Goal: Information Seeking & Learning: Learn about a topic

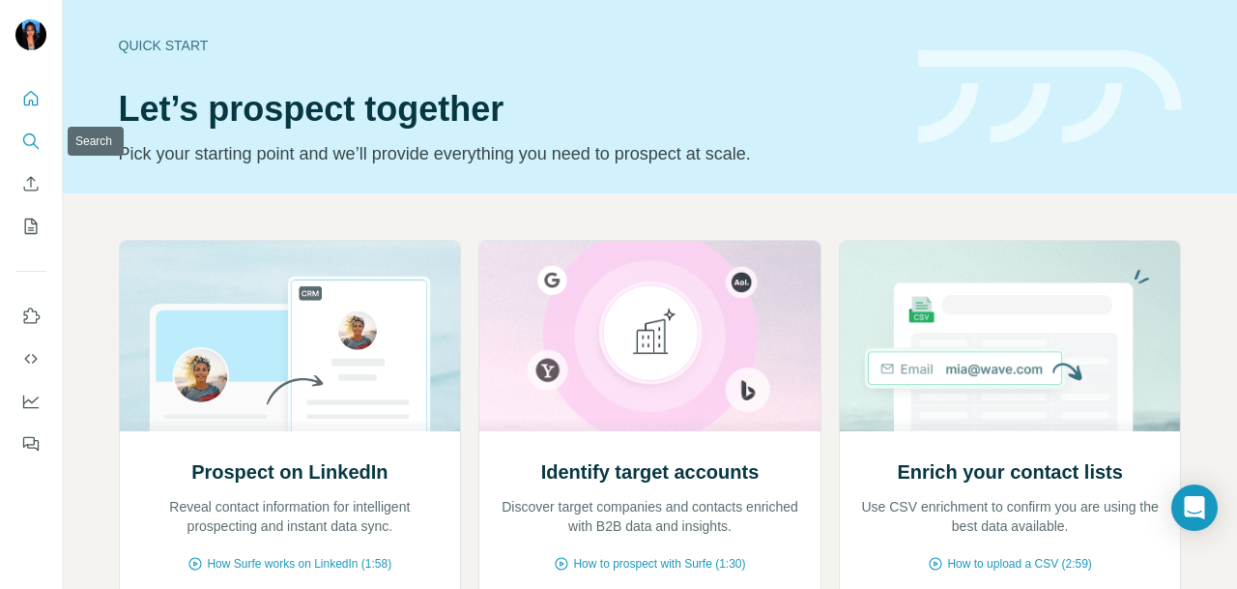
click at [33, 131] on icon "Search" at bounding box center [30, 140] width 19 height 19
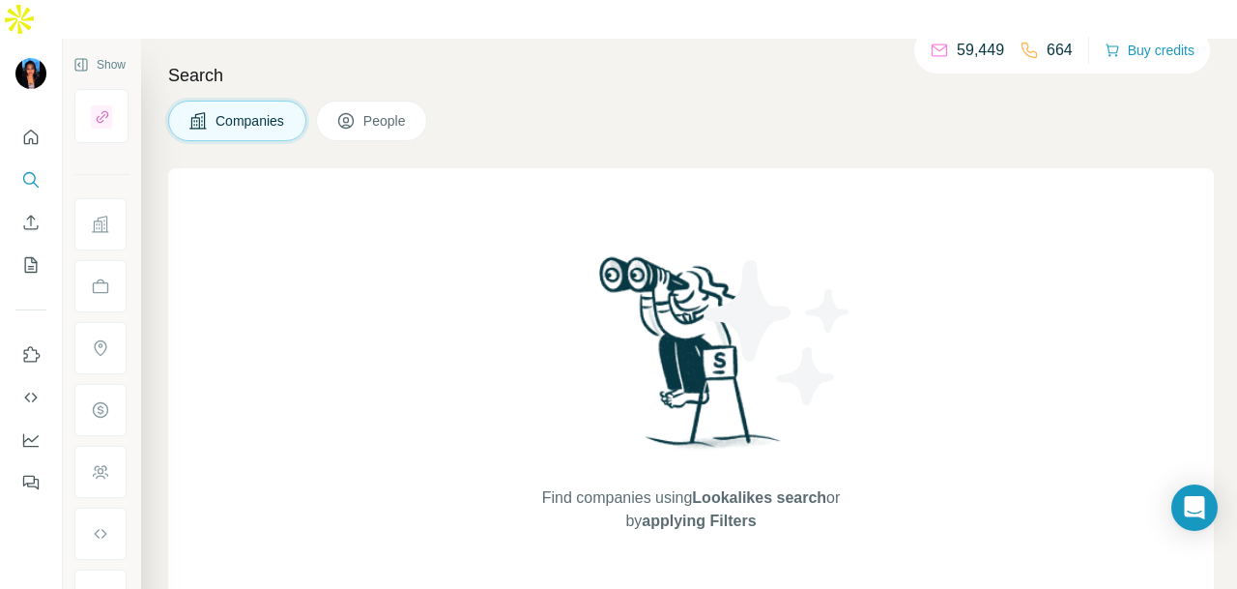
click at [382, 101] on button "People" at bounding box center [372, 121] width 112 height 41
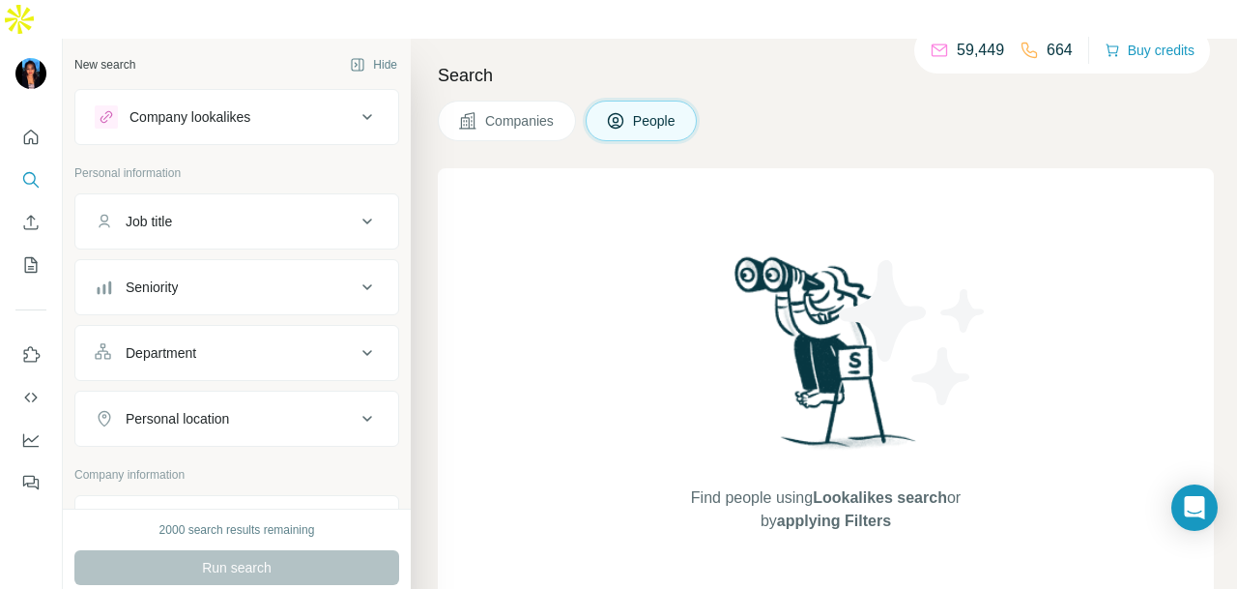
click at [302, 343] on div "Department" at bounding box center [225, 352] width 261 height 19
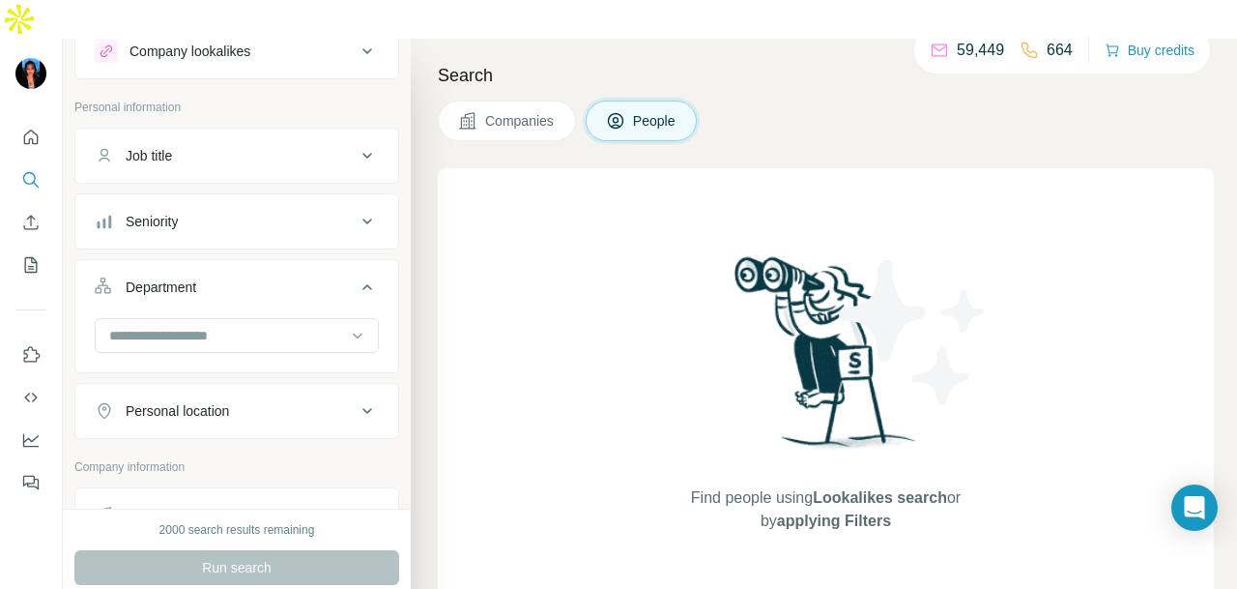
scroll to position [97, 0]
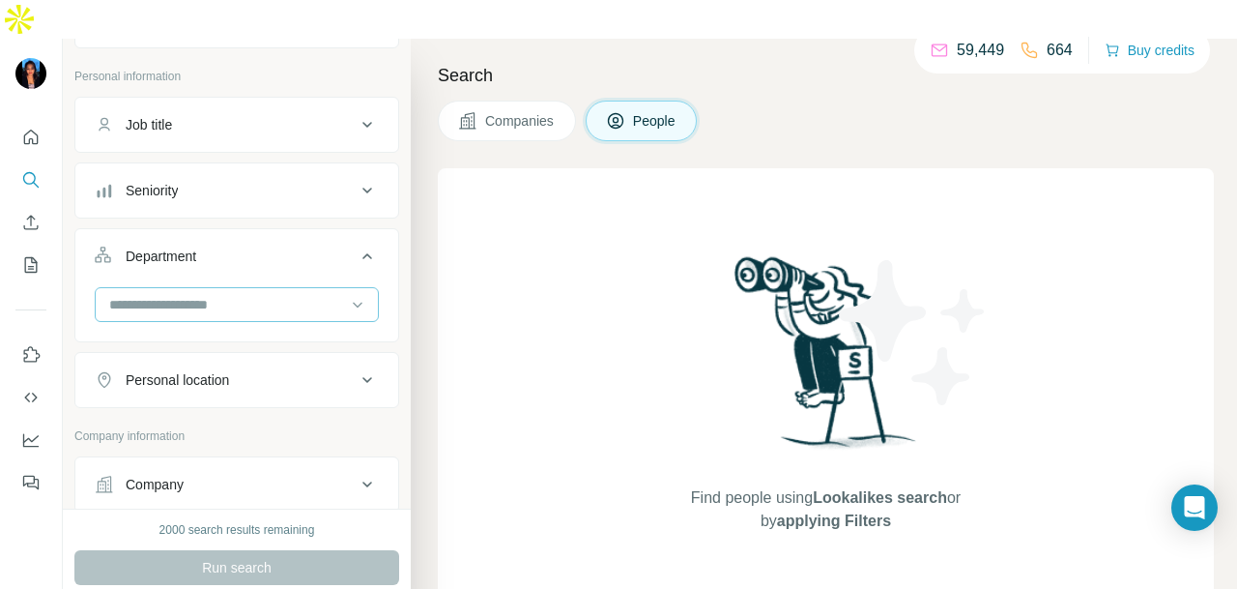
click at [267, 294] on input at bounding box center [226, 304] width 239 height 21
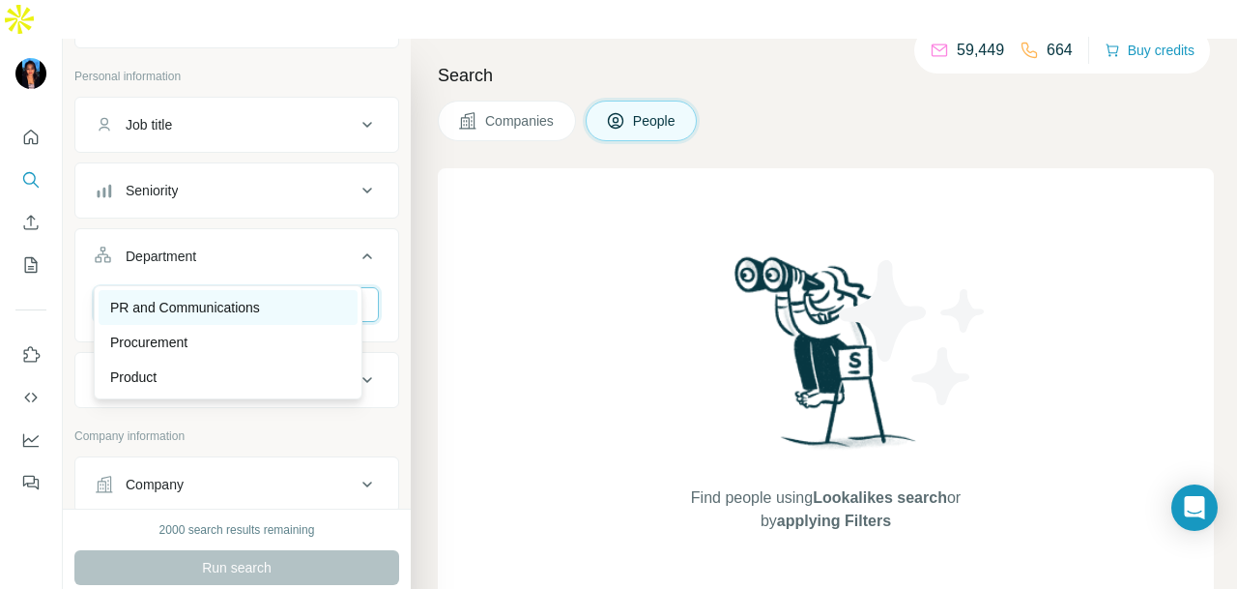
type input "**"
click at [267, 305] on div "PR and Communications" at bounding box center [228, 307] width 236 height 19
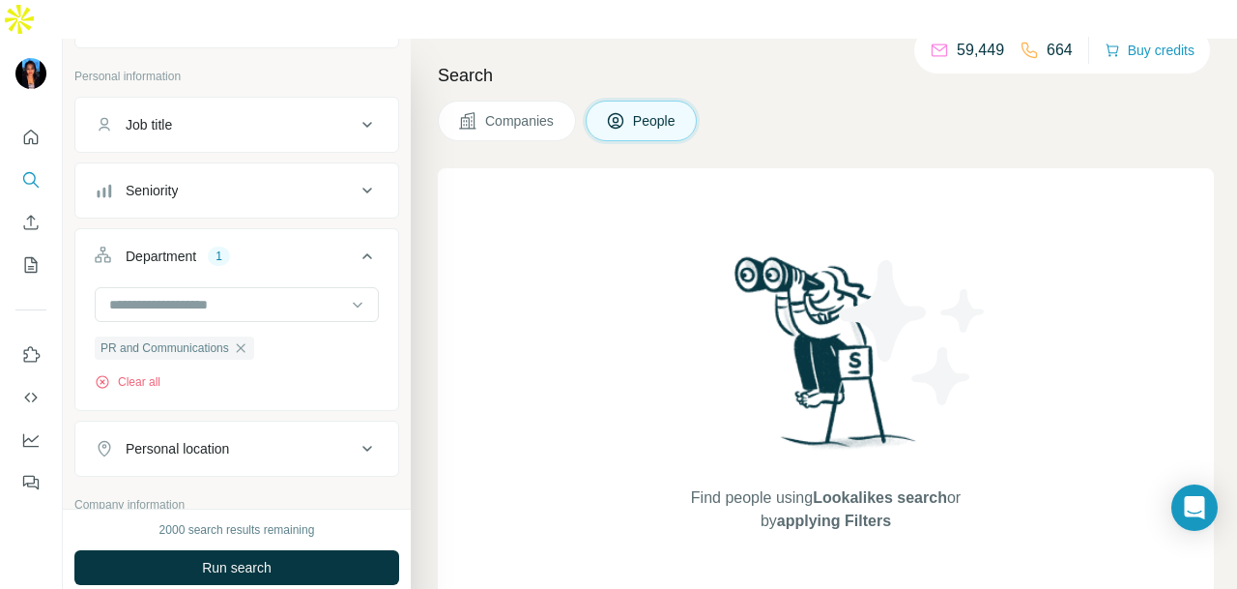
click at [258, 181] on div "Seniority" at bounding box center [225, 190] width 261 height 19
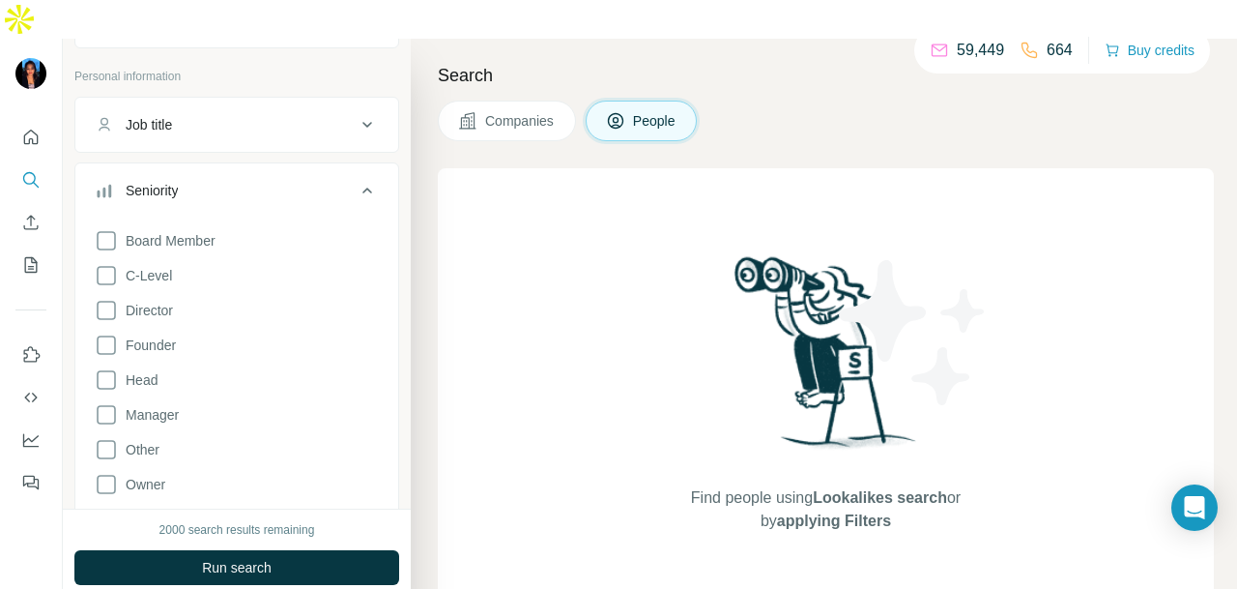
click at [258, 181] on div "Seniority" at bounding box center [225, 190] width 261 height 19
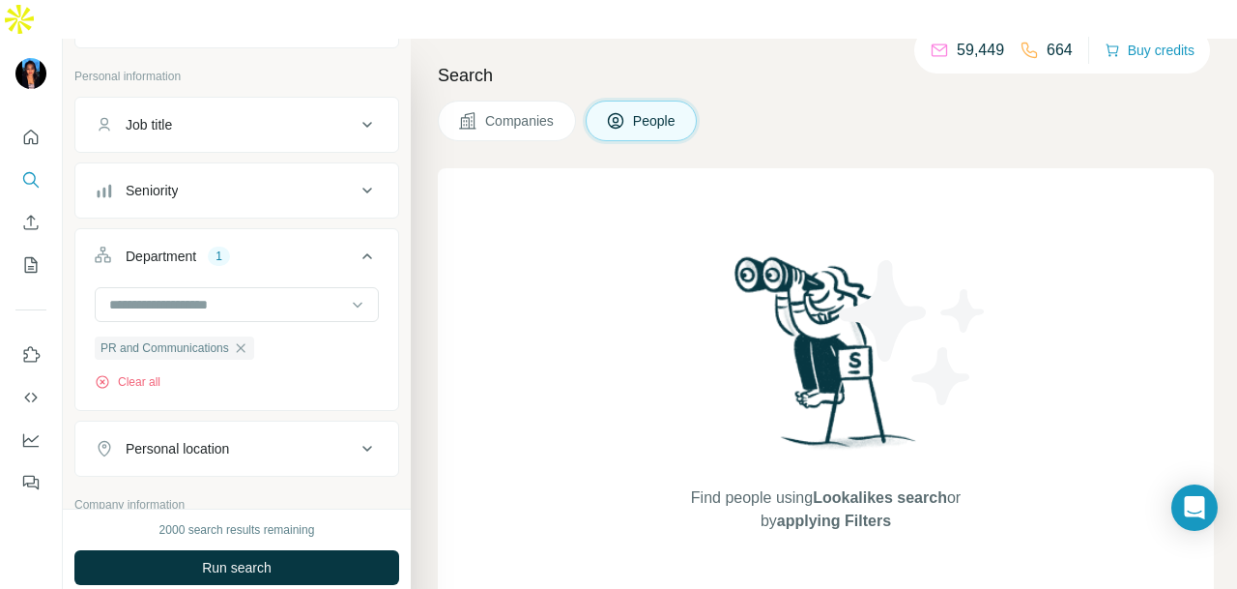
click at [284, 439] on div "Personal location" at bounding box center [225, 448] width 261 height 19
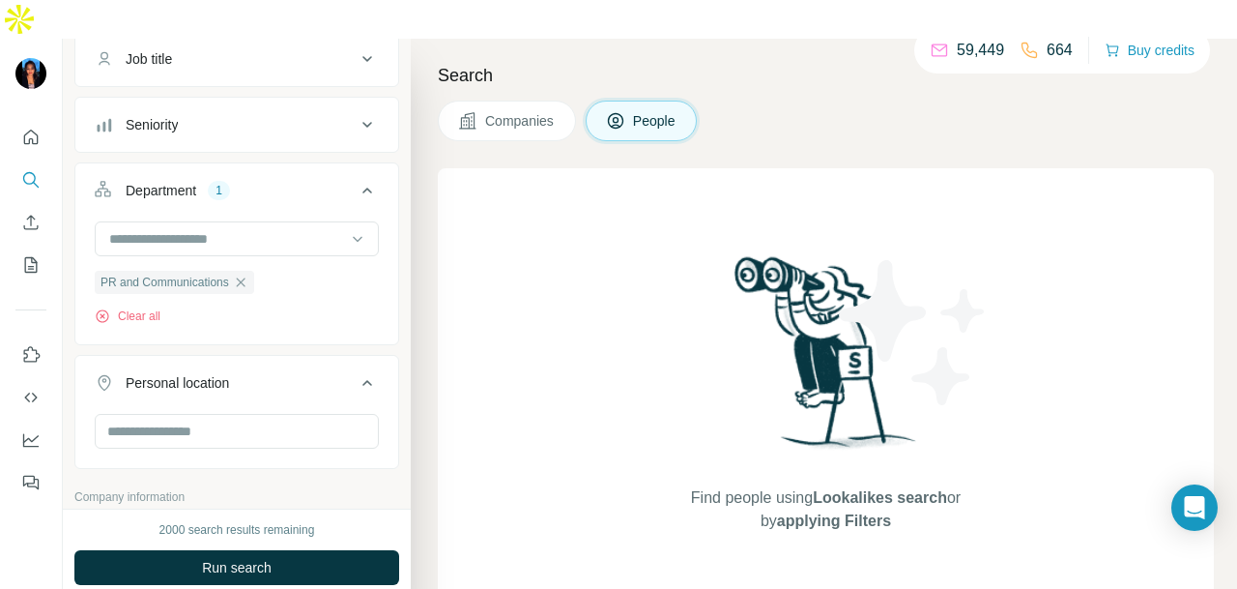
scroll to position [193, 0]
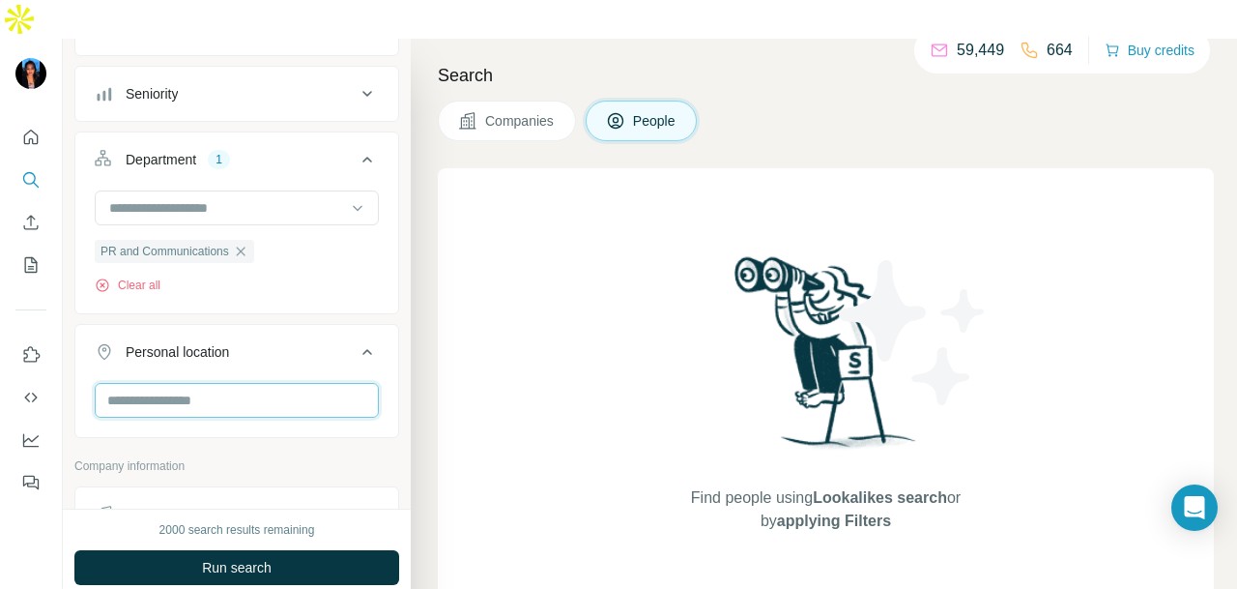
click at [217, 383] on input "text" at bounding box center [237, 400] width 284 height 35
type input "****"
click at [323, 390] on div "🇸🇬 [GEOGRAPHIC_DATA]" at bounding box center [228, 420] width 259 height 70
click at [382, 279] on ul "Job title Seniority Department 1 PR and Communications Clear all Personal locat…" at bounding box center [236, 253] width 325 height 506
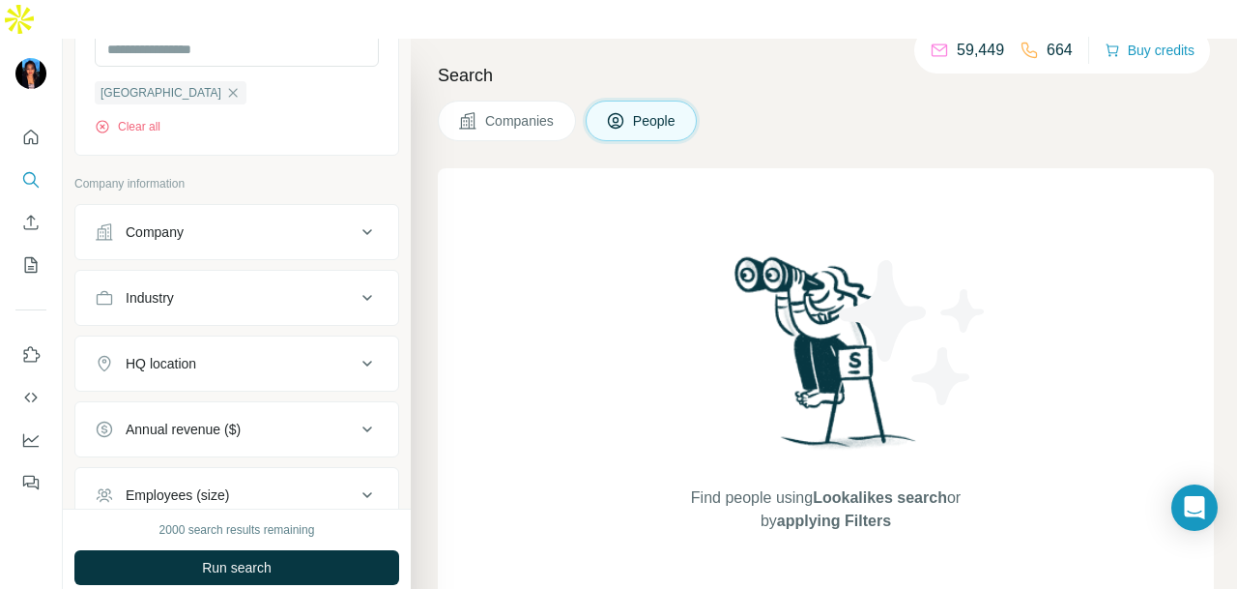
scroll to position [542, 0]
click at [303, 276] on button "Industry" at bounding box center [236, 299] width 323 height 46
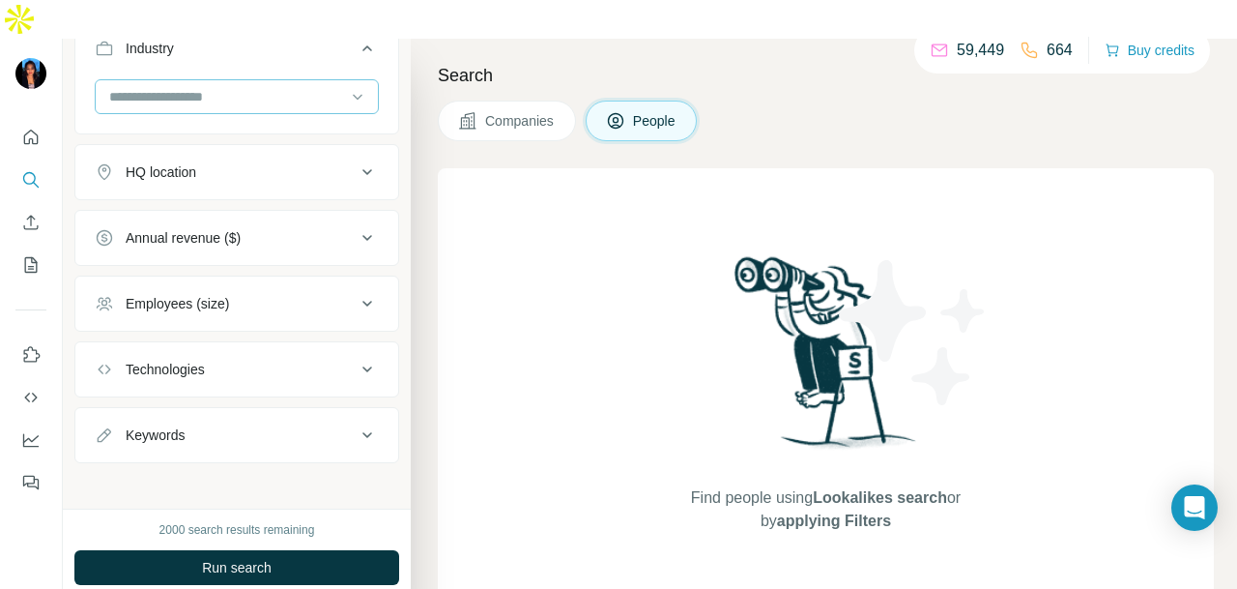
scroll to position [697, 0]
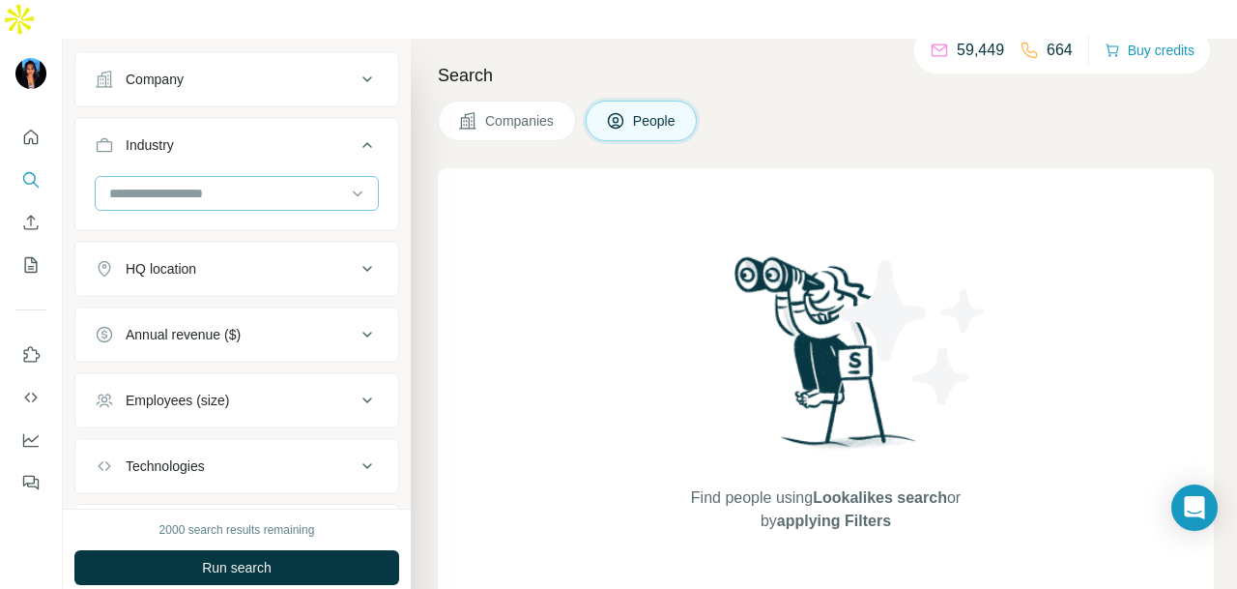
click at [278, 183] on input at bounding box center [226, 193] width 239 height 21
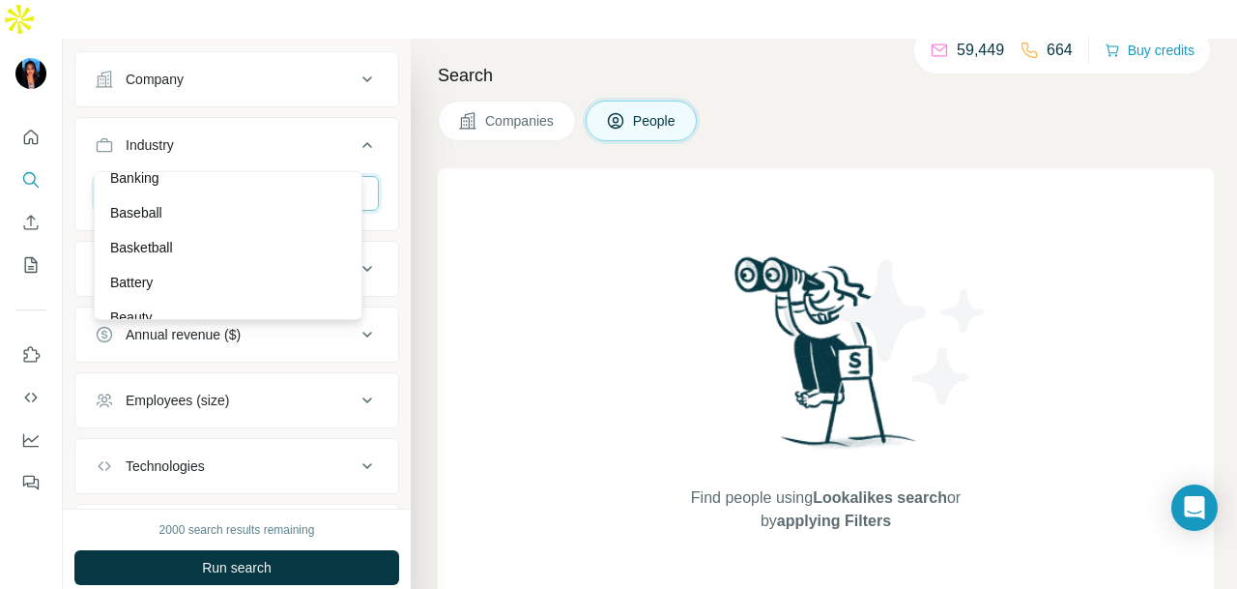
scroll to position [1740, 0]
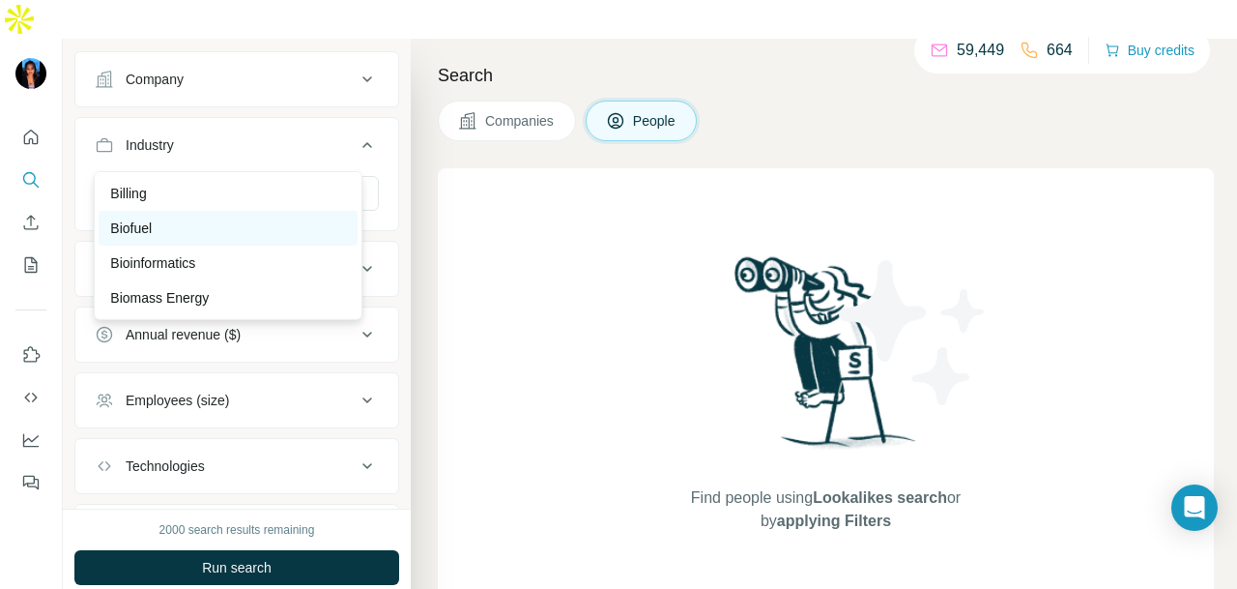
click at [273, 246] on div "Biofuel" at bounding box center [228, 228] width 259 height 35
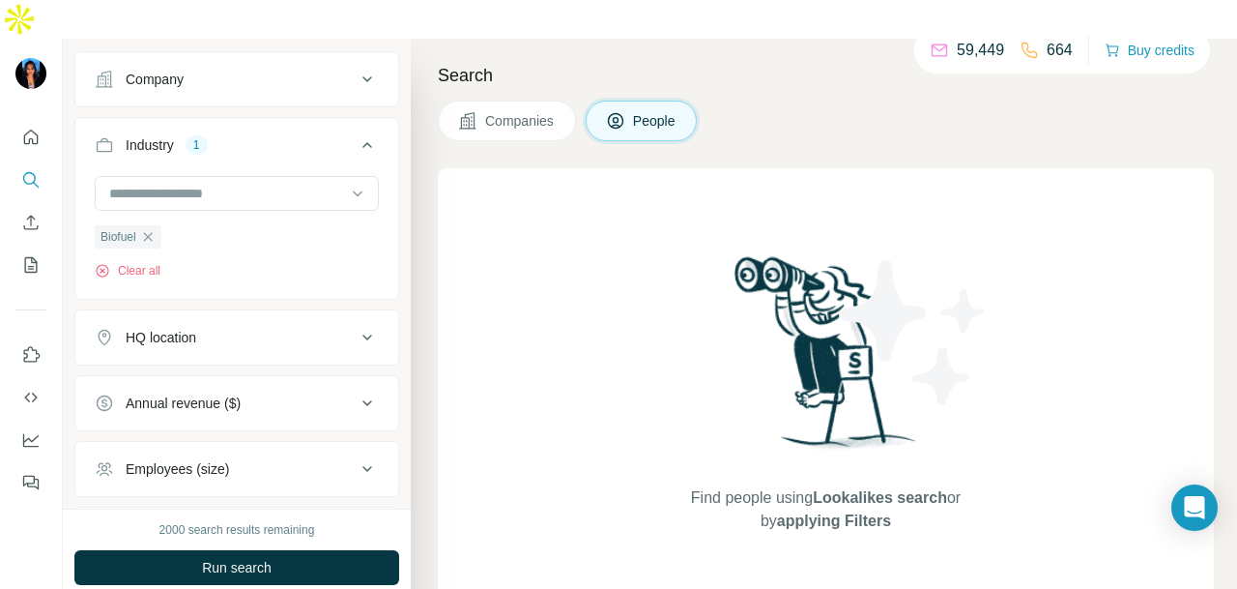
drag, startPoint x: 292, startPoint y: 534, endPoint x: 507, endPoint y: 34, distance: 544.2
click at [292, 550] on button "Run search" at bounding box center [236, 567] width 325 height 35
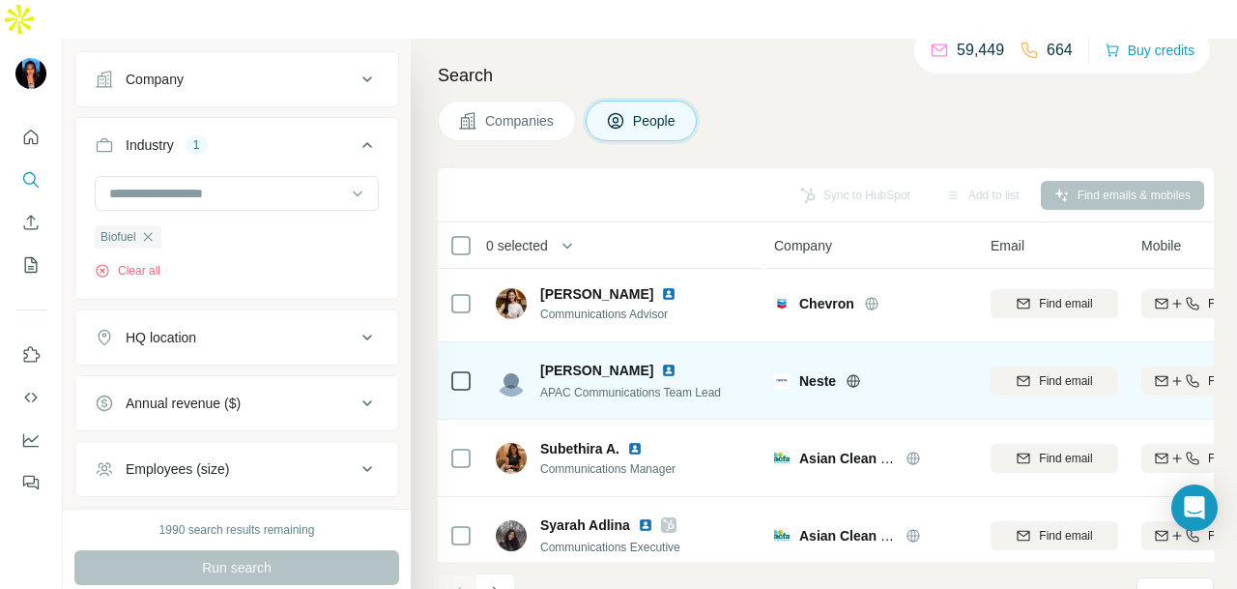
scroll to position [485, 0]
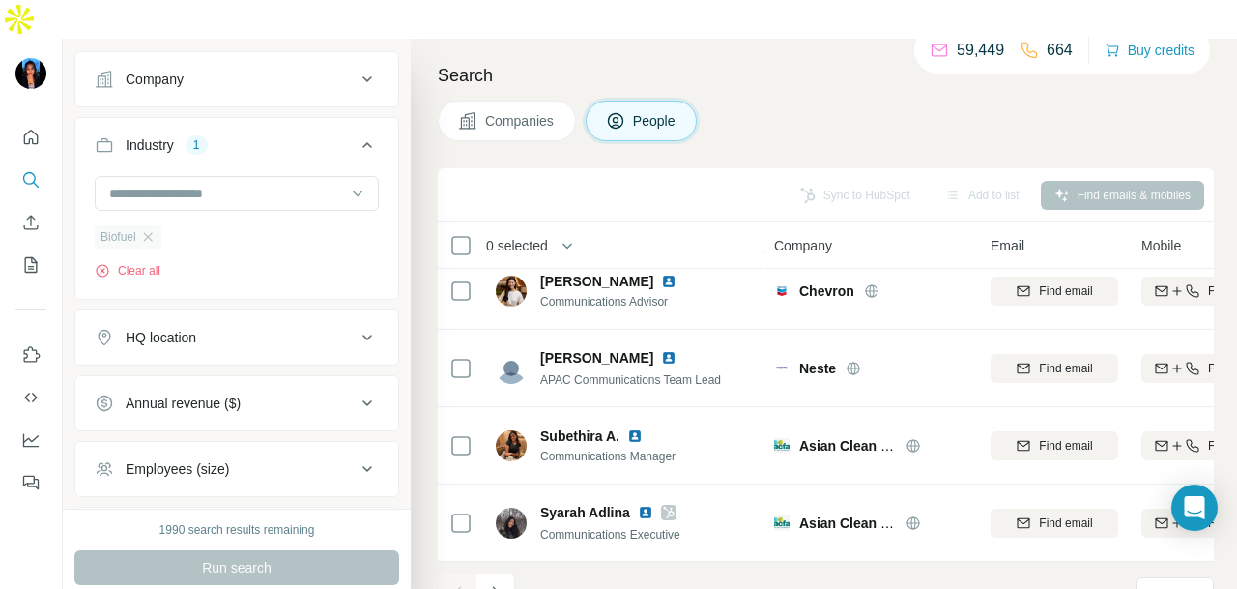
click at [159, 225] on div "Biofuel" at bounding box center [128, 236] width 67 height 23
click at [153, 229] on icon "button" at bounding box center [147, 236] width 15 height 15
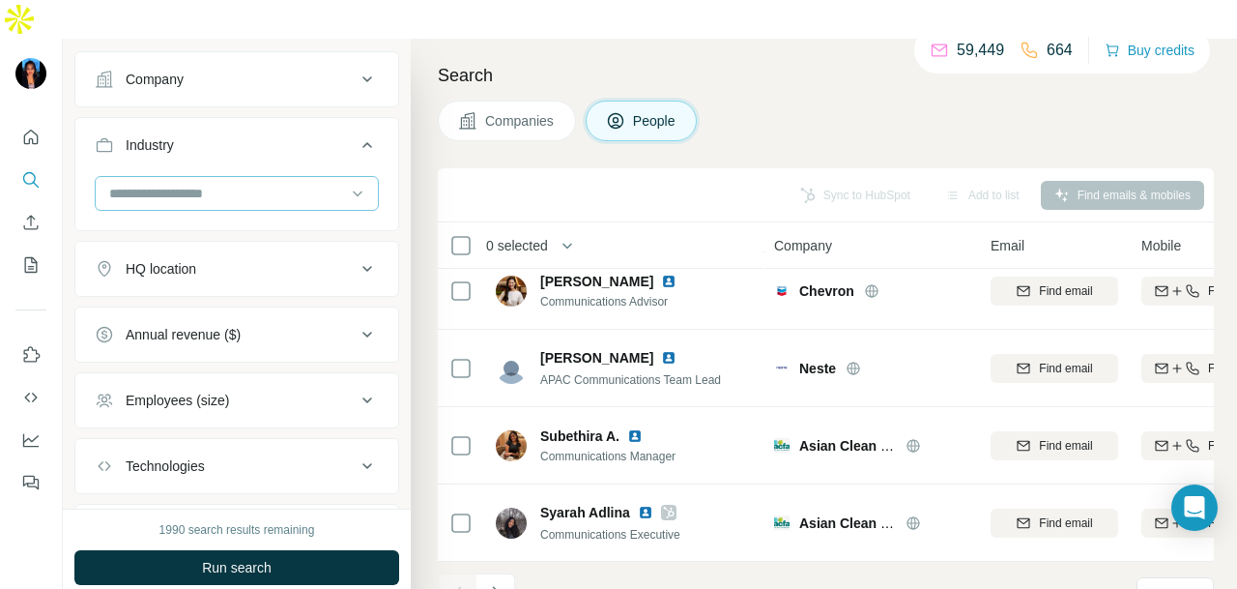
click at [205, 183] on input at bounding box center [226, 193] width 239 height 21
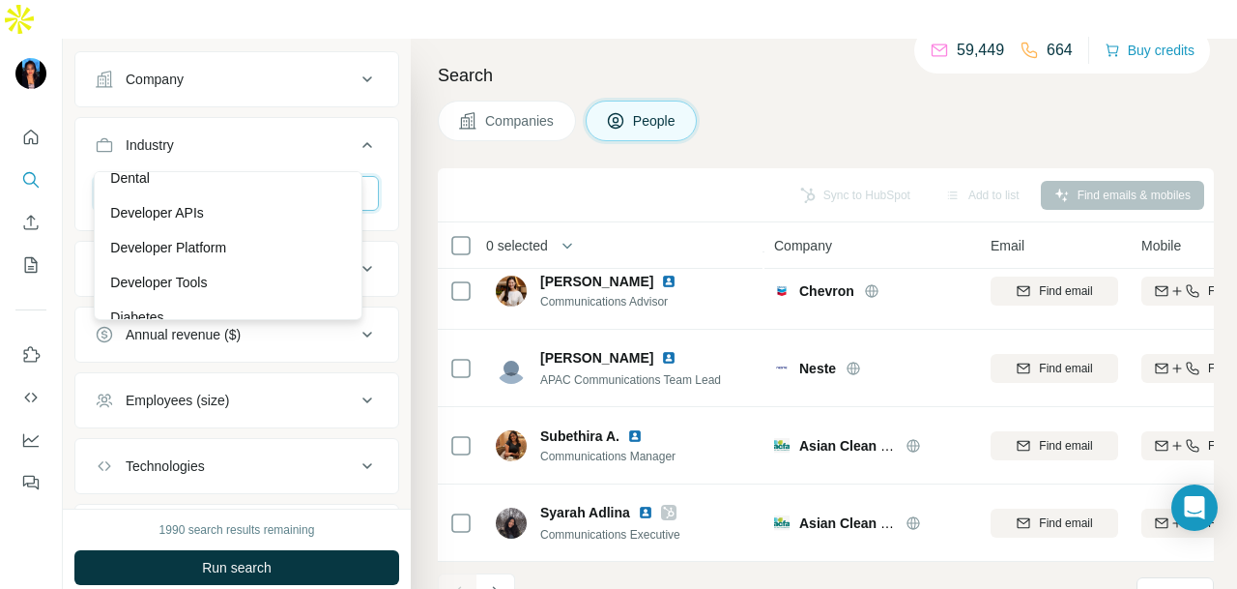
scroll to position [5509, 0]
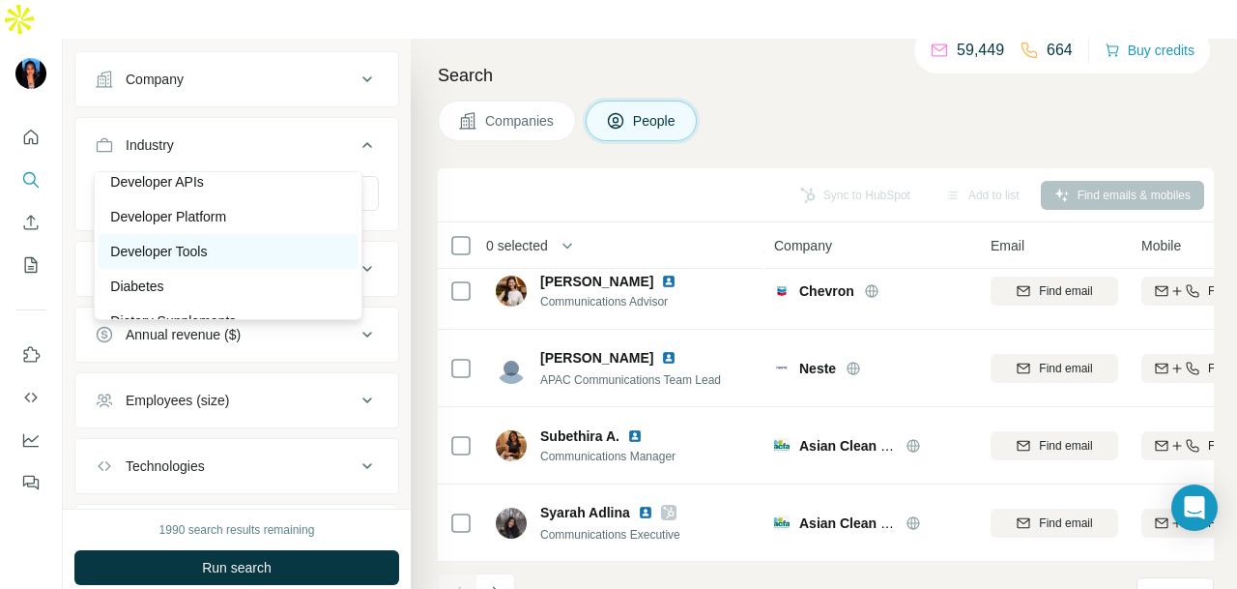
click at [253, 261] on div "Developer Tools" at bounding box center [228, 251] width 236 height 19
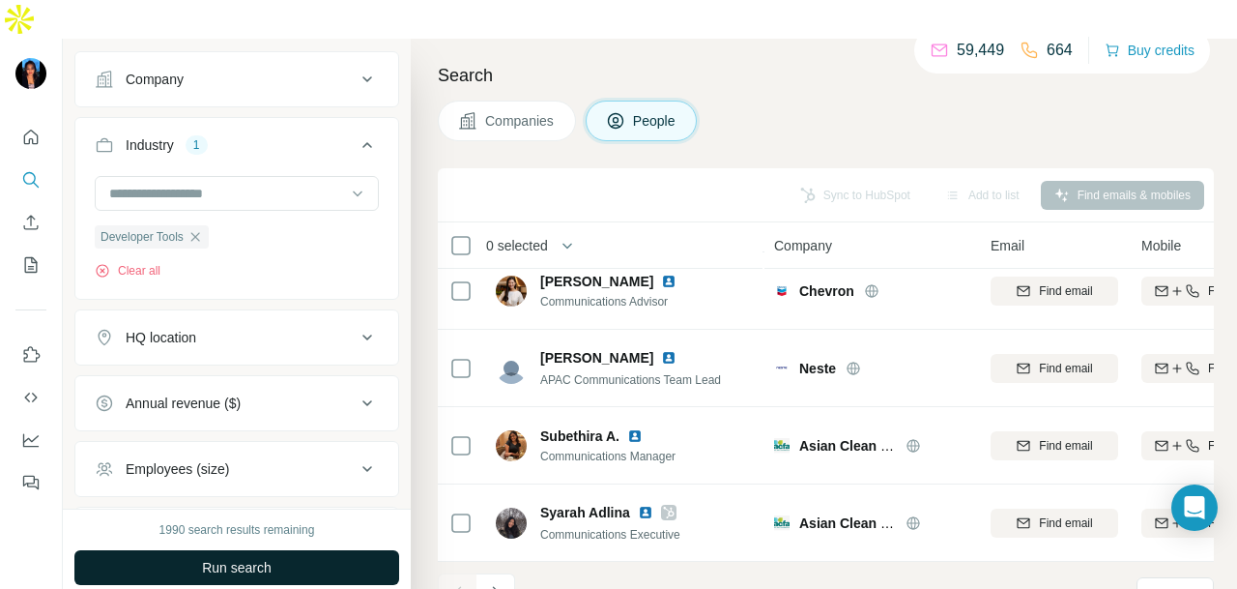
click at [291, 550] on button "Run search" at bounding box center [236, 567] width 325 height 35
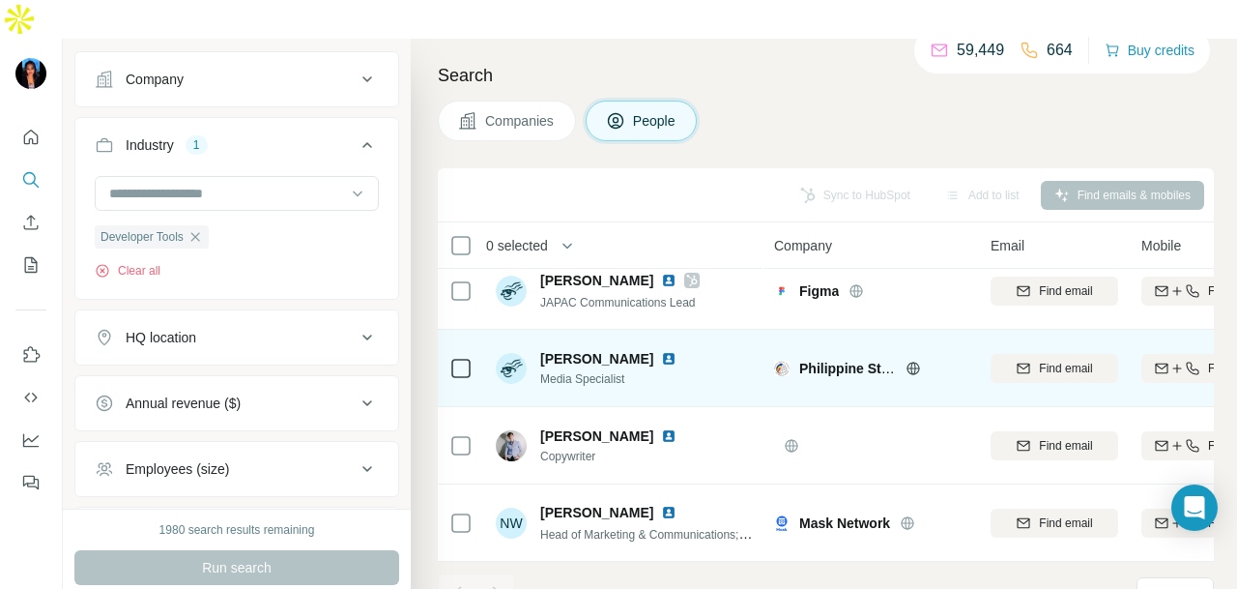
scroll to position [21, 0]
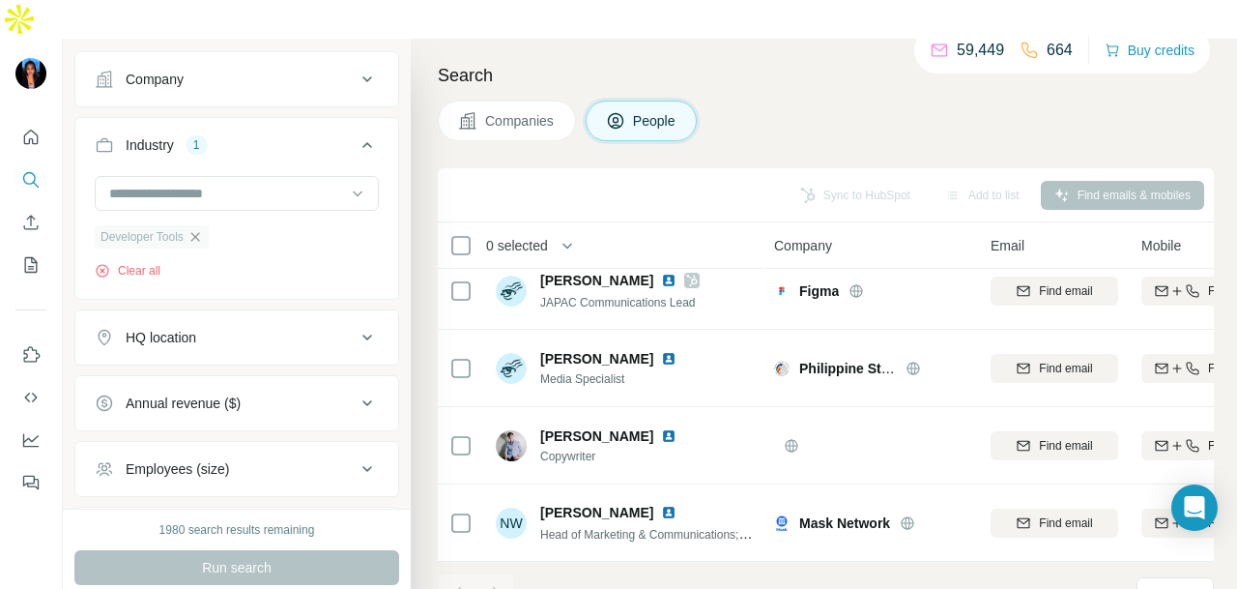
click at [202, 229] on icon "button" at bounding box center [195, 236] width 15 height 15
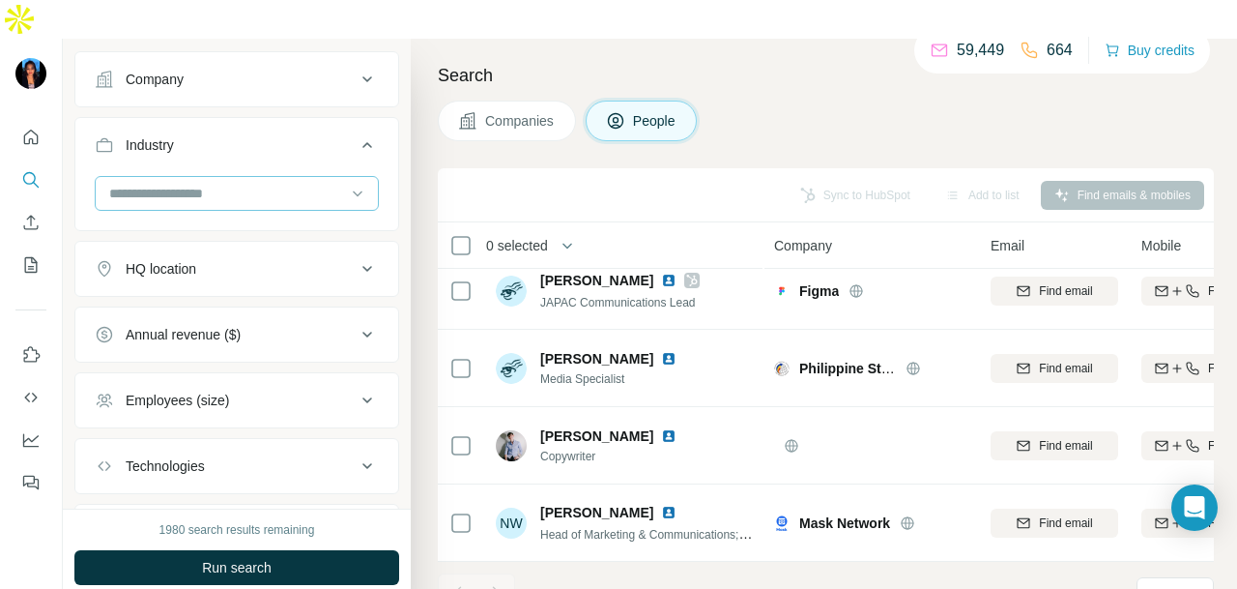
click at [321, 183] on input at bounding box center [226, 193] width 239 height 21
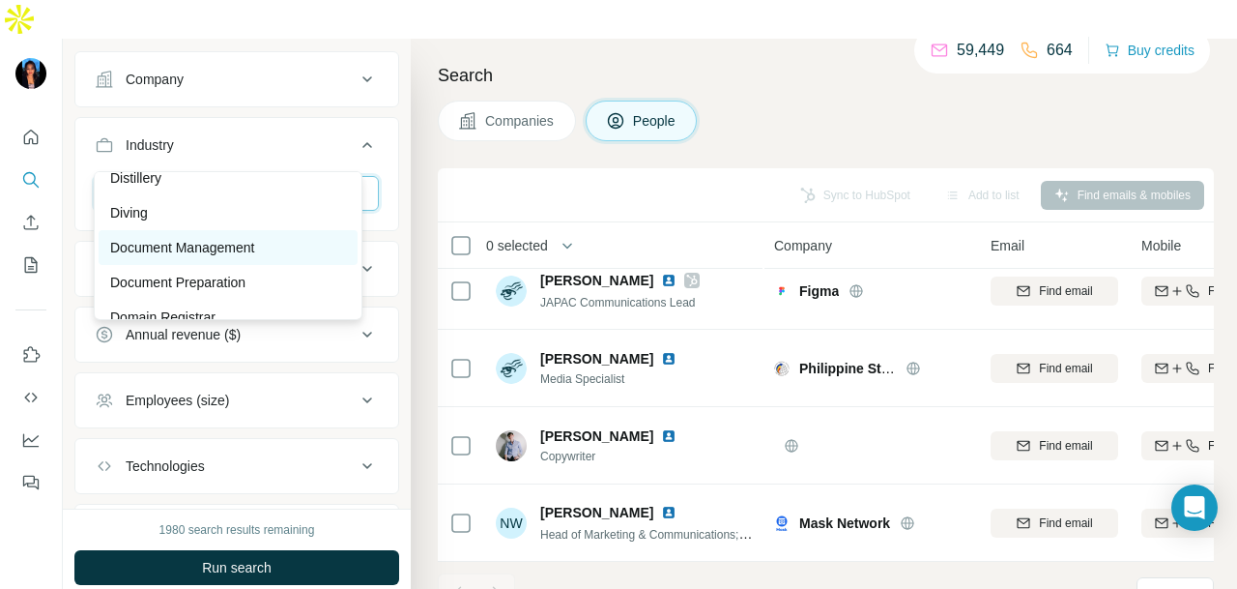
scroll to position [5993, 0]
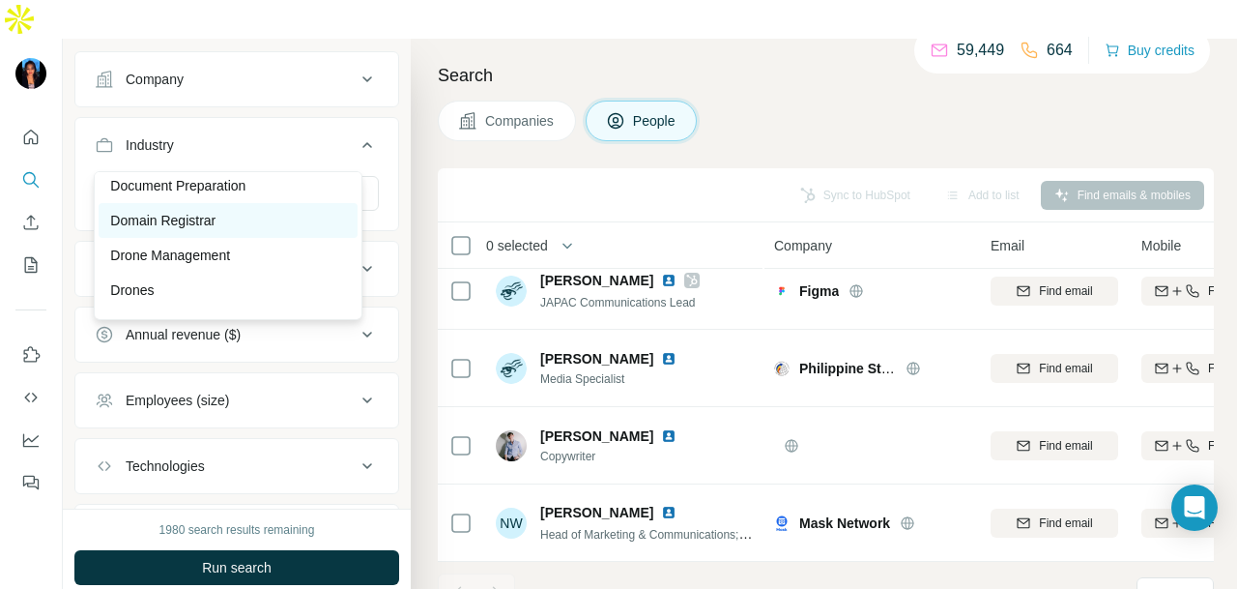
click at [292, 238] on div "Domain Registrar" at bounding box center [228, 220] width 259 height 35
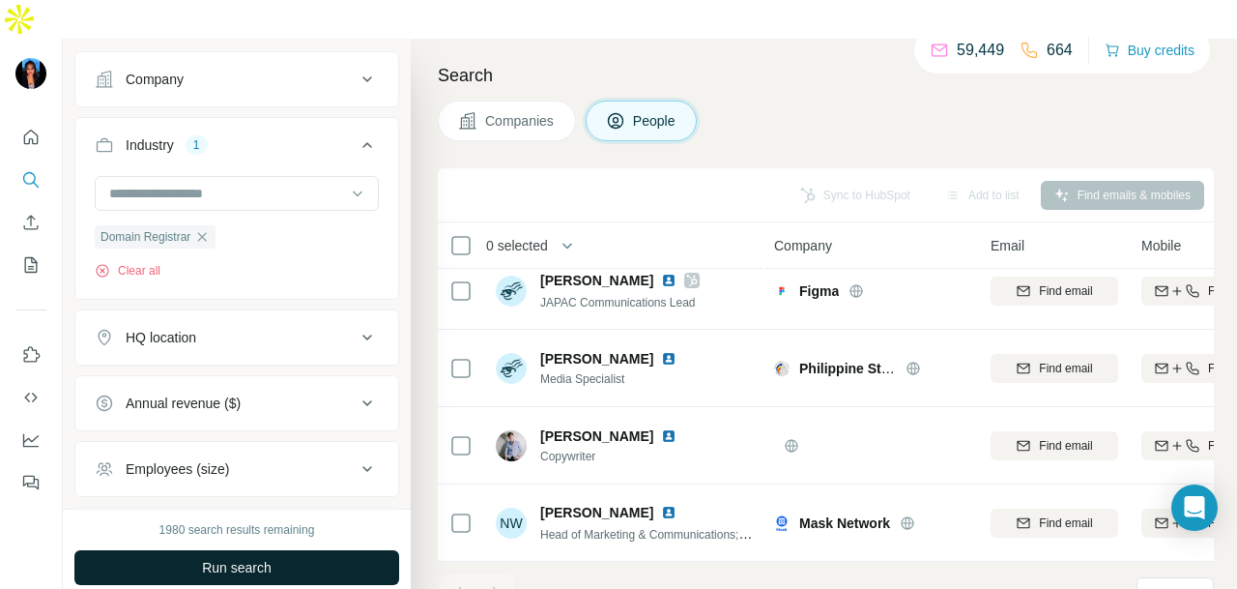
click at [312, 550] on button "Run search" at bounding box center [236, 567] width 325 height 35
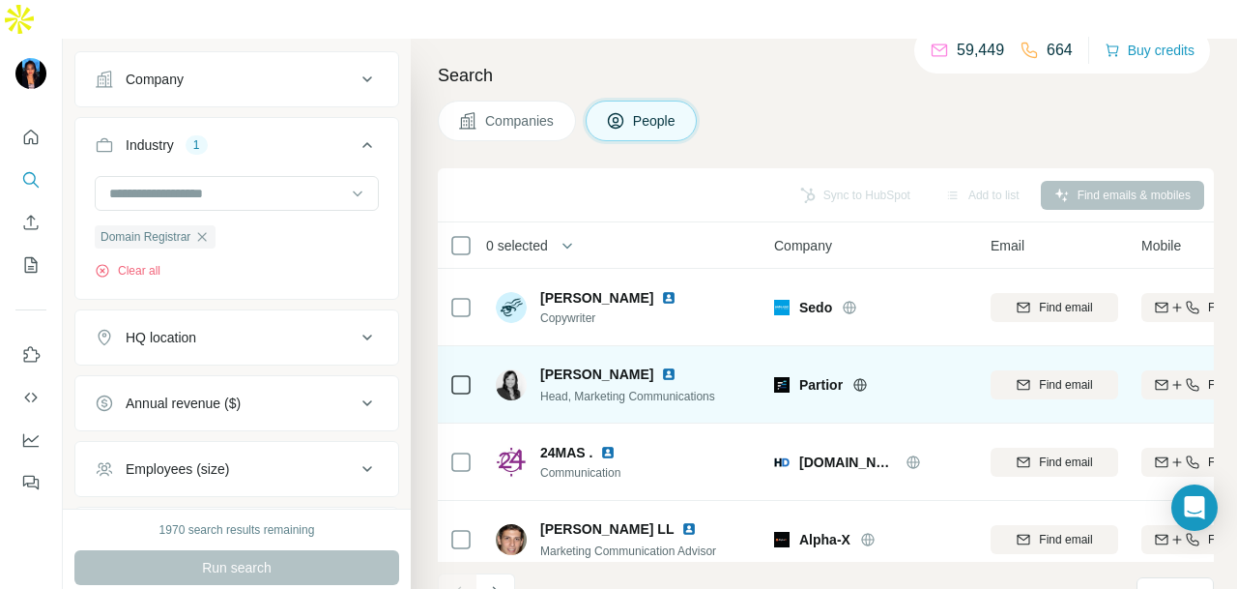
scroll to position [193, 0]
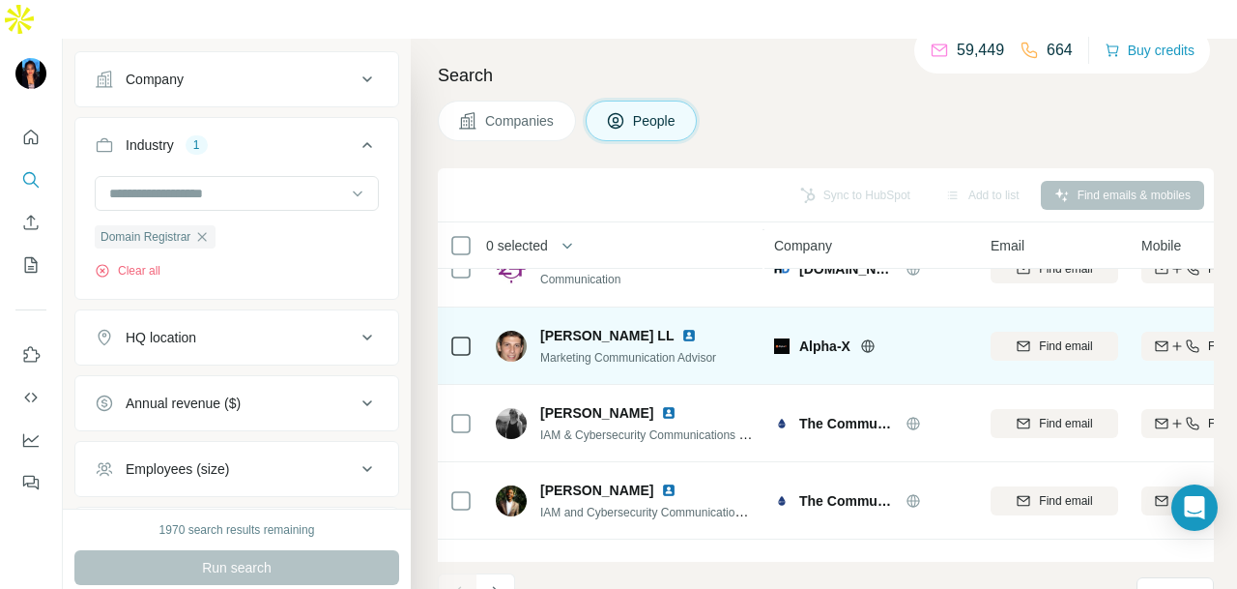
click at [681, 328] on img at bounding box center [688, 335] width 15 height 15
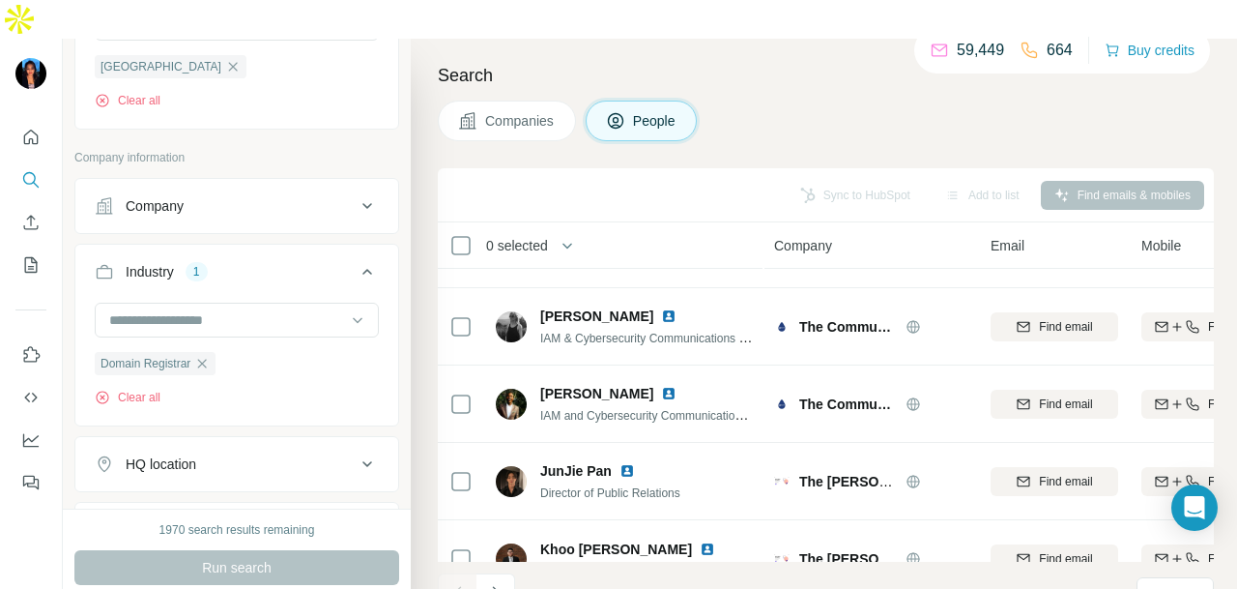
scroll to position [600, 0]
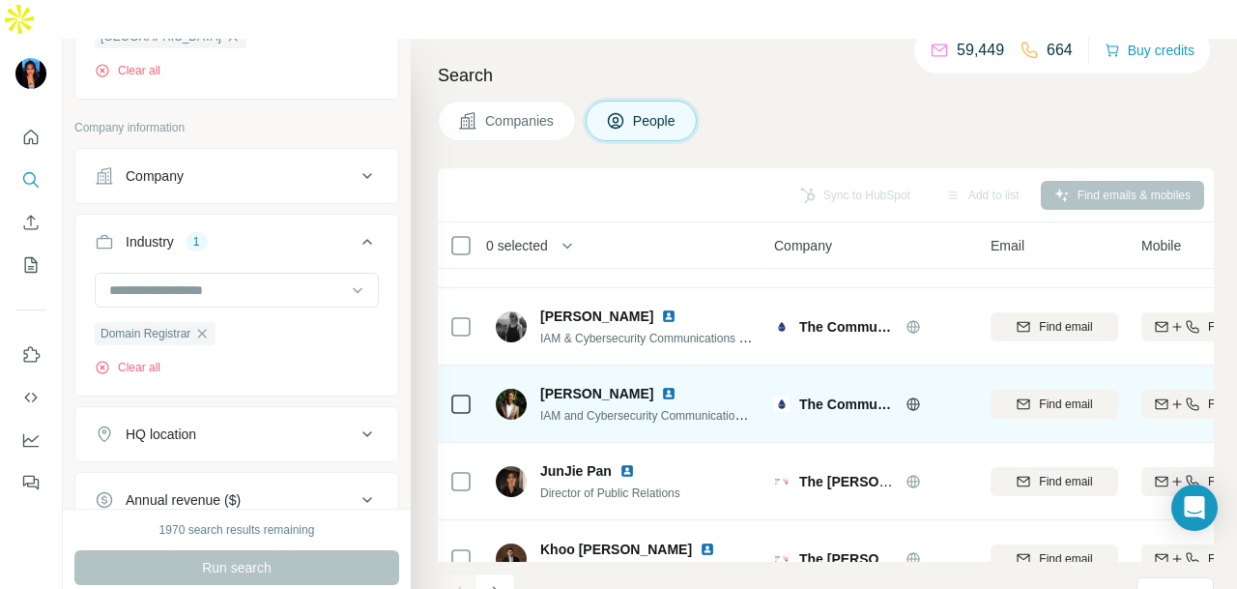
click at [661, 386] on img at bounding box center [668, 393] width 15 height 15
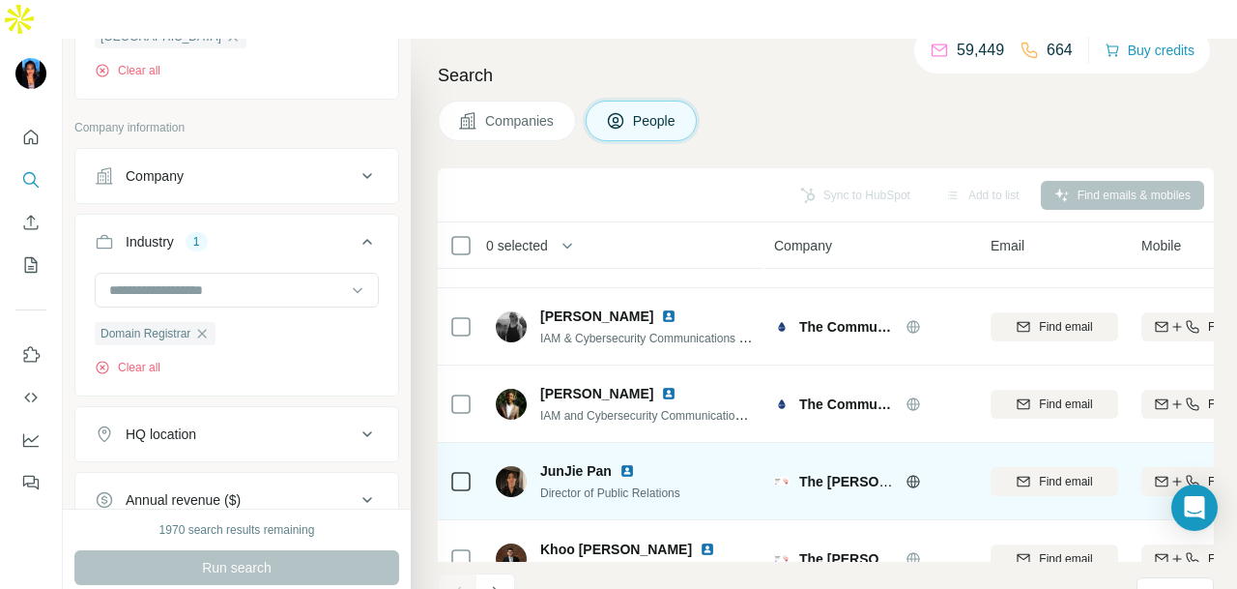
click at [627, 463] on img at bounding box center [627, 470] width 15 height 15
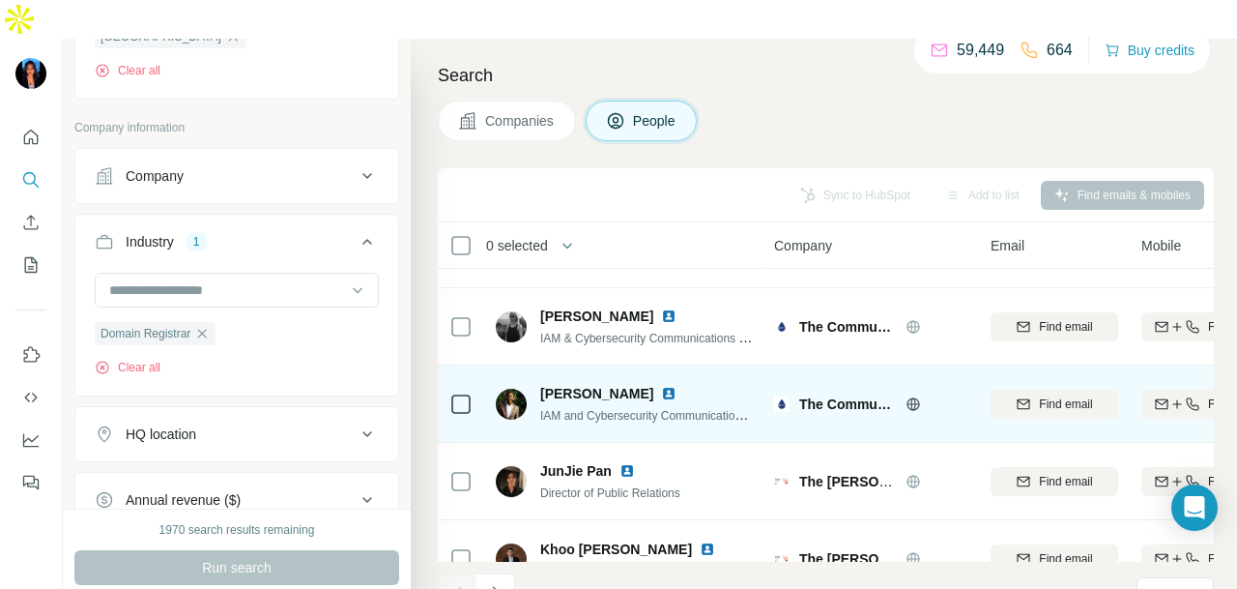
scroll to position [485, 0]
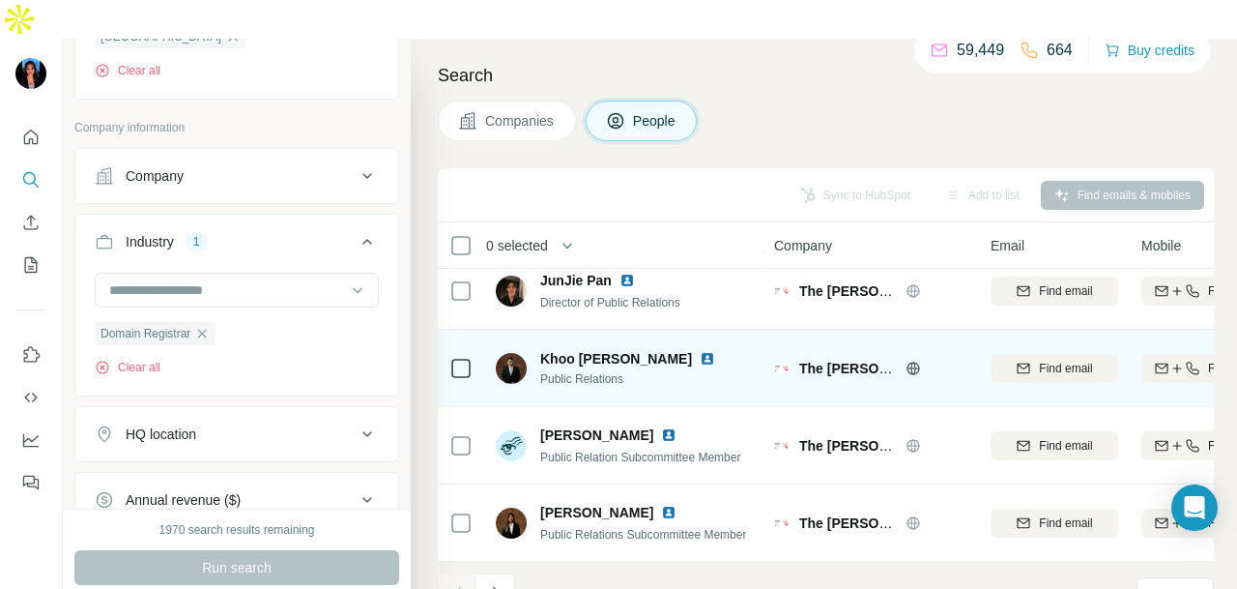
click at [700, 351] on img at bounding box center [707, 358] width 15 height 15
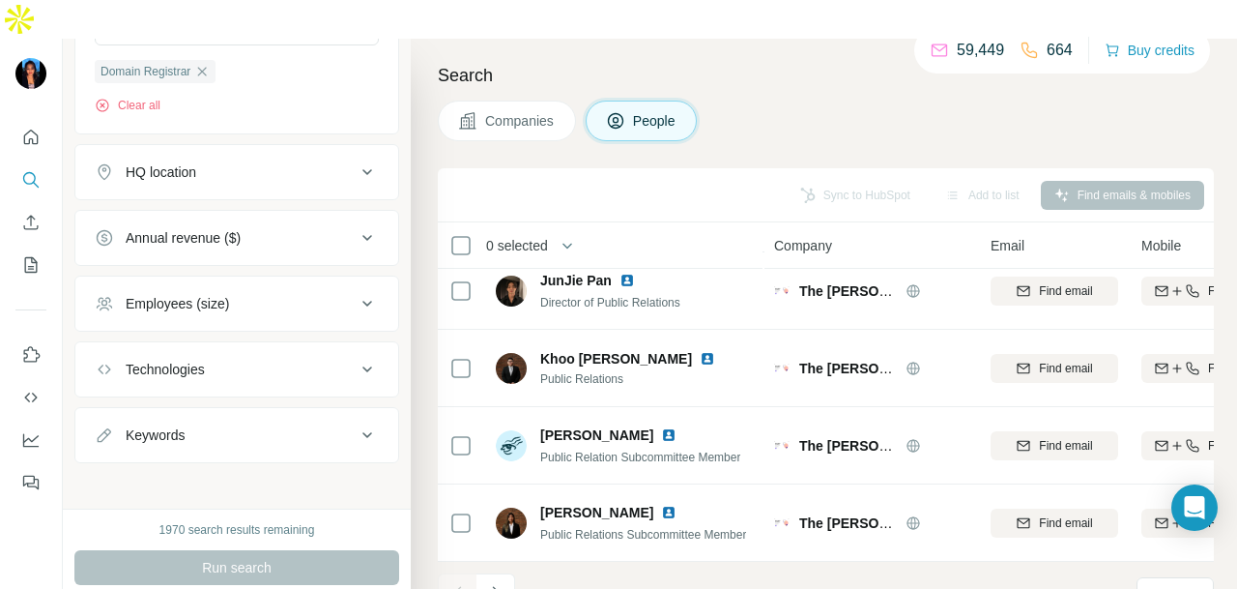
scroll to position [669, 0]
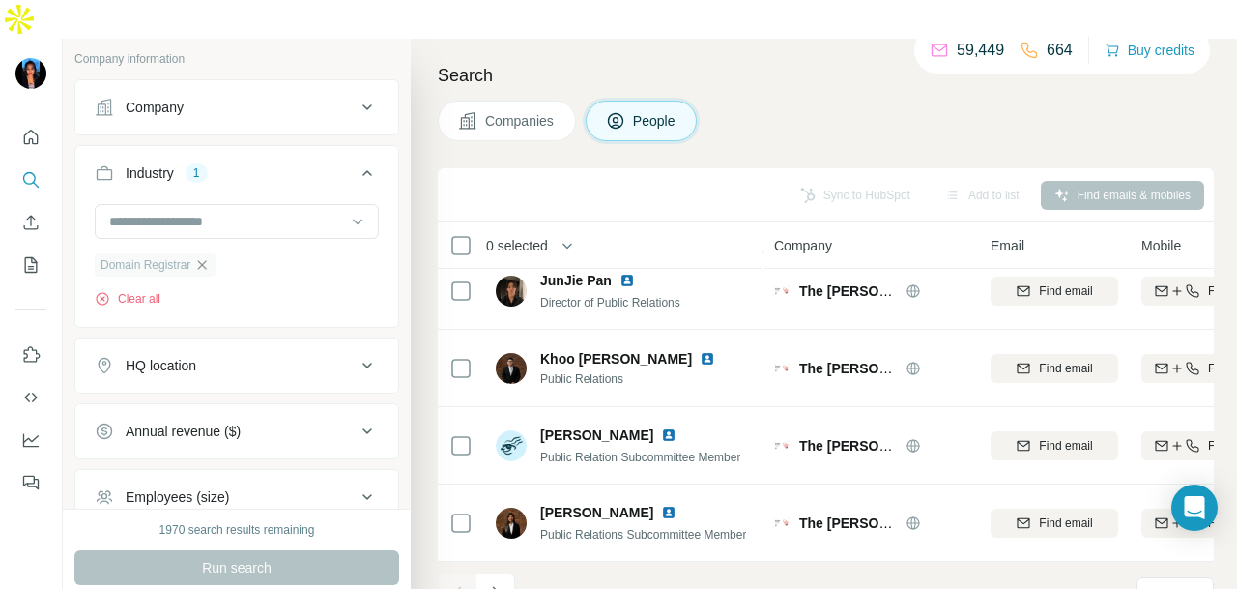
click at [203, 257] on icon "button" at bounding box center [201, 264] width 15 height 15
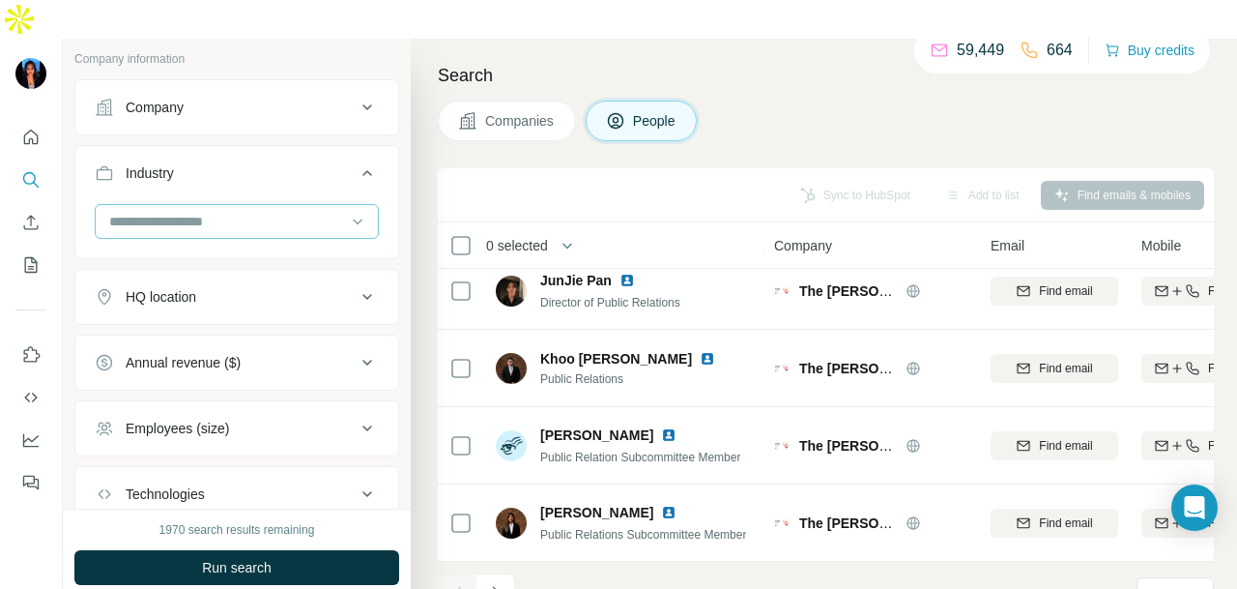
click at [243, 211] on input at bounding box center [226, 221] width 239 height 21
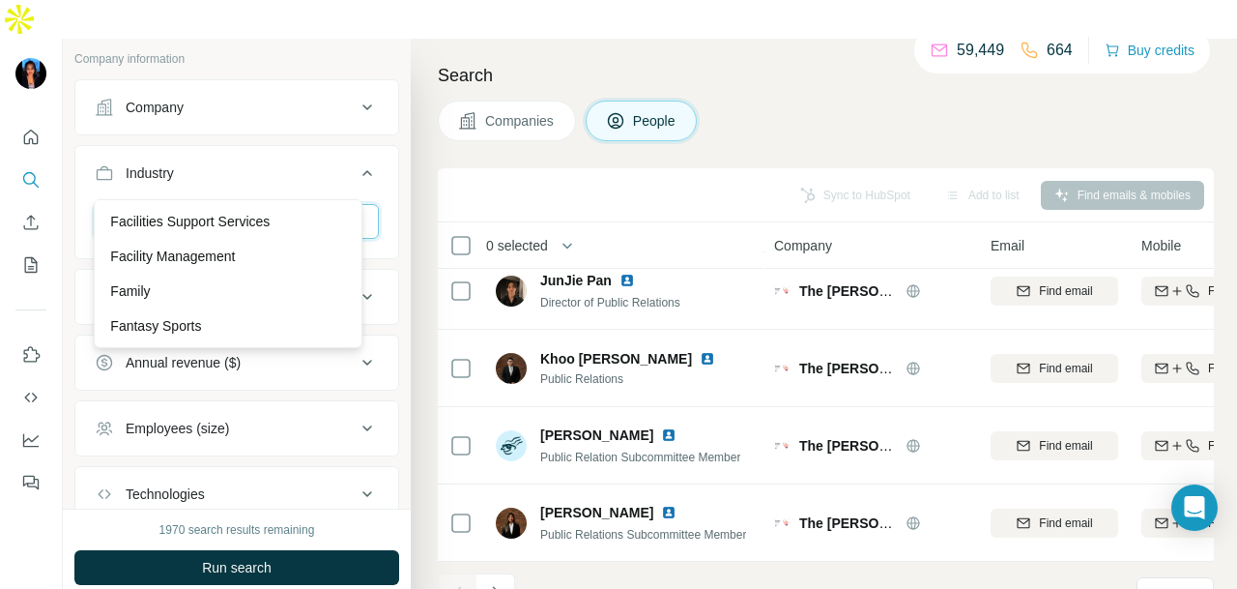
scroll to position [7442, 0]
click at [268, 208] on div "Facilities Support Services" at bounding box center [228, 190] width 259 height 35
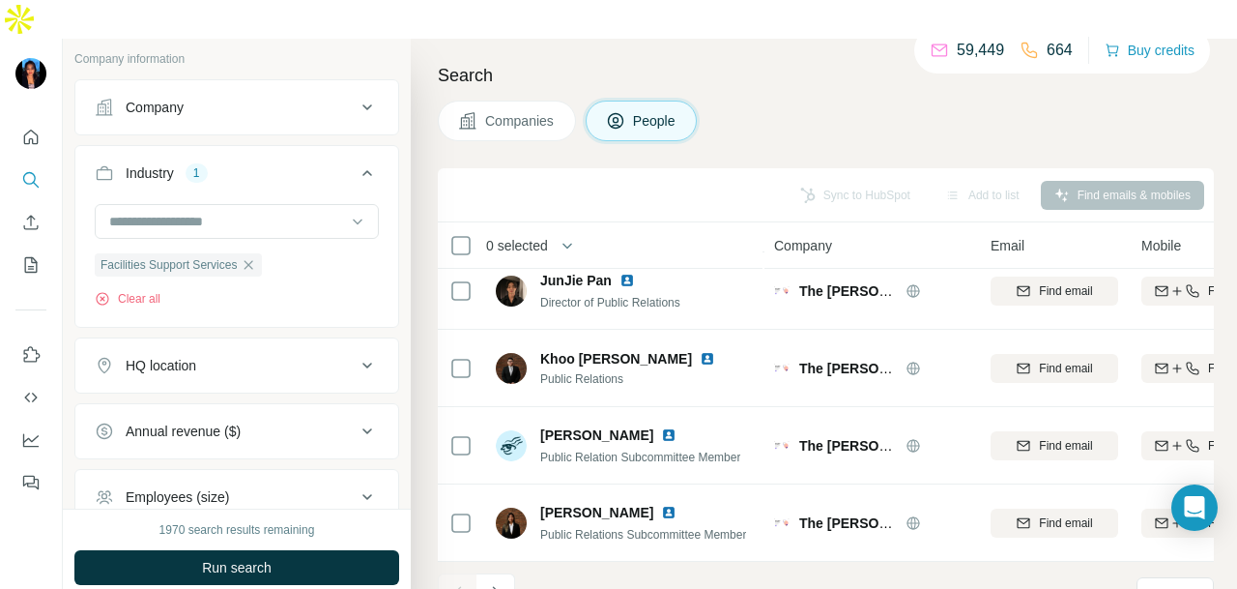
drag, startPoint x: 276, startPoint y: 531, endPoint x: 346, endPoint y: 1, distance: 534.2
click at [276, 550] on button "Run search" at bounding box center [236, 567] width 325 height 35
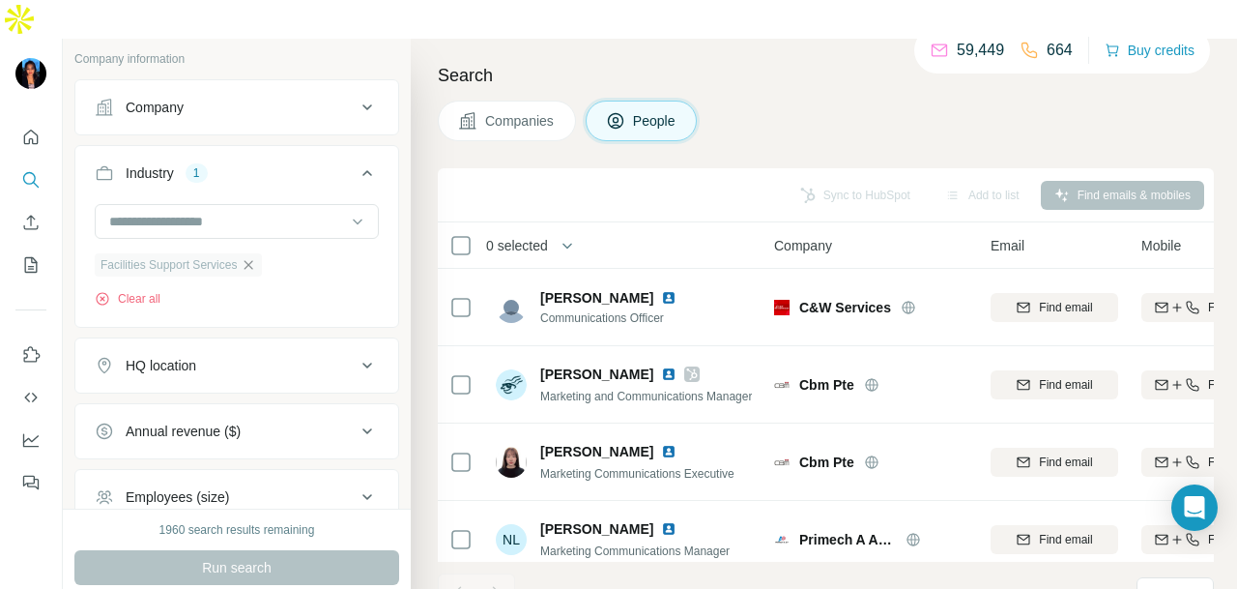
click at [256, 257] on icon "button" at bounding box center [248, 264] width 15 height 15
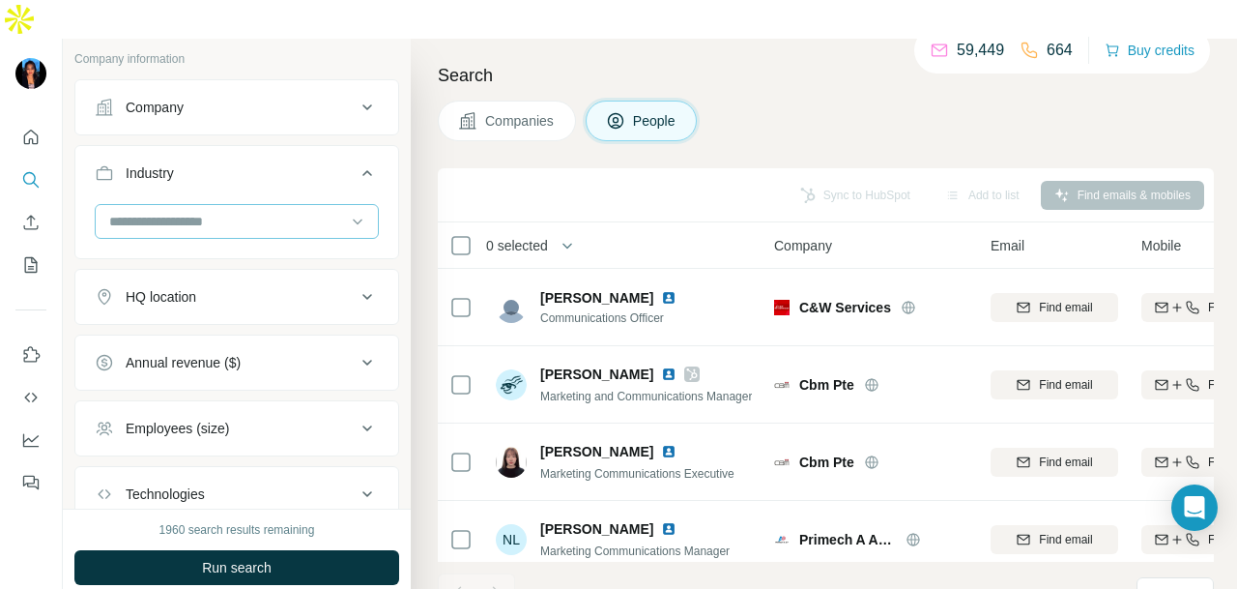
click at [282, 211] on input at bounding box center [226, 221] width 239 height 21
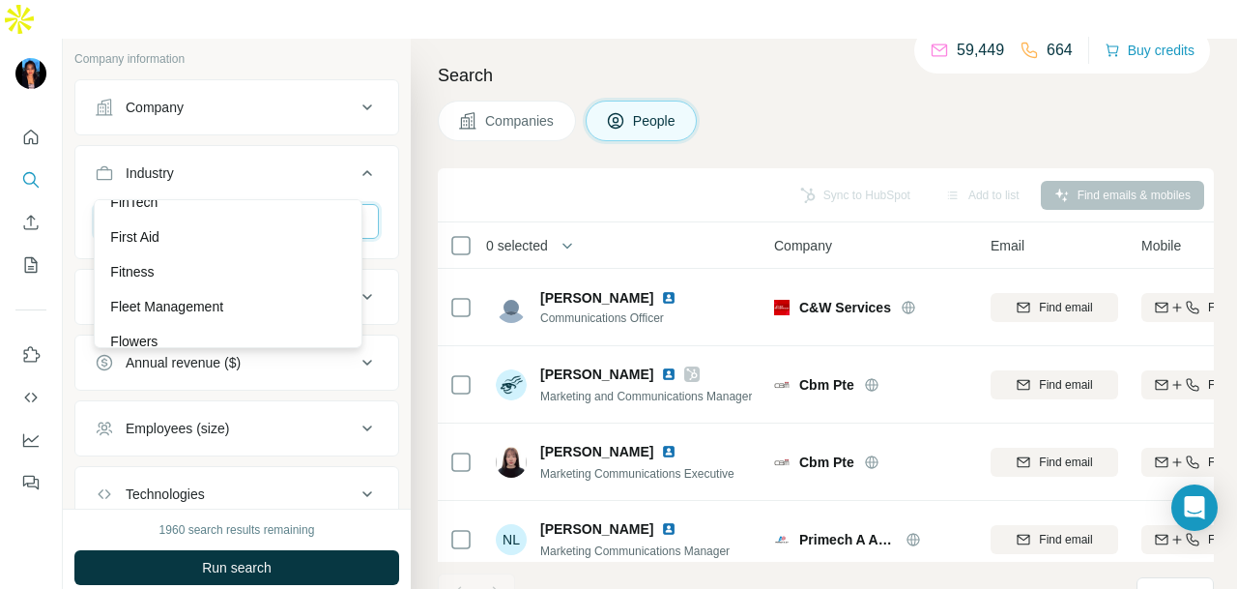
scroll to position [7926, 0]
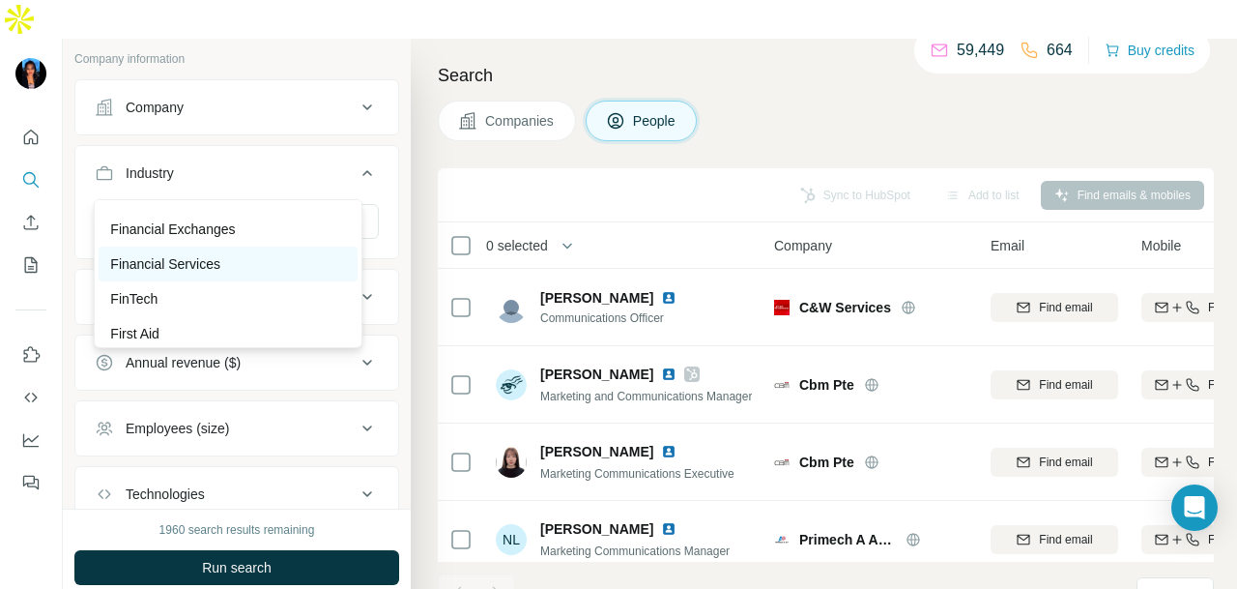
click at [305, 274] on div "Financial Services" at bounding box center [228, 263] width 236 height 19
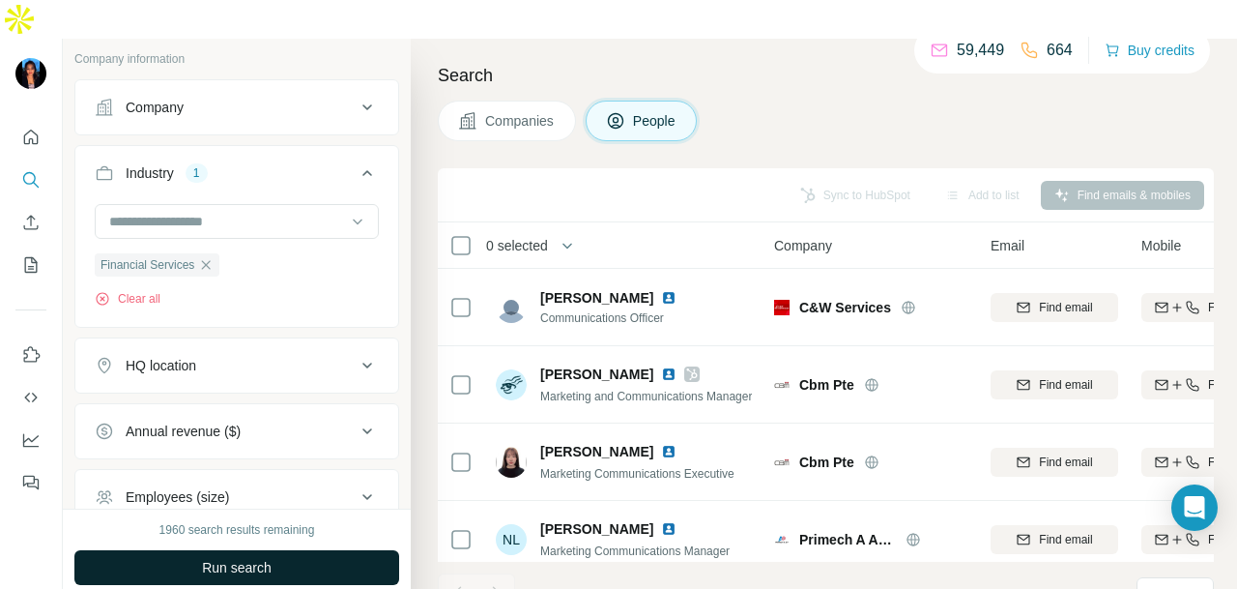
click at [360, 550] on button "Run search" at bounding box center [236, 567] width 325 height 35
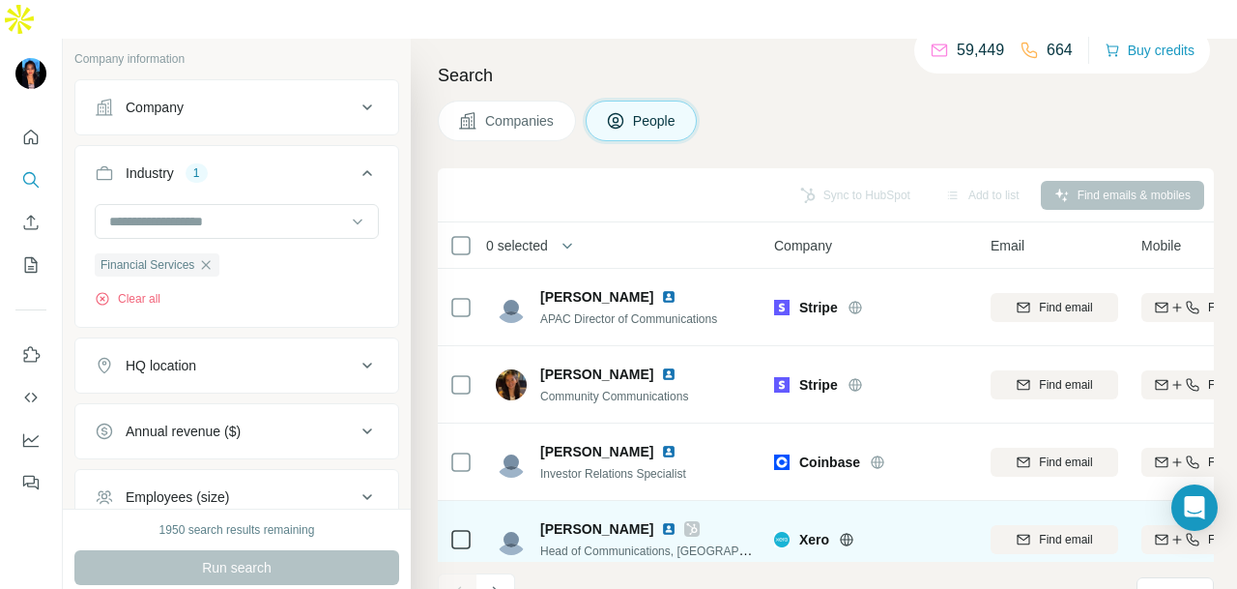
scroll to position [485, 0]
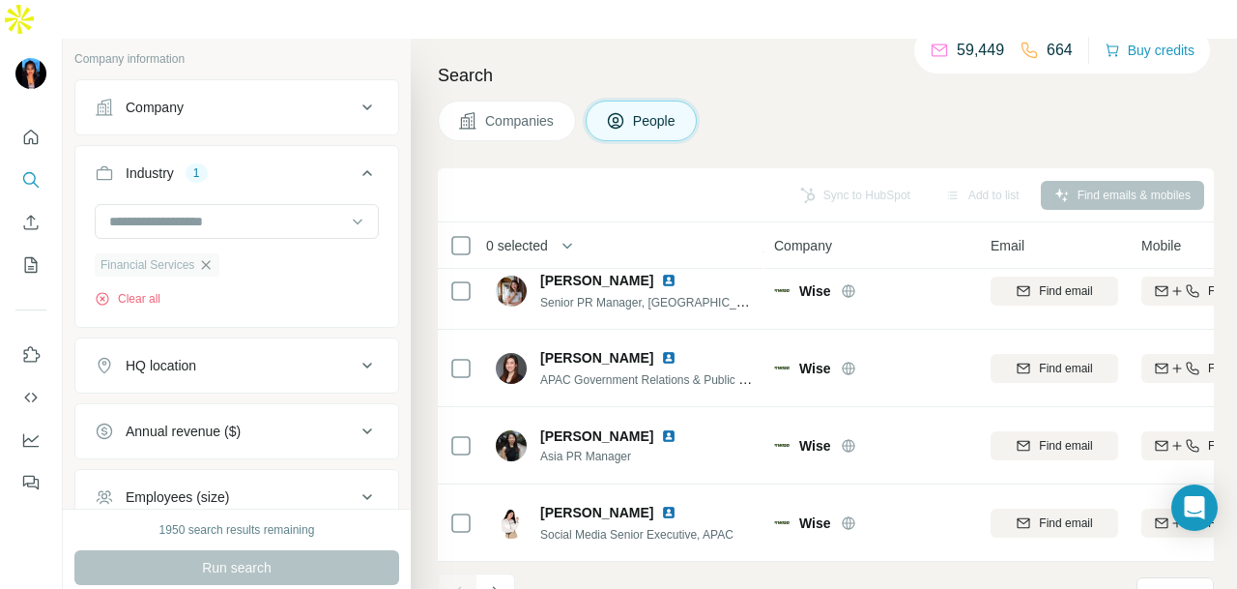
click at [209, 257] on icon "button" at bounding box center [205, 264] width 15 height 15
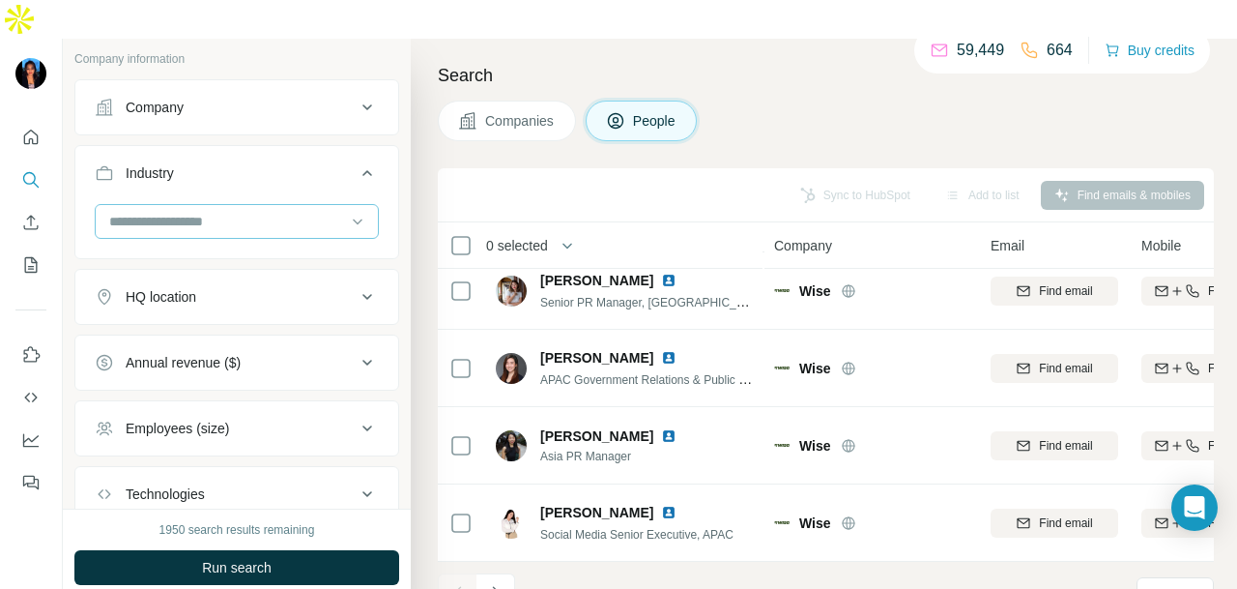
click at [246, 205] on div at bounding box center [226, 221] width 239 height 33
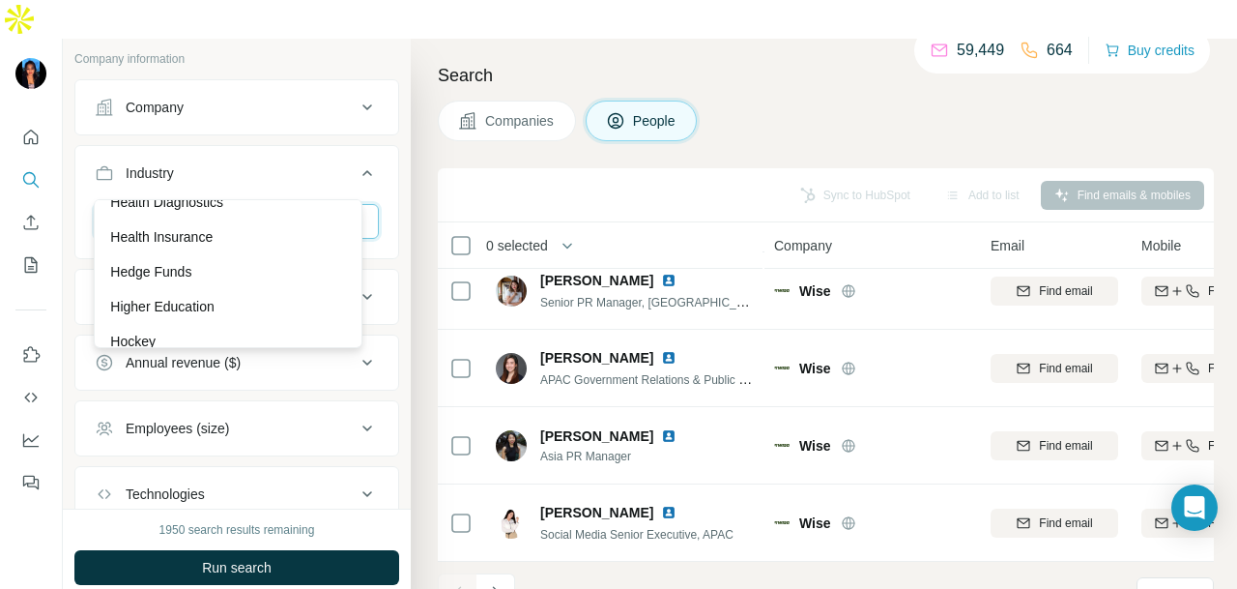
scroll to position [9375, 0]
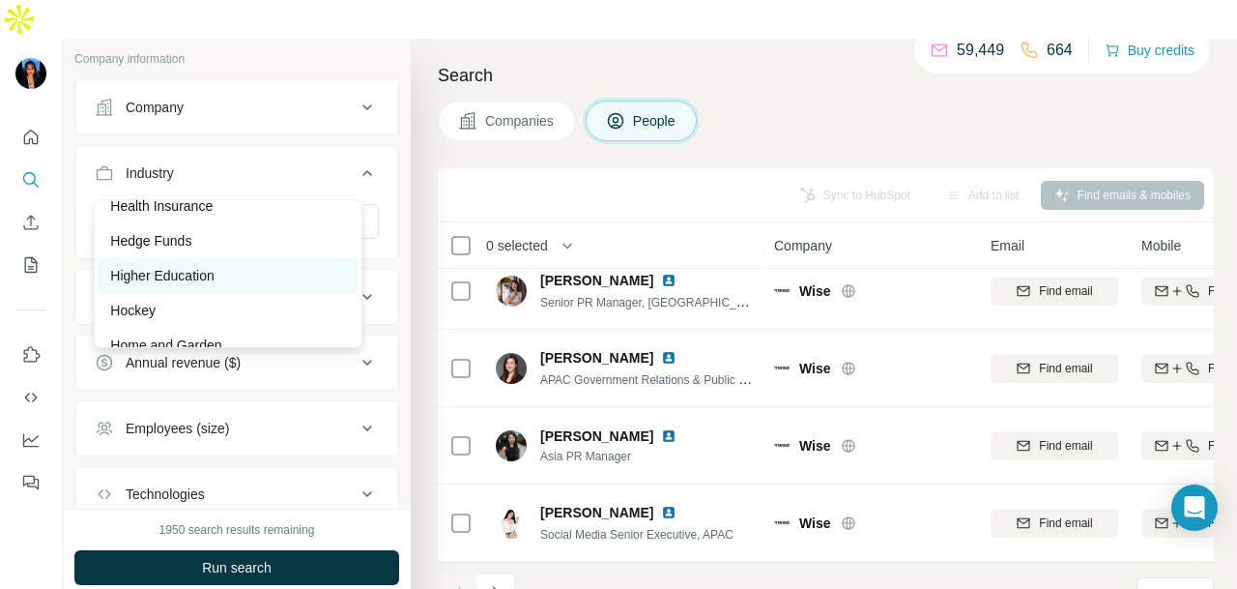
click at [241, 285] on div "Higher Education" at bounding box center [228, 275] width 236 height 19
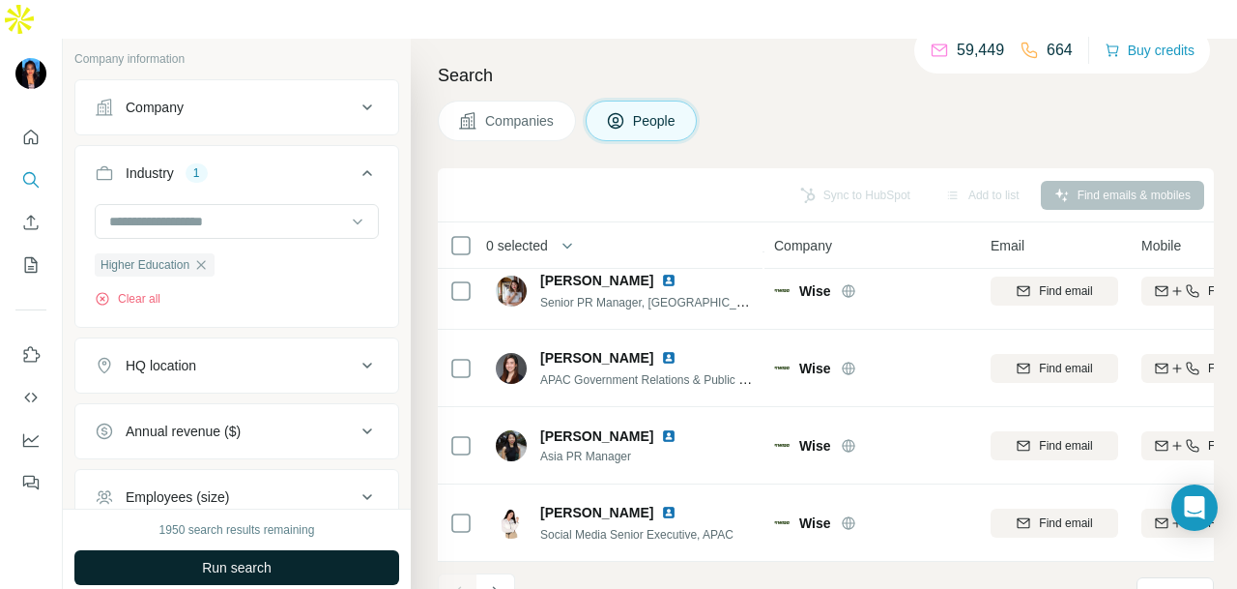
click at [303, 550] on button "Run search" at bounding box center [236, 567] width 325 height 35
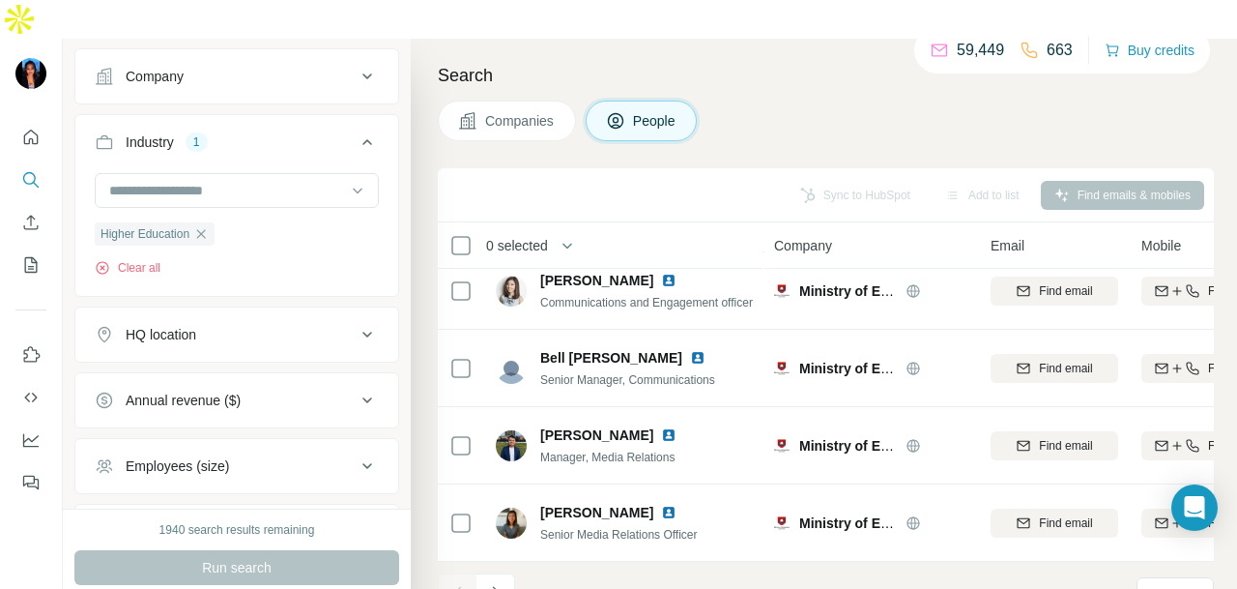
scroll to position [669, 0]
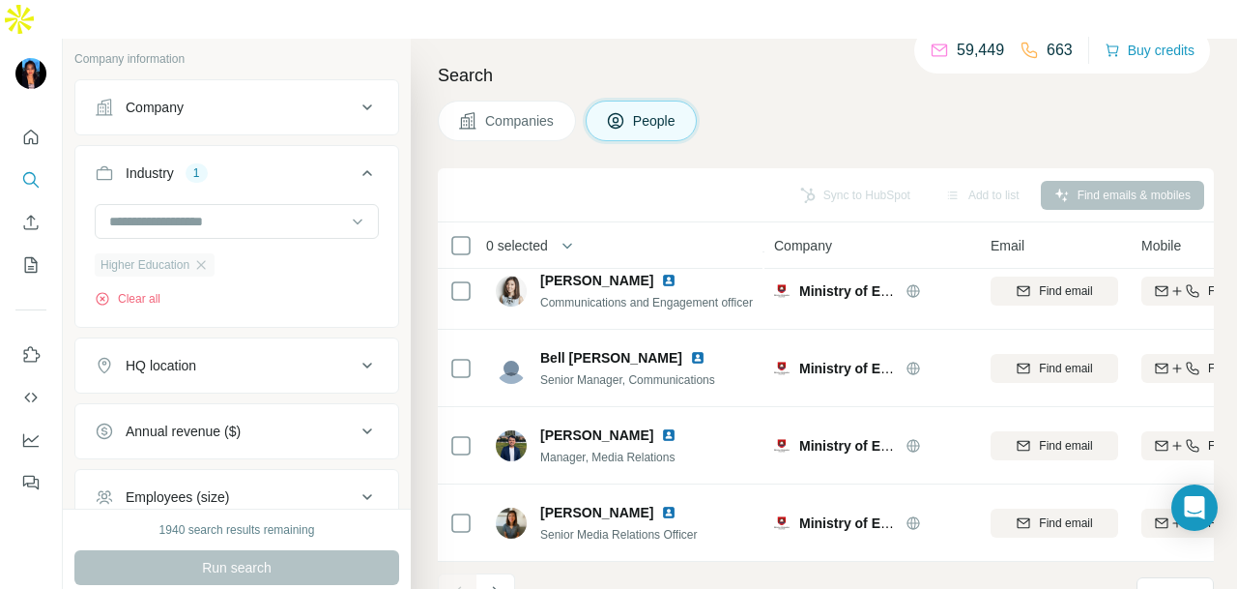
click at [215, 253] on div "Higher Education" at bounding box center [155, 264] width 120 height 23
click at [206, 257] on icon "button" at bounding box center [200, 264] width 15 height 15
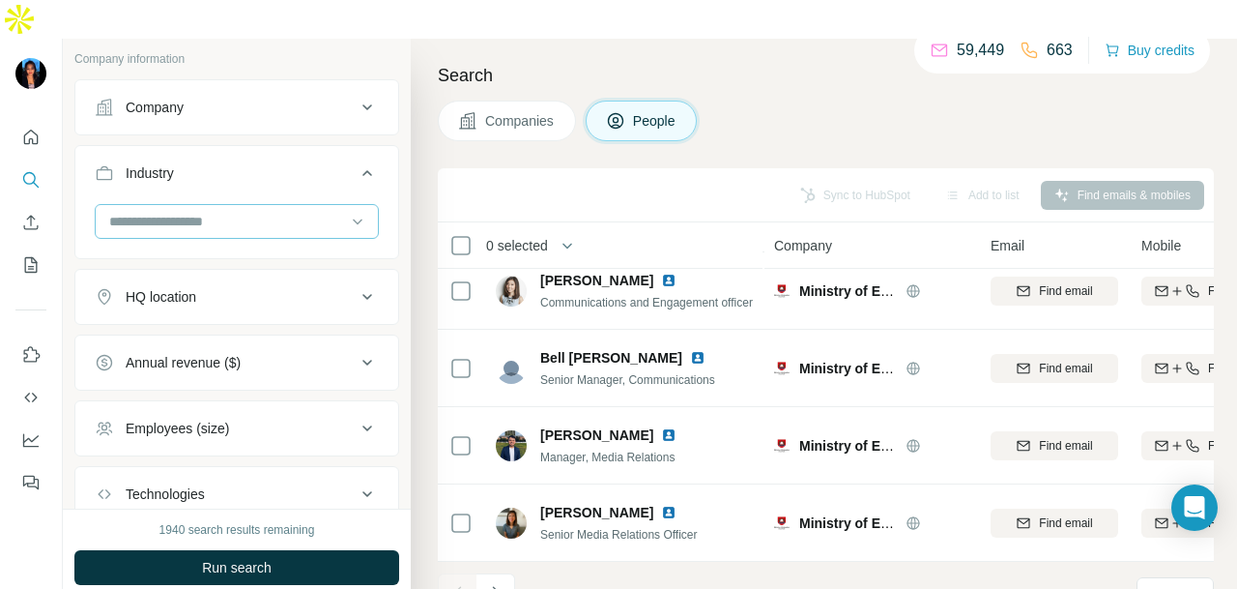
click at [274, 205] on div at bounding box center [226, 221] width 239 height 33
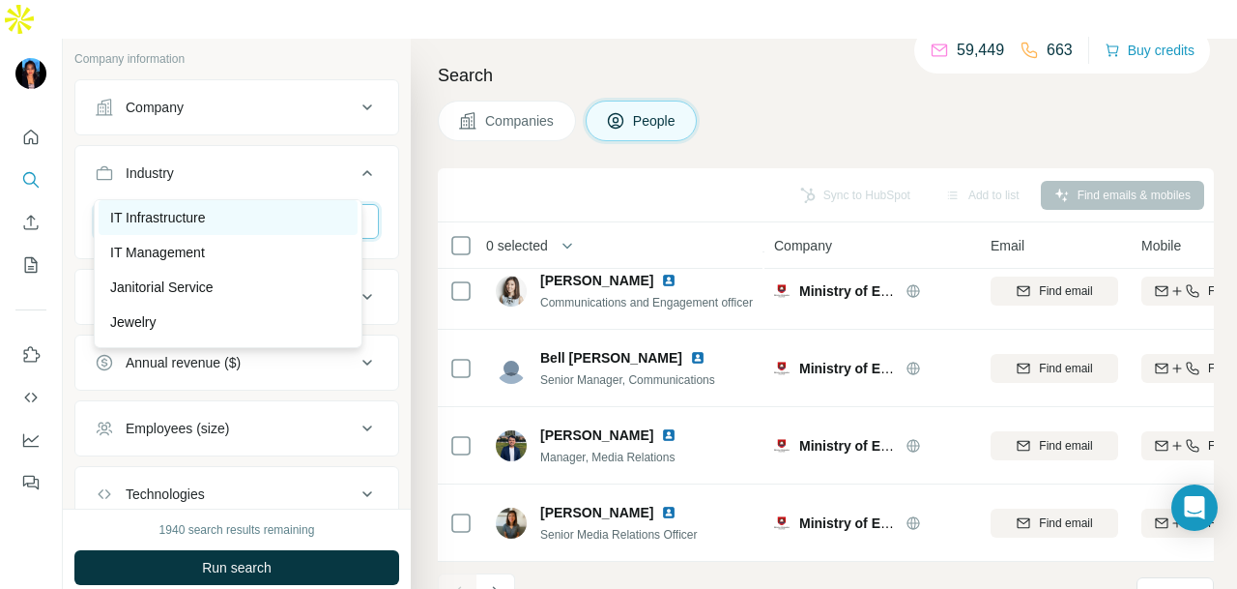
scroll to position [10922, 0]
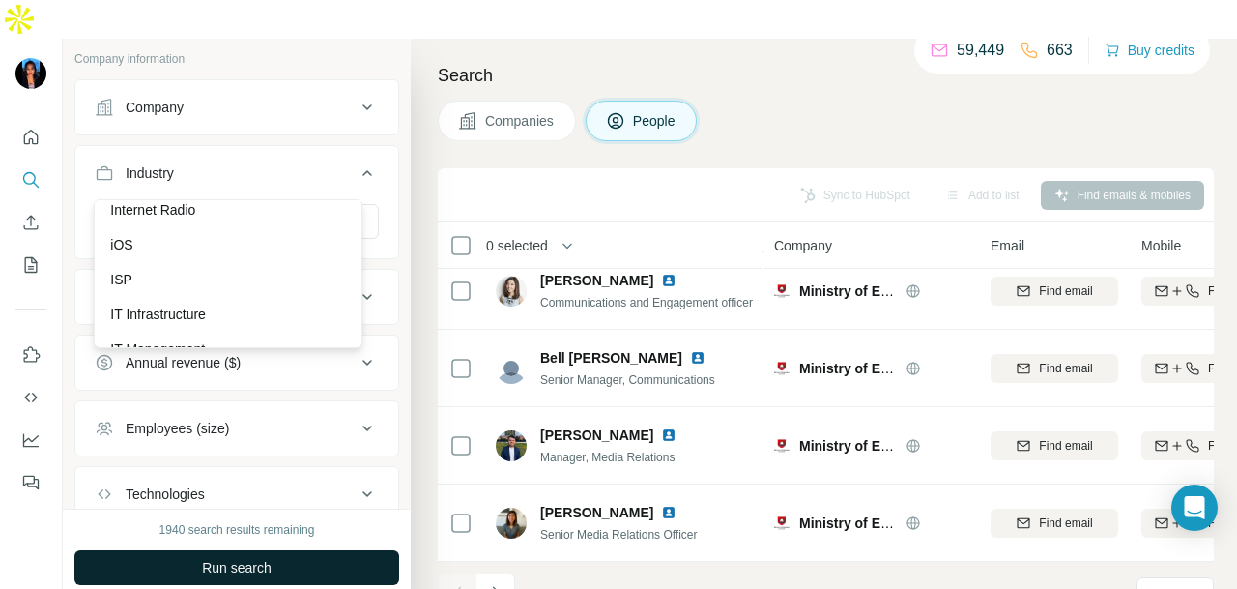
drag, startPoint x: 273, startPoint y: 330, endPoint x: 336, endPoint y: 528, distance: 208.2
click at [272, 289] on div "ISP" at bounding box center [228, 279] width 236 height 19
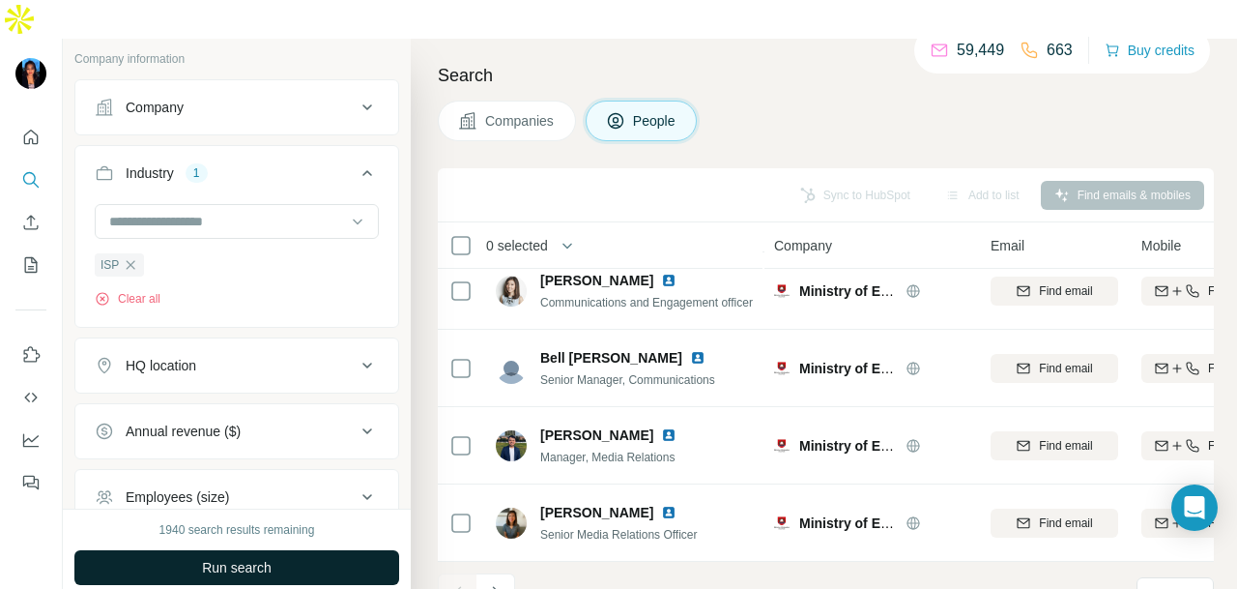
click at [336, 550] on button "Run search" at bounding box center [236, 567] width 325 height 35
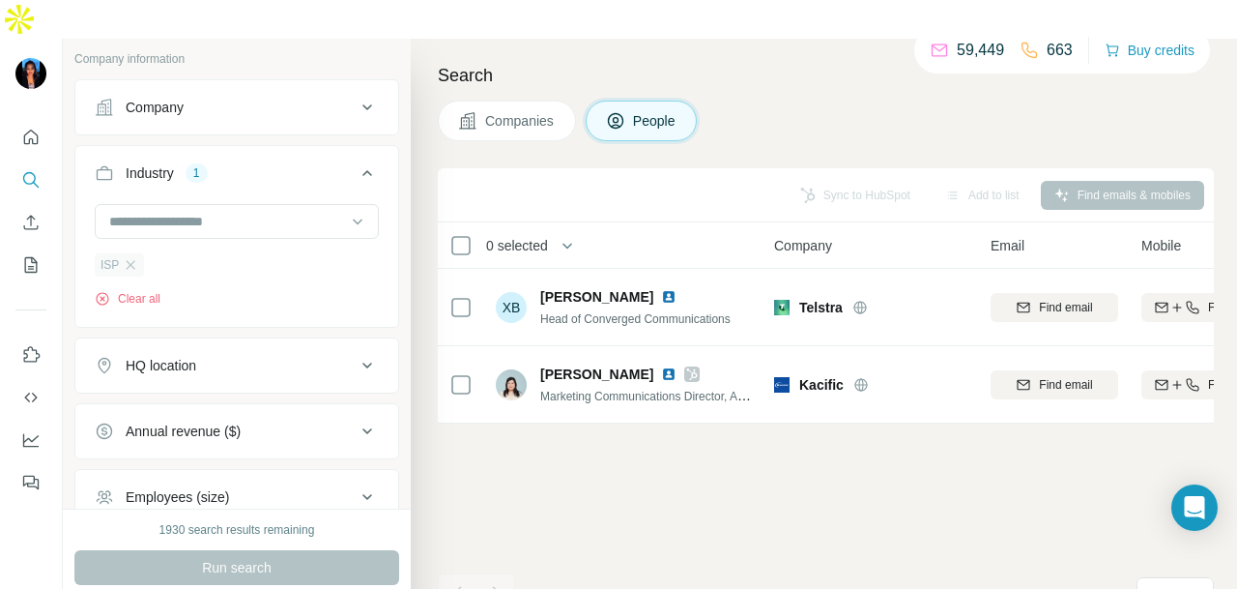
click at [137, 253] on div "ISP" at bounding box center [119, 264] width 49 height 23
click at [123, 257] on icon "button" at bounding box center [130, 264] width 15 height 15
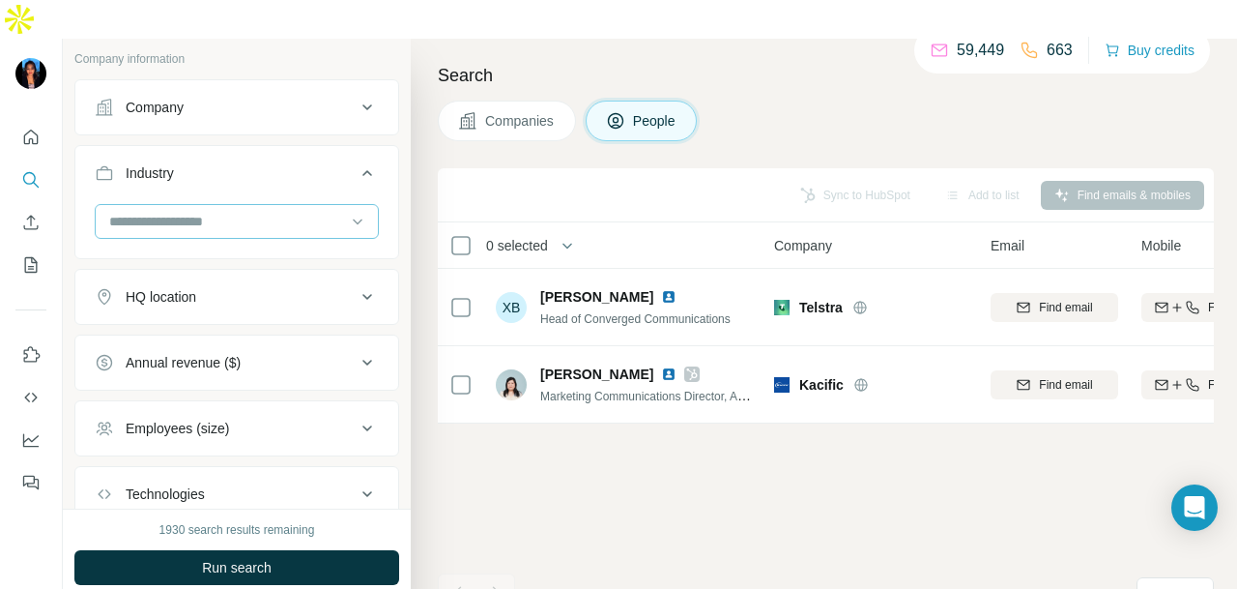
click at [217, 211] on input at bounding box center [226, 221] width 239 height 21
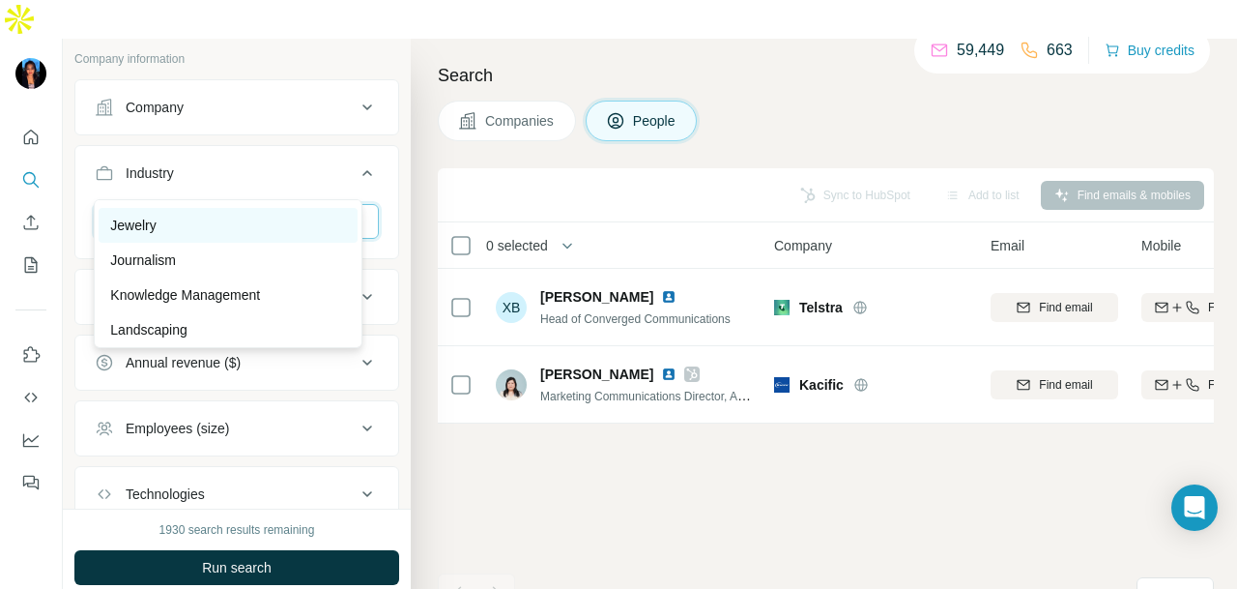
scroll to position [11212, 0]
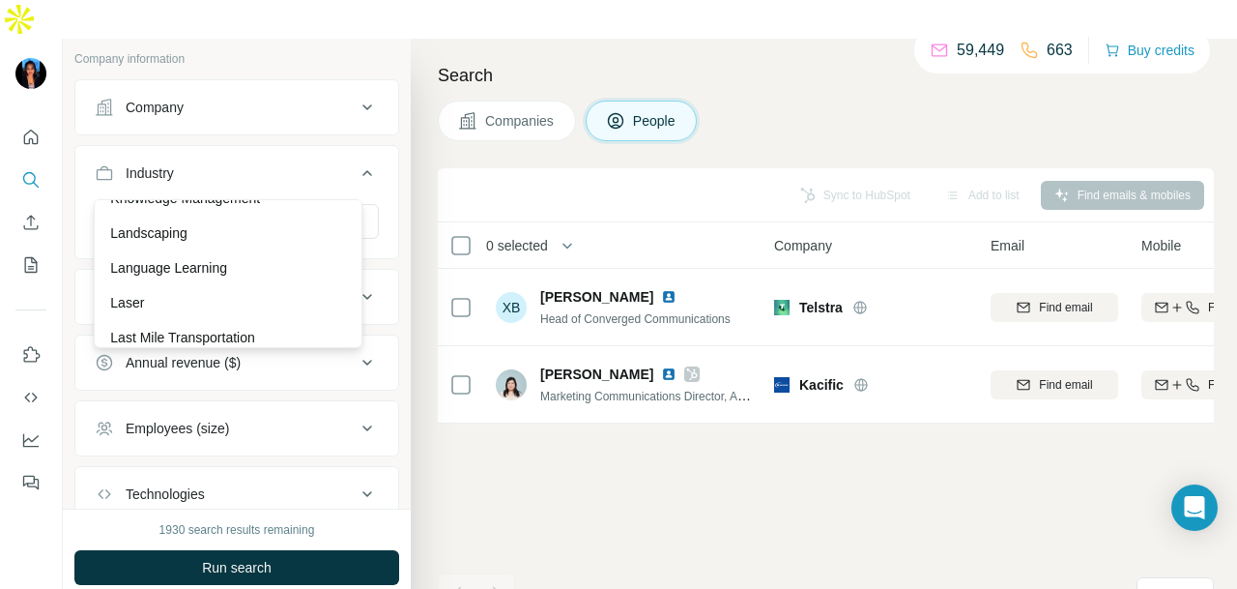
click at [231, 208] on p "Knowledge Management" at bounding box center [185, 197] width 150 height 19
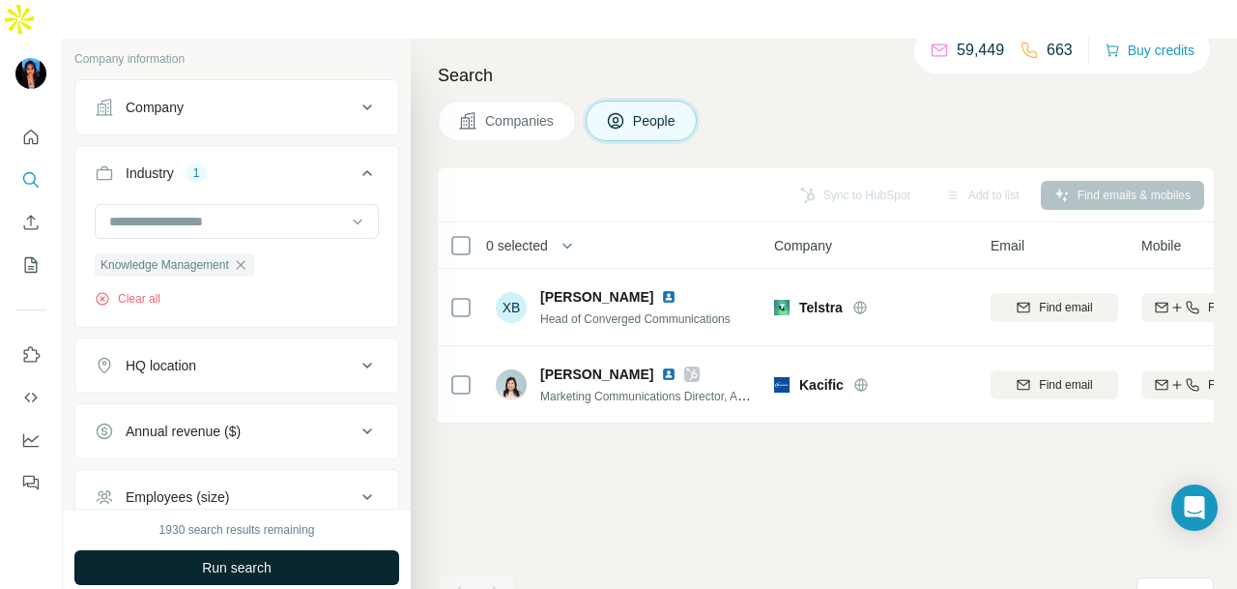
click at [265, 558] on span "Run search" at bounding box center [237, 567] width 70 height 19
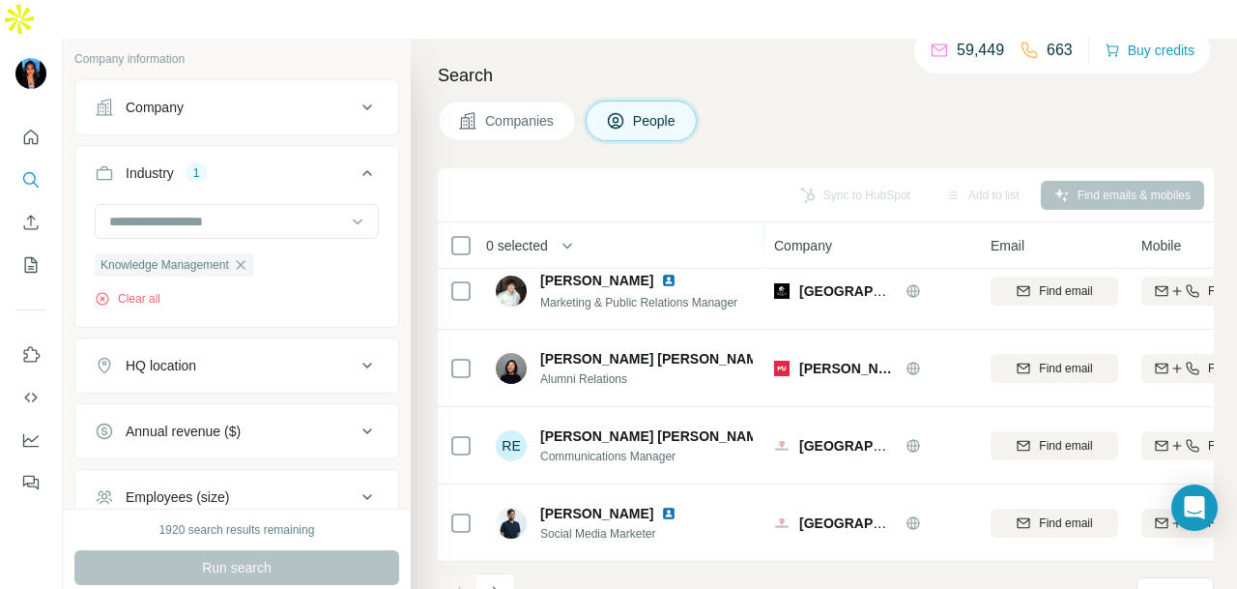
scroll to position [485, 0]
click at [500, 583] on icon "Navigate to next page" at bounding box center [495, 592] width 19 height 19
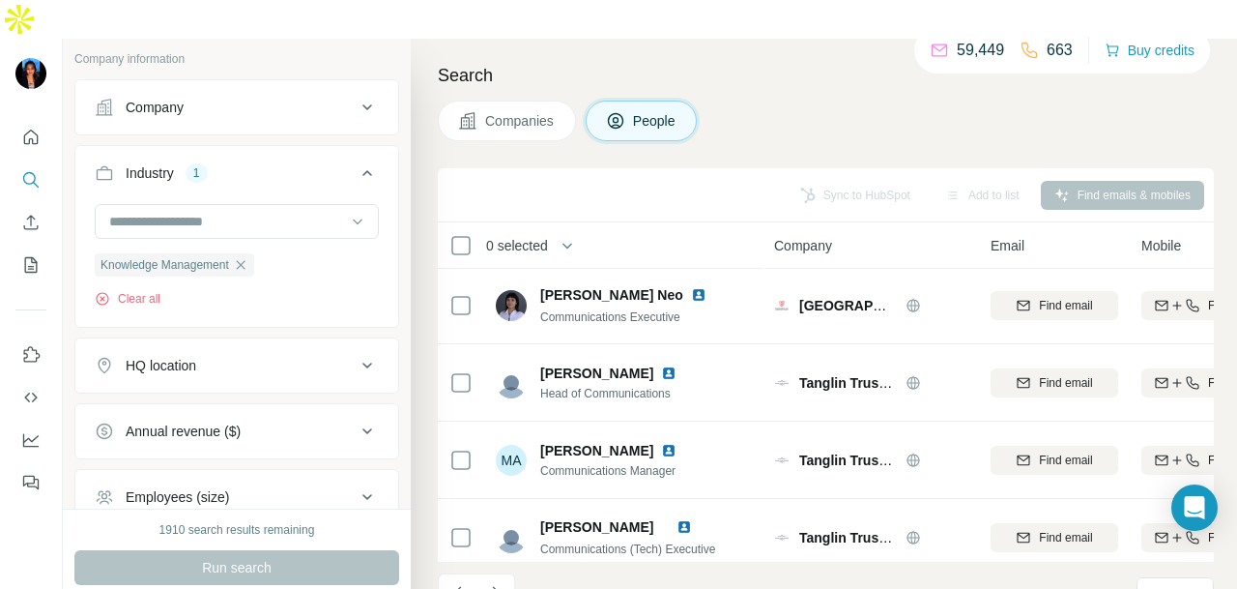
scroll to position [0, 0]
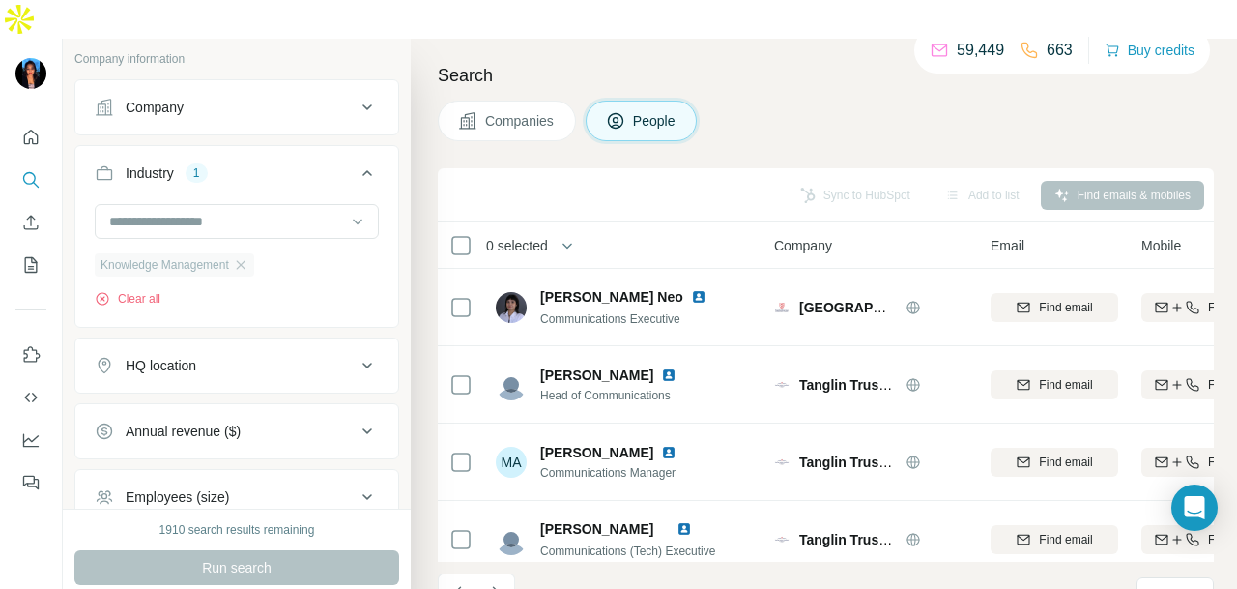
click at [237, 253] on div "Knowledge Management" at bounding box center [174, 264] width 159 height 23
click at [248, 257] on icon "button" at bounding box center [240, 264] width 15 height 15
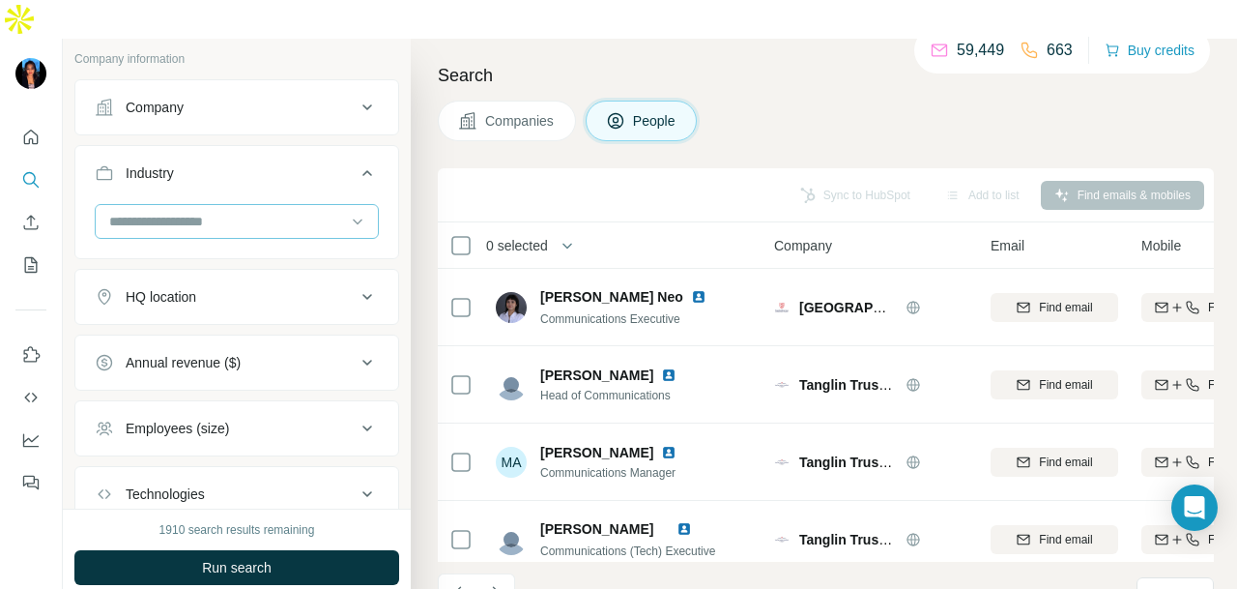
click at [276, 205] on div at bounding box center [226, 221] width 239 height 33
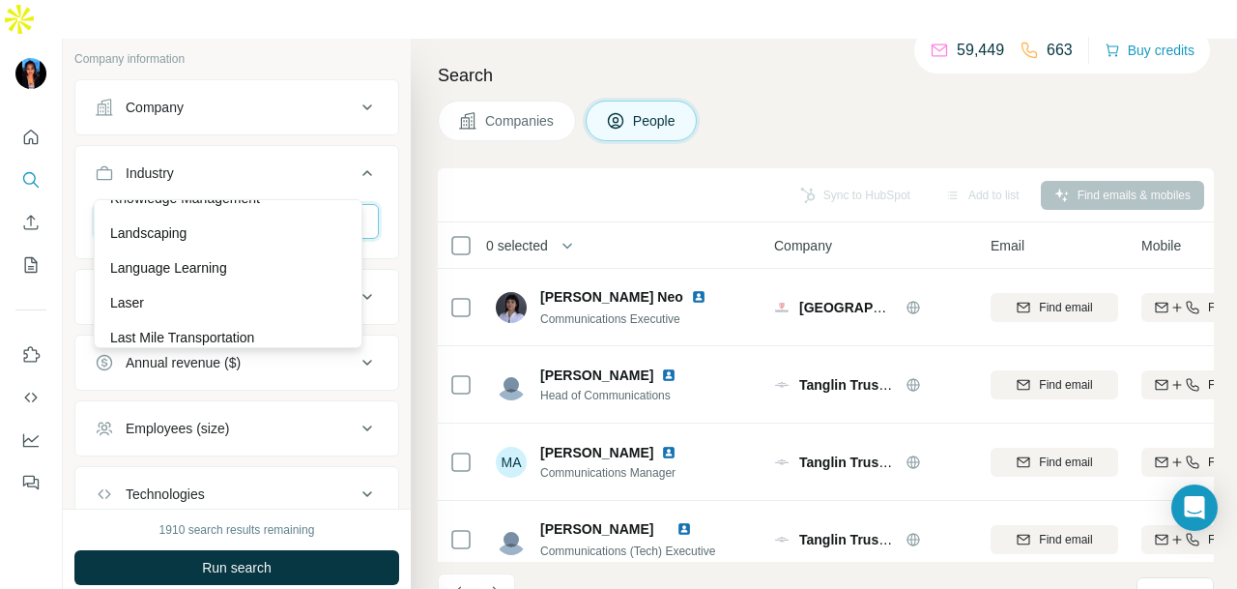
scroll to position [11308, 0]
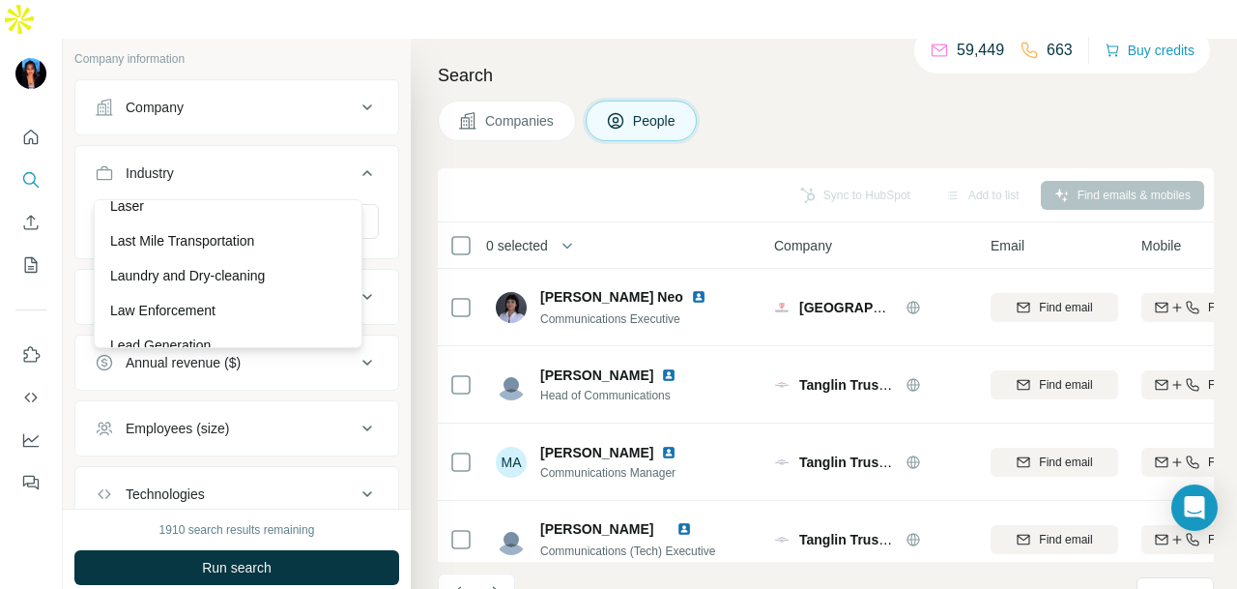
click at [288, 188] on div "Language Learning" at bounding box center [228, 171] width 259 height 35
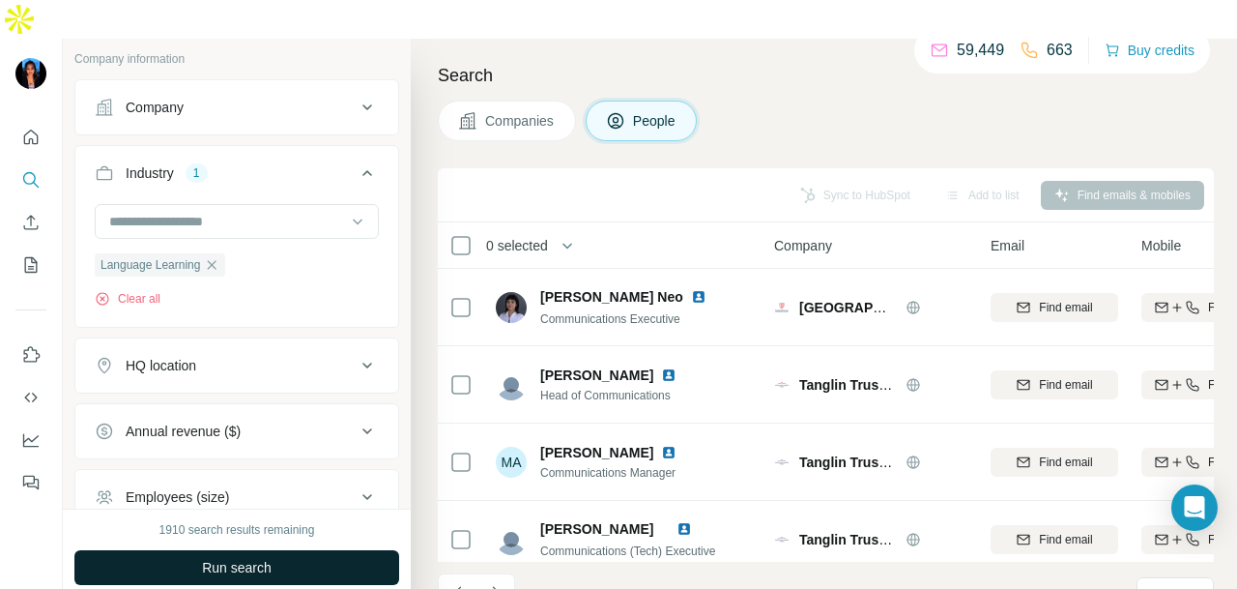
click at [265, 558] on span "Run search" at bounding box center [237, 567] width 70 height 19
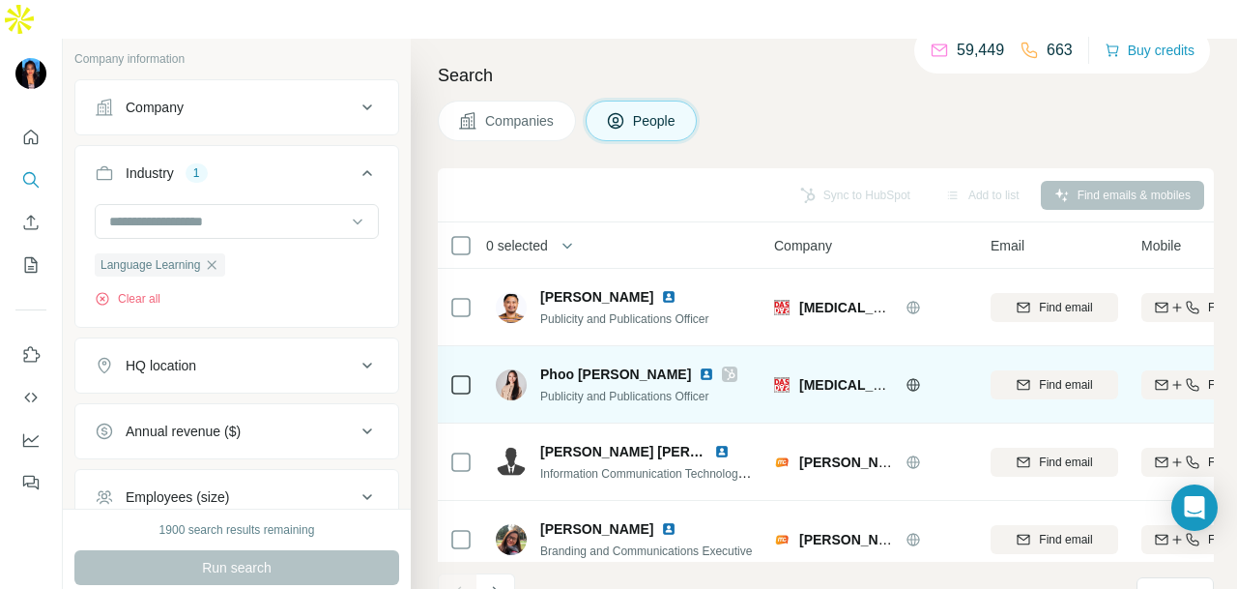
scroll to position [485, 0]
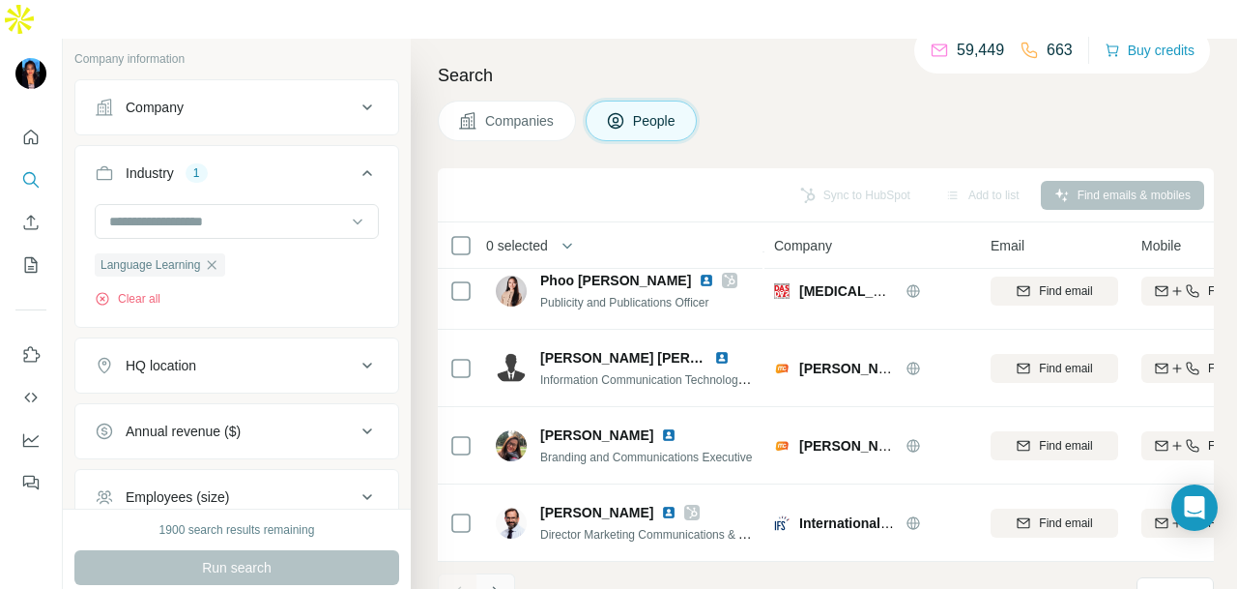
click at [506, 573] on button "Navigate to next page" at bounding box center [496, 592] width 39 height 39
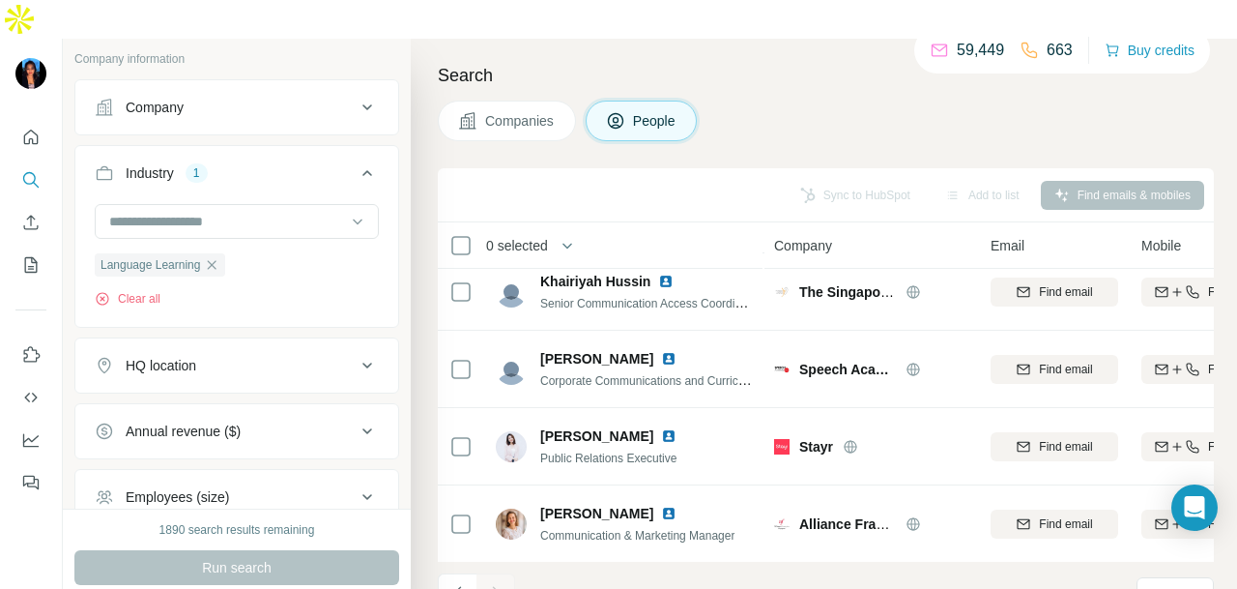
scroll to position [215, 0]
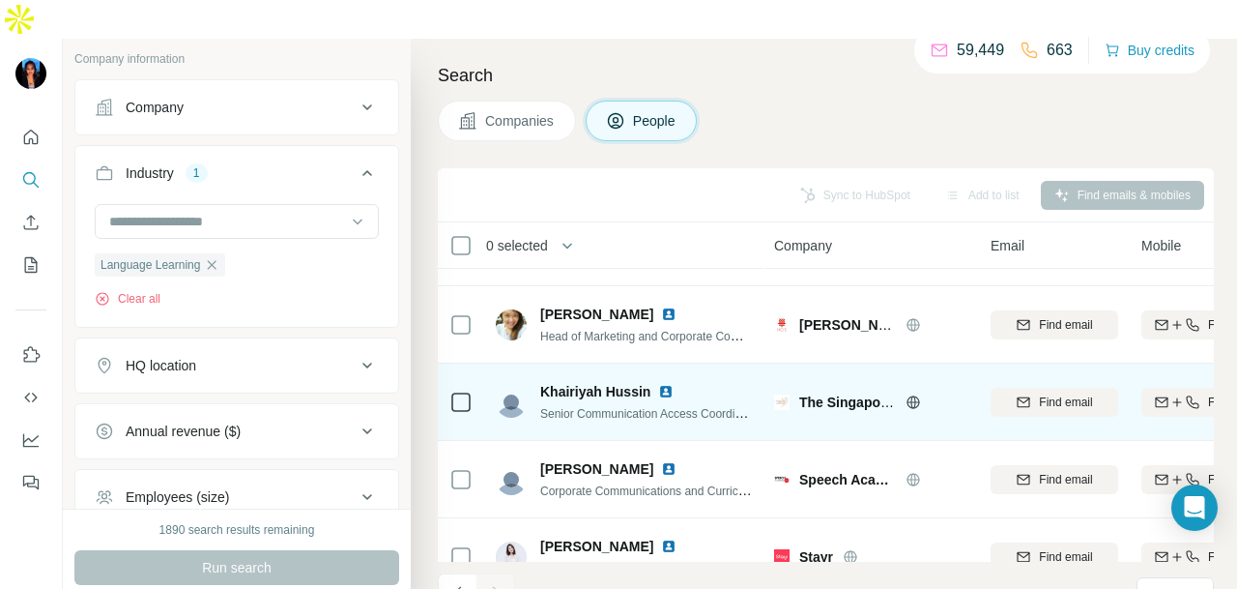
click at [663, 384] on img at bounding box center [665, 391] width 15 height 15
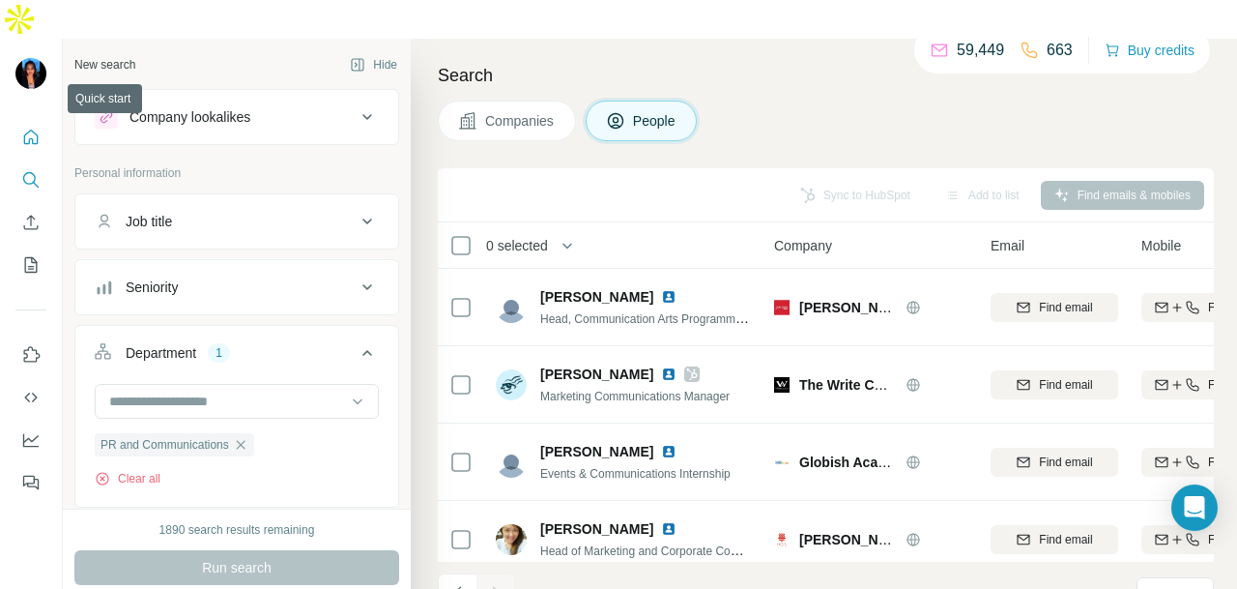
click at [34, 128] on icon "Quick start" at bounding box center [30, 137] width 19 height 19
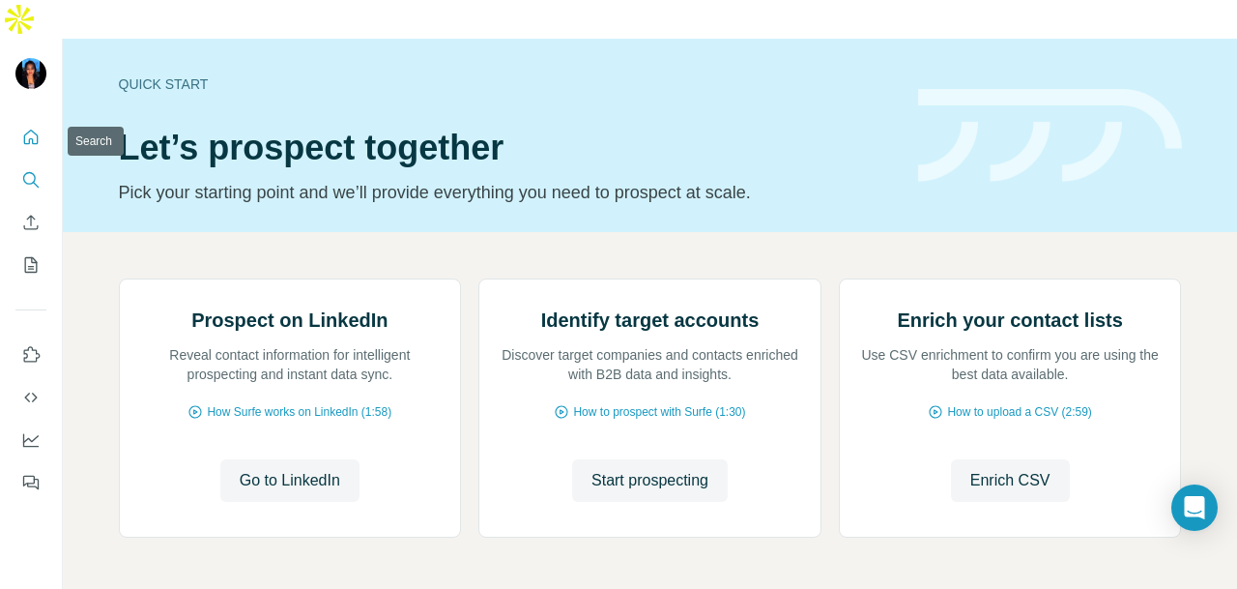
click at [24, 170] on icon "Search" at bounding box center [30, 179] width 19 height 19
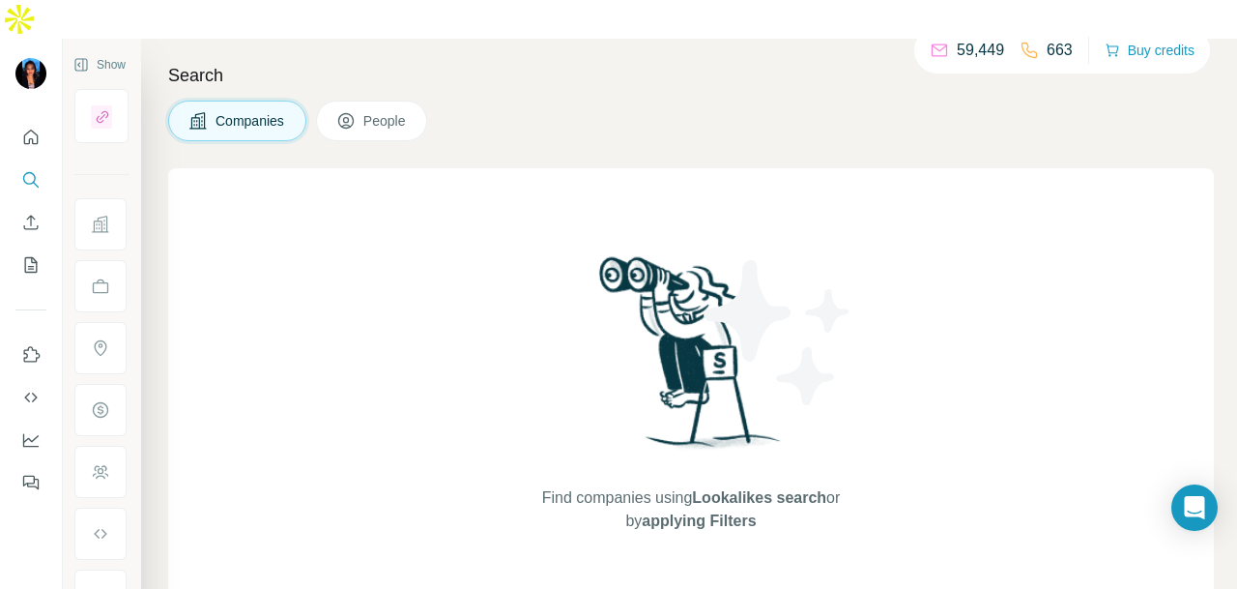
click at [358, 101] on button "People" at bounding box center [372, 121] width 112 height 41
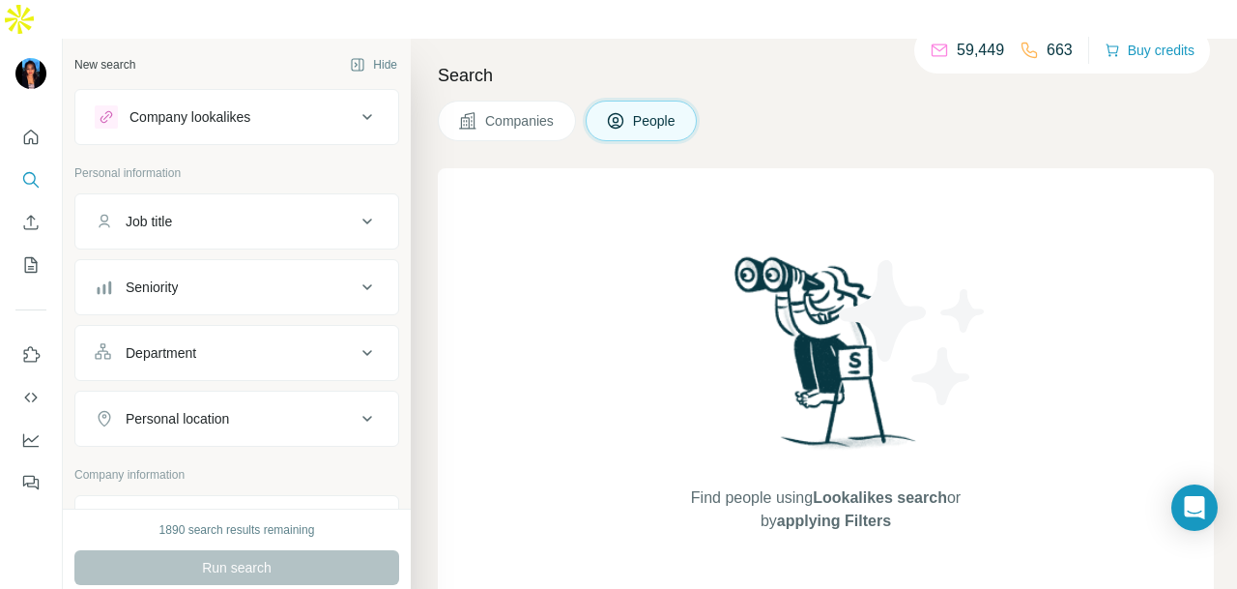
click at [508, 101] on button "Companies" at bounding box center [507, 121] width 138 height 41
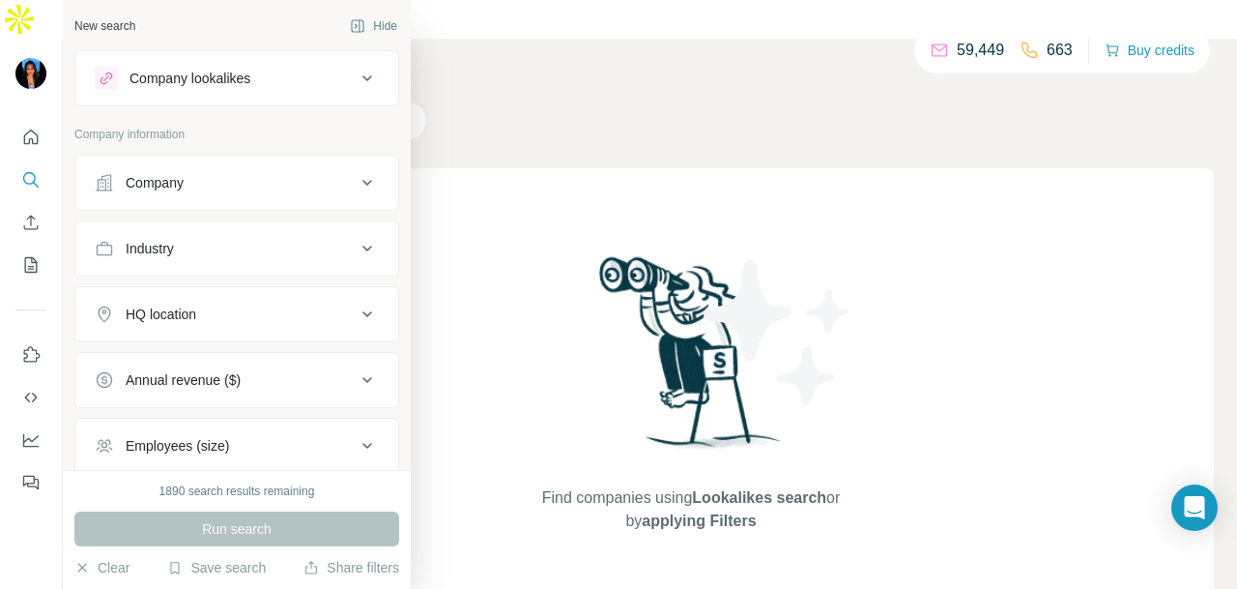
click at [232, 195] on button "Company" at bounding box center [236, 182] width 323 height 46
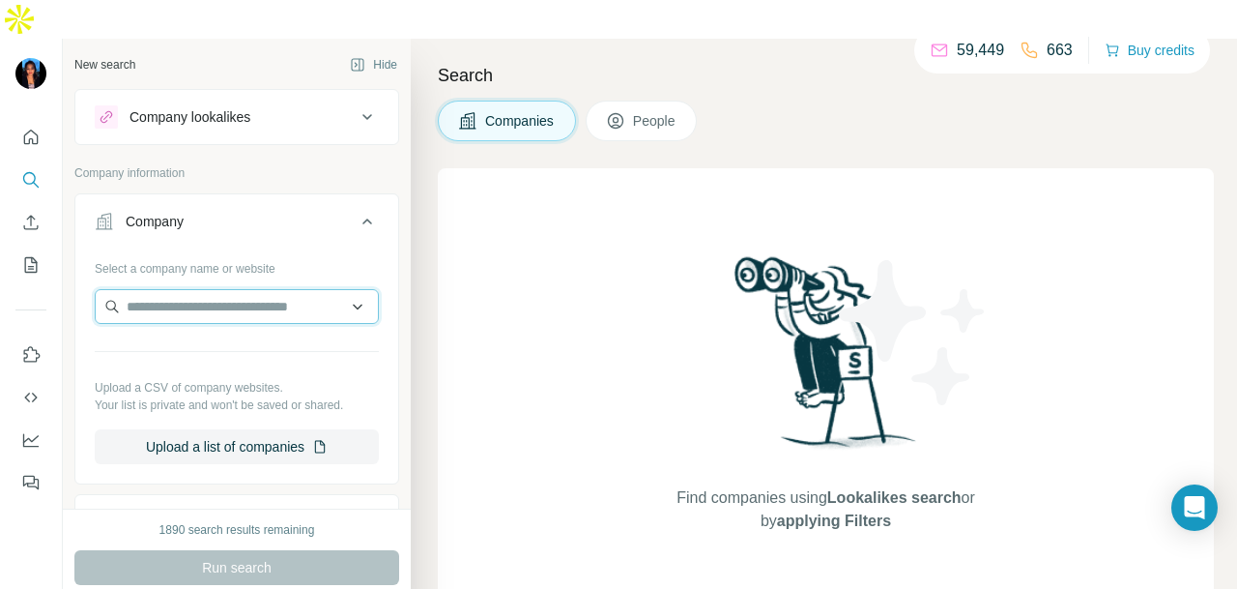
click at [186, 289] on input "text" at bounding box center [237, 306] width 284 height 35
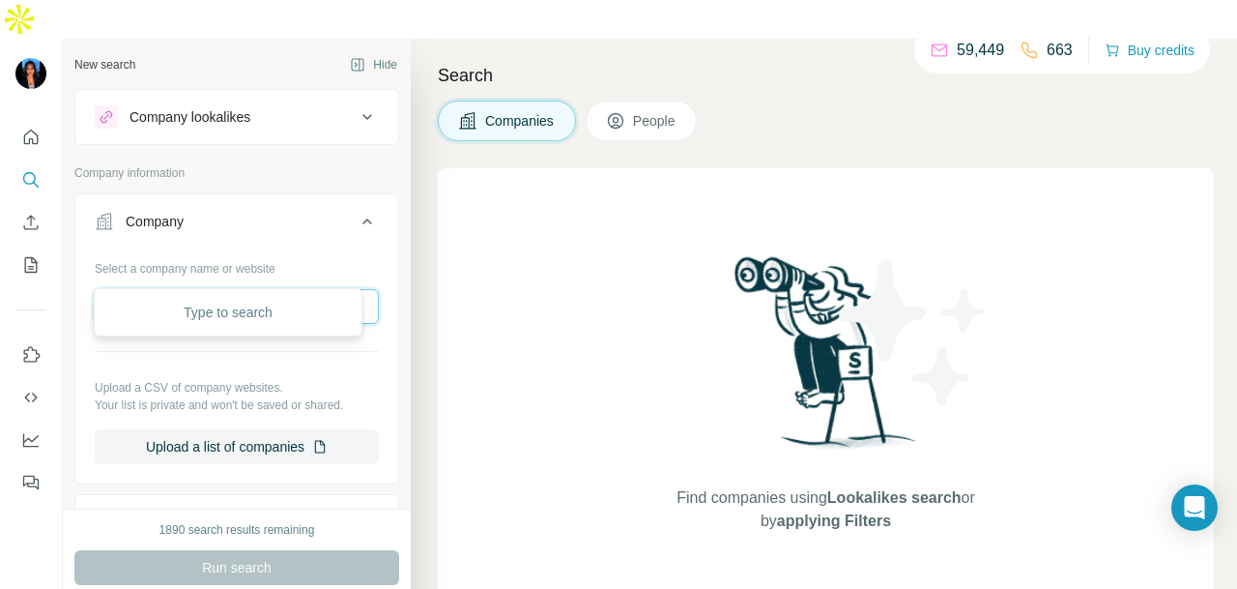
paste input "**********"
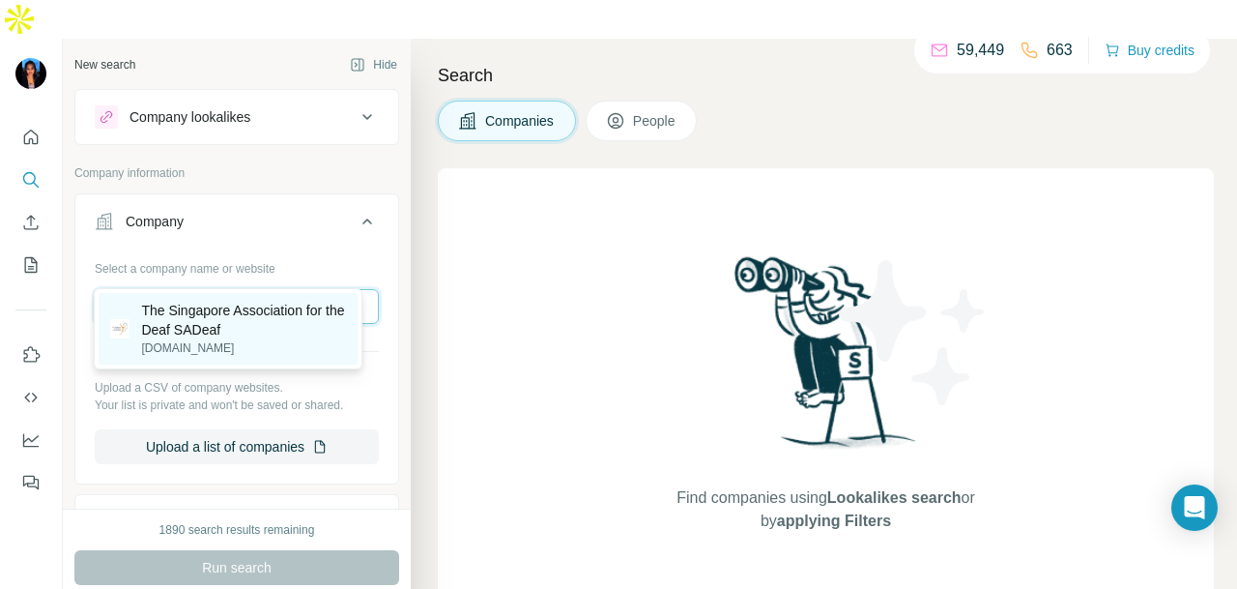
type input "**********"
click at [211, 328] on p "The Singapore Association for the Deaf SADeaf" at bounding box center [243, 320] width 205 height 39
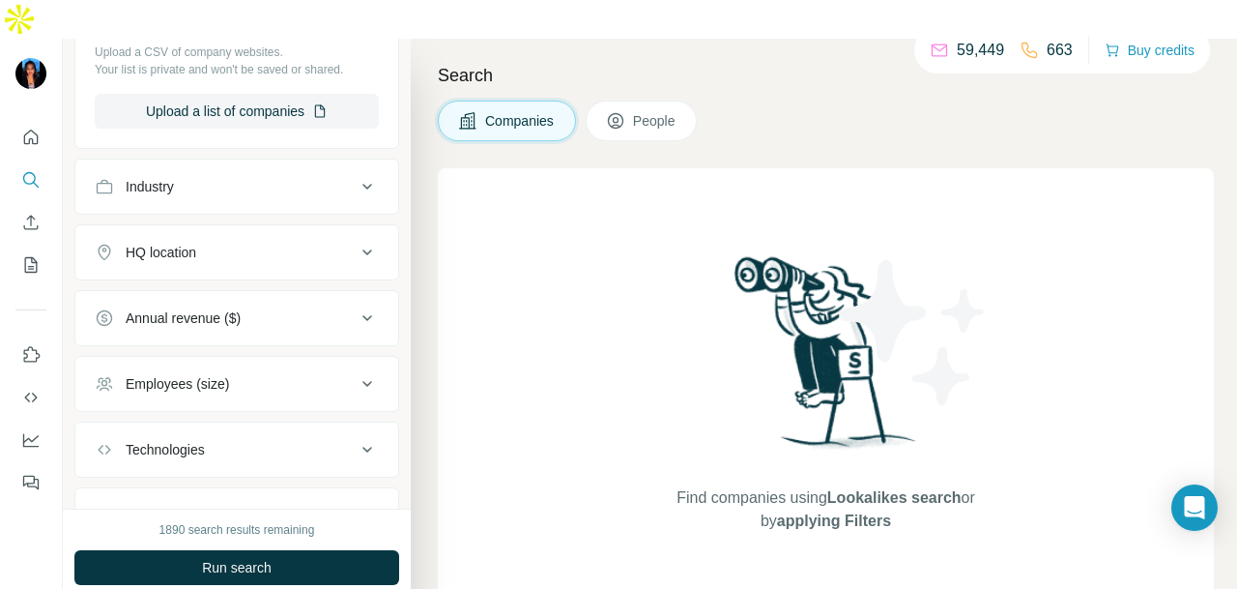
scroll to position [485, 0]
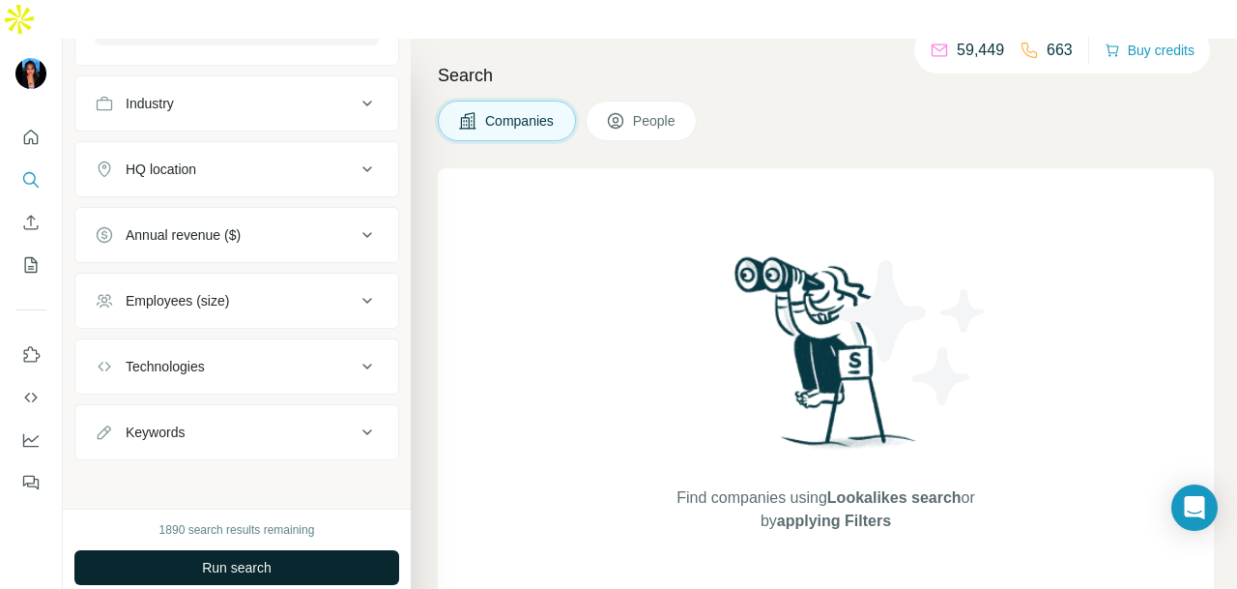
click at [213, 558] on span "Run search" at bounding box center [237, 567] width 70 height 19
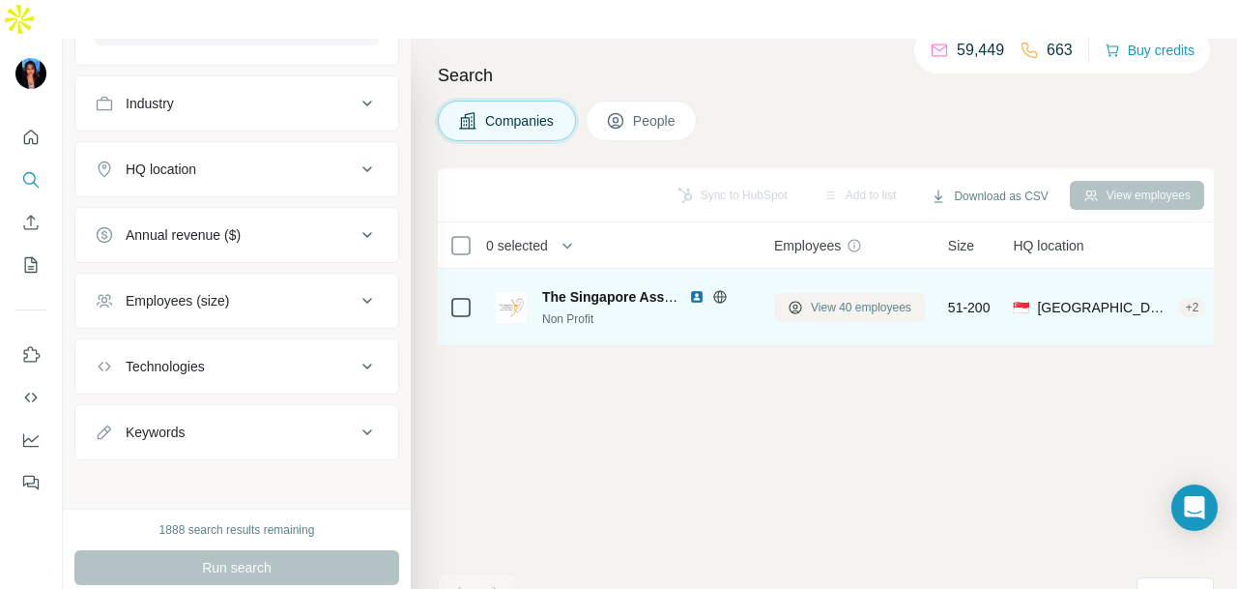
click at [831, 299] on span "View 40 employees" at bounding box center [861, 307] width 101 height 17
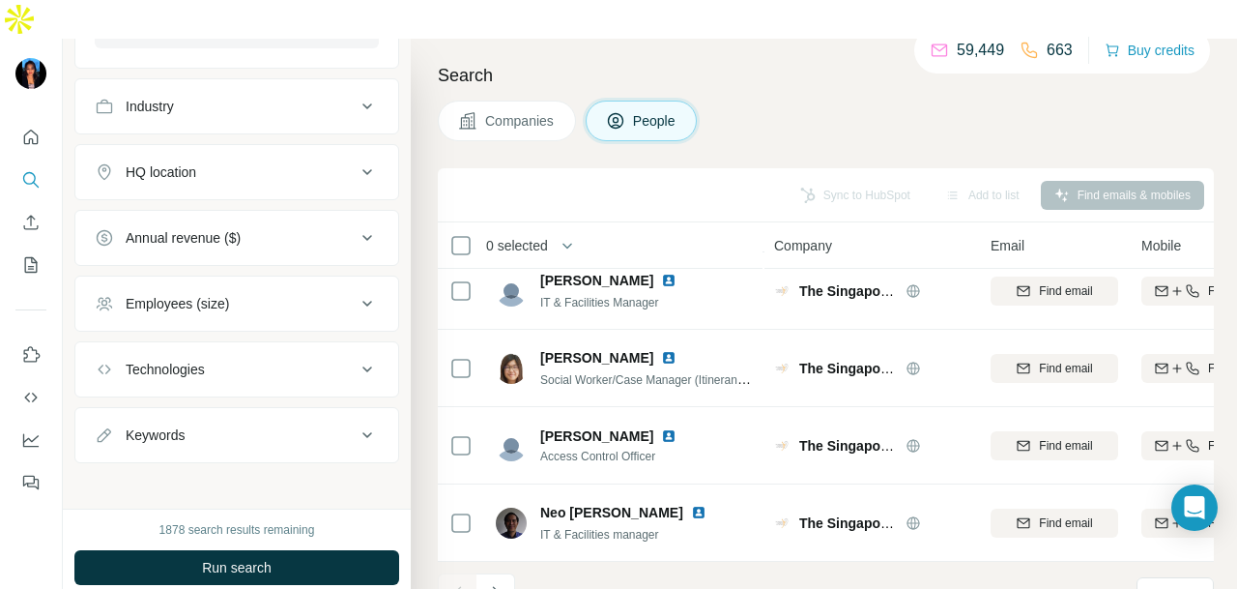
scroll to position [485, 0]
click at [497, 583] on icon "Navigate to next page" at bounding box center [495, 592] width 19 height 19
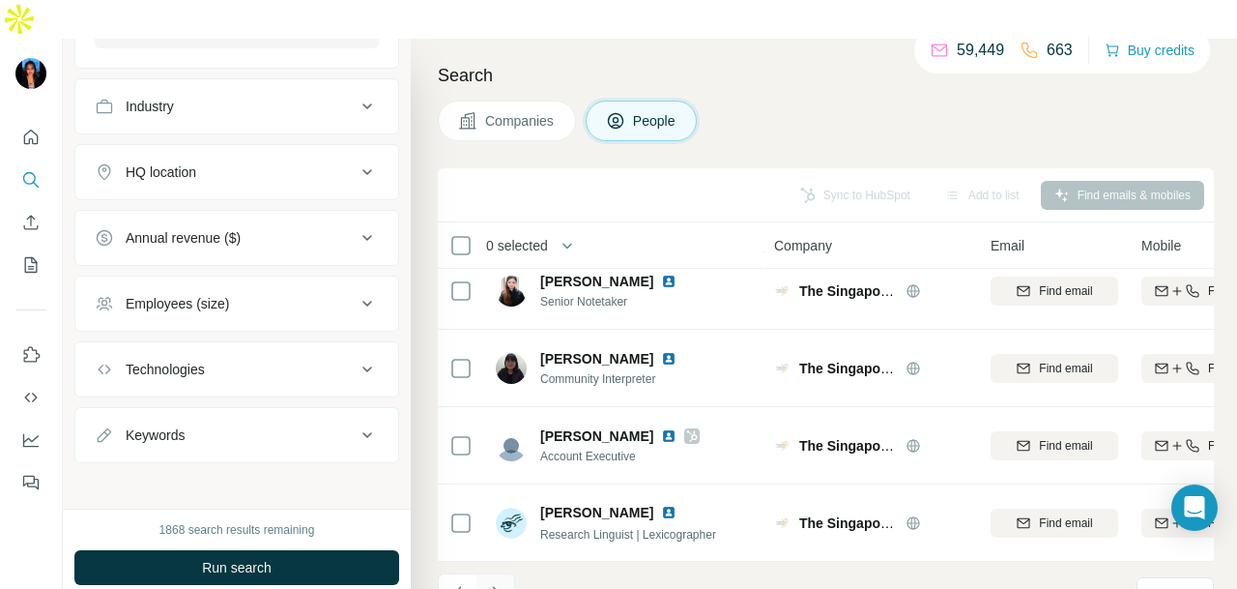
click at [493, 583] on icon "Navigate to next page" at bounding box center [495, 592] width 19 height 19
click at [505, 583] on icon "Navigate to next page" at bounding box center [495, 592] width 19 height 19
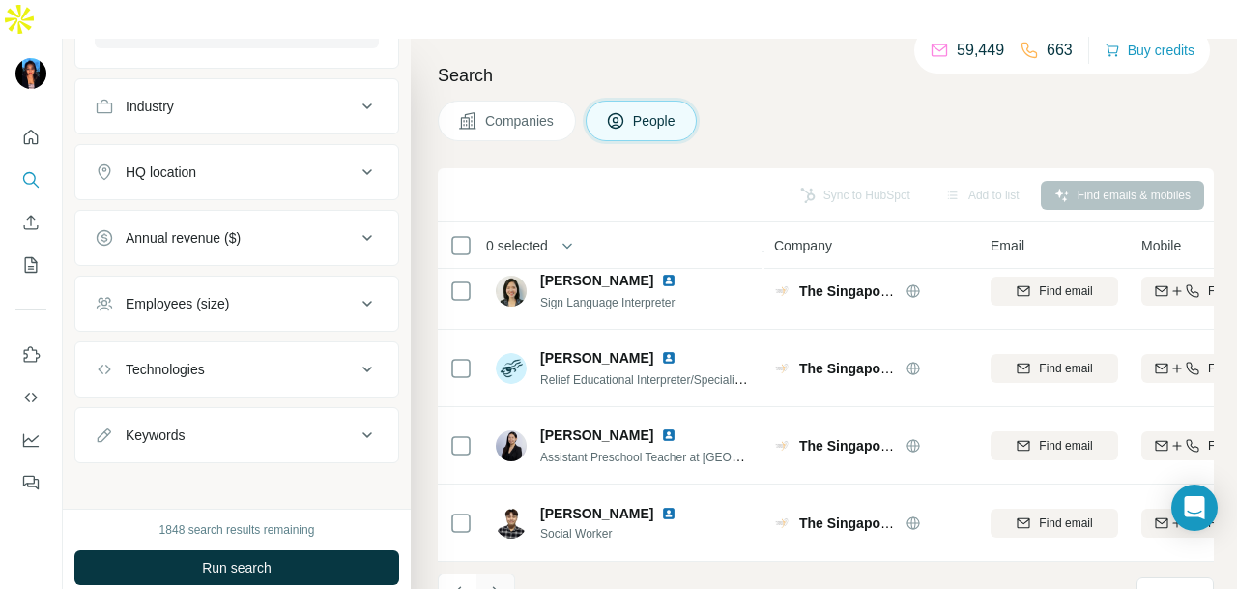
click at [499, 583] on icon "Navigate to next page" at bounding box center [495, 592] width 19 height 19
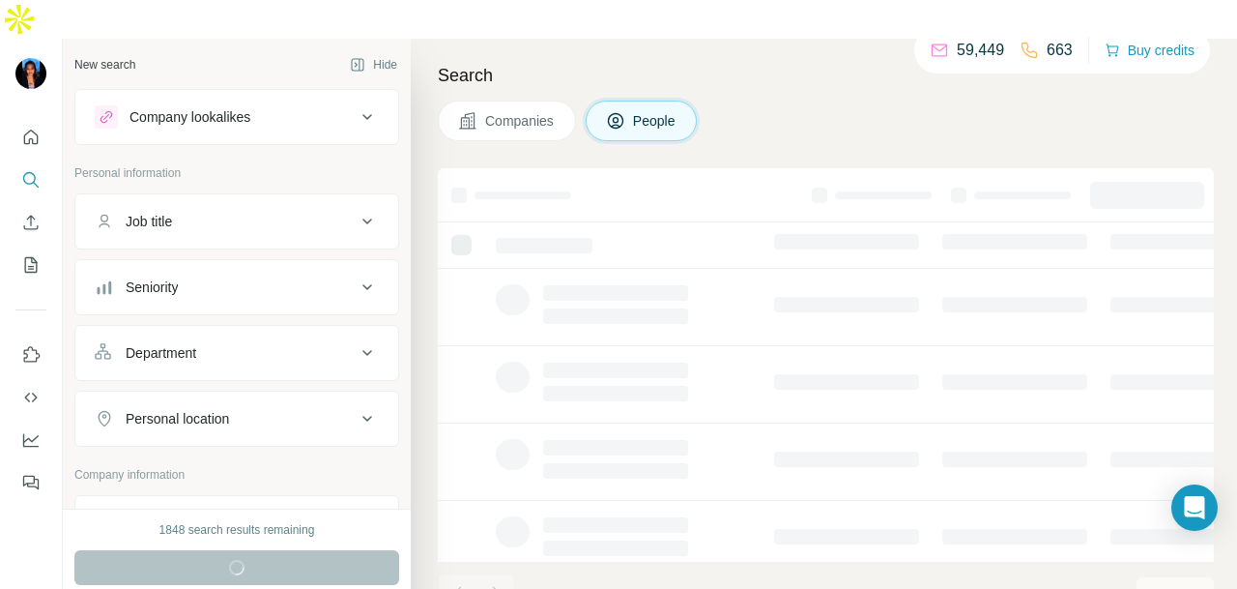
click at [290, 105] on div "Company lookalikes" at bounding box center [225, 116] width 261 height 23
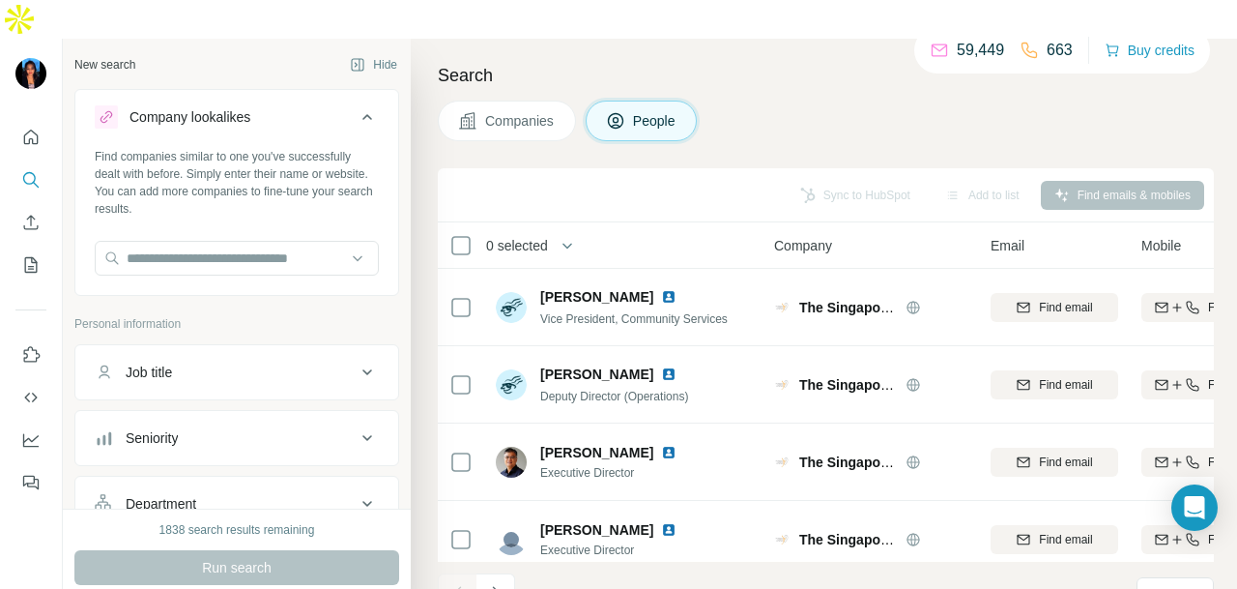
click at [493, 583] on icon "Navigate to next page" at bounding box center [495, 592] width 19 height 19
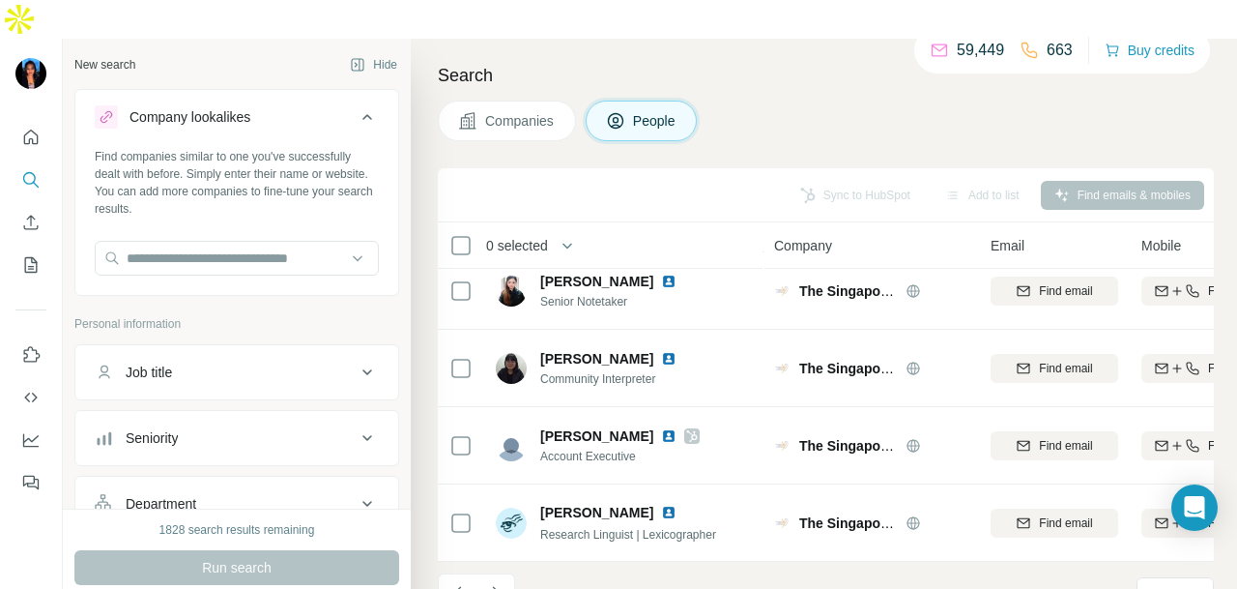
scroll to position [485, 0]
click at [489, 583] on icon "Navigate to next page" at bounding box center [495, 592] width 19 height 19
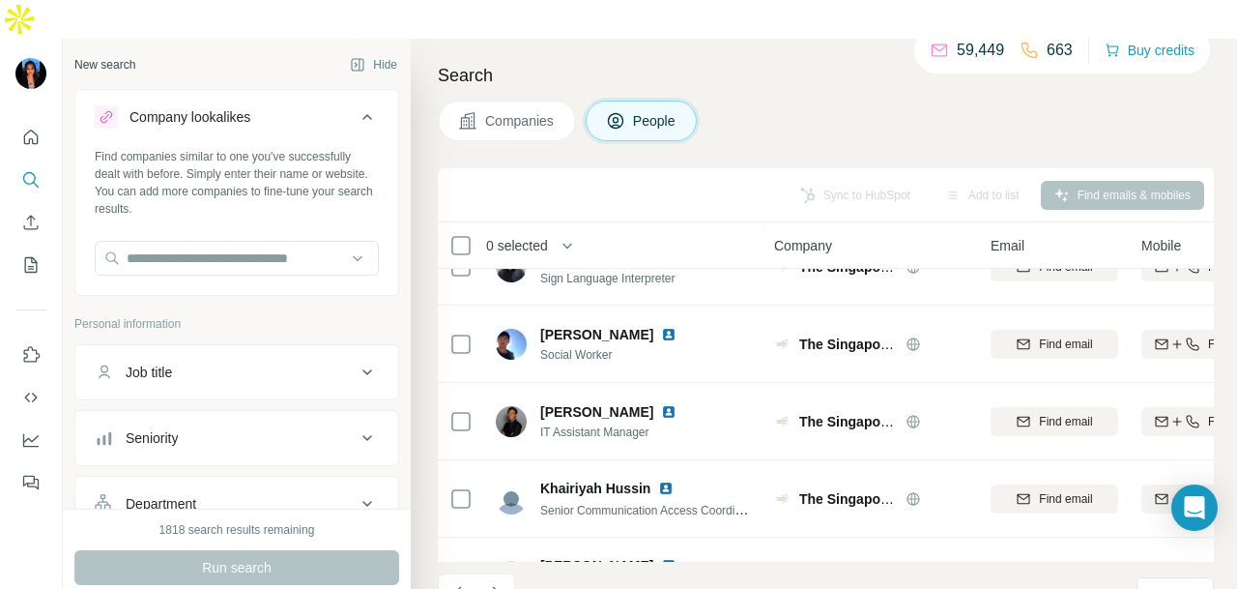
scroll to position [0, 0]
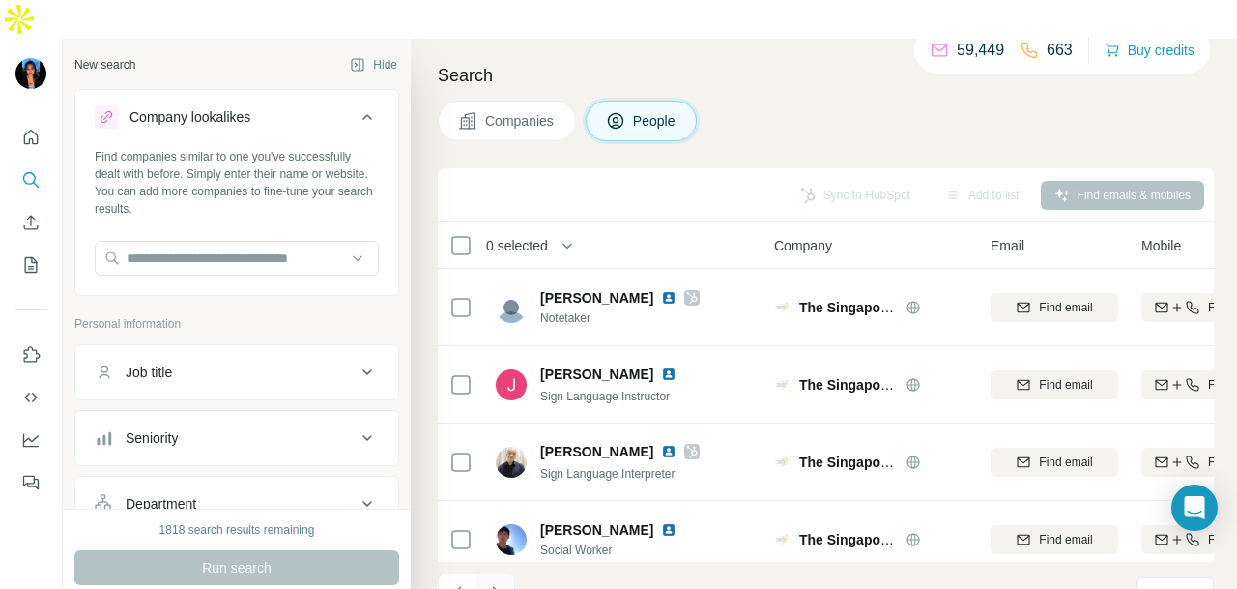
click at [499, 583] on icon "Navigate to next page" at bounding box center [495, 592] width 19 height 19
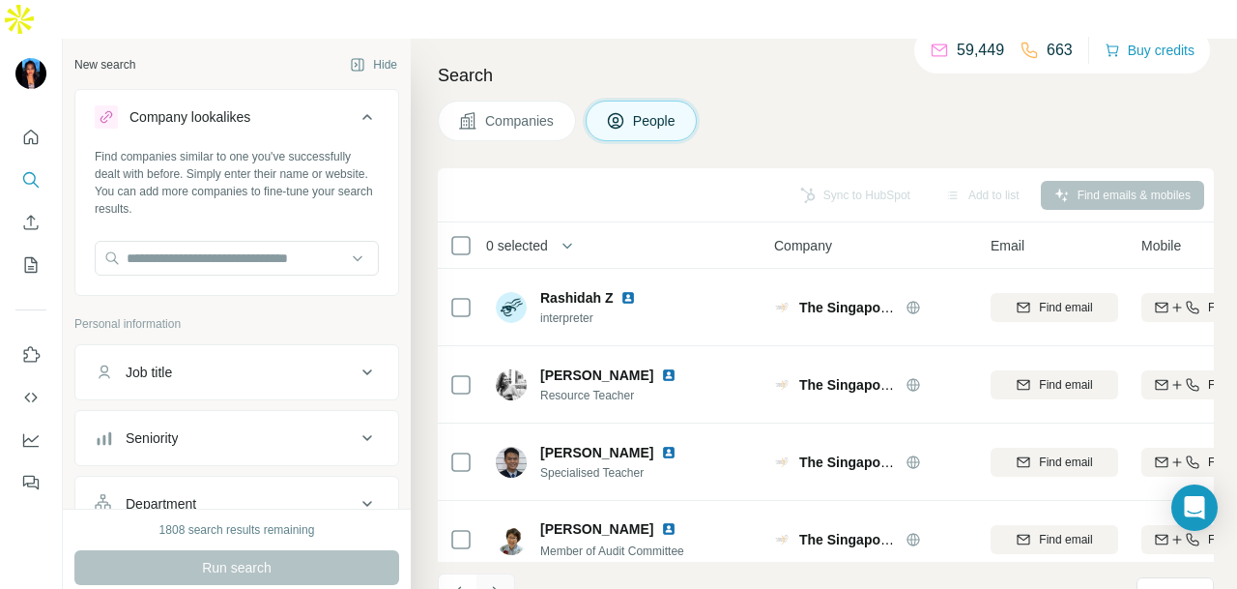
click at [503, 583] on icon "Navigate to next page" at bounding box center [495, 592] width 19 height 19
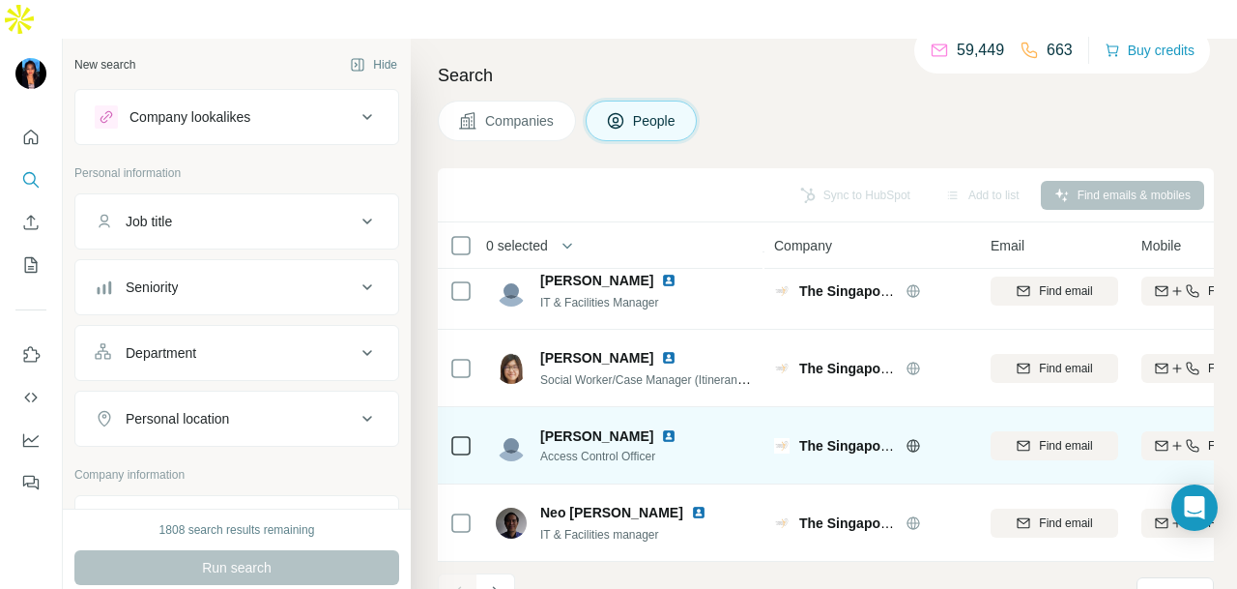
scroll to position [485, 0]
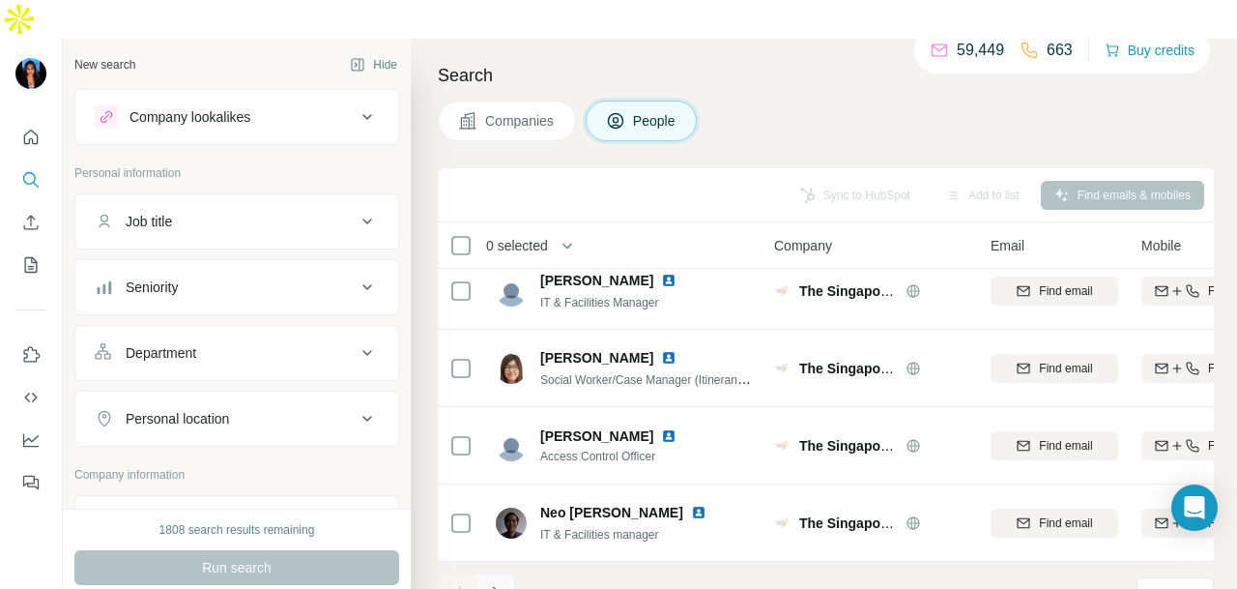
click at [498, 583] on icon "Navigate to next page" at bounding box center [495, 592] width 19 height 19
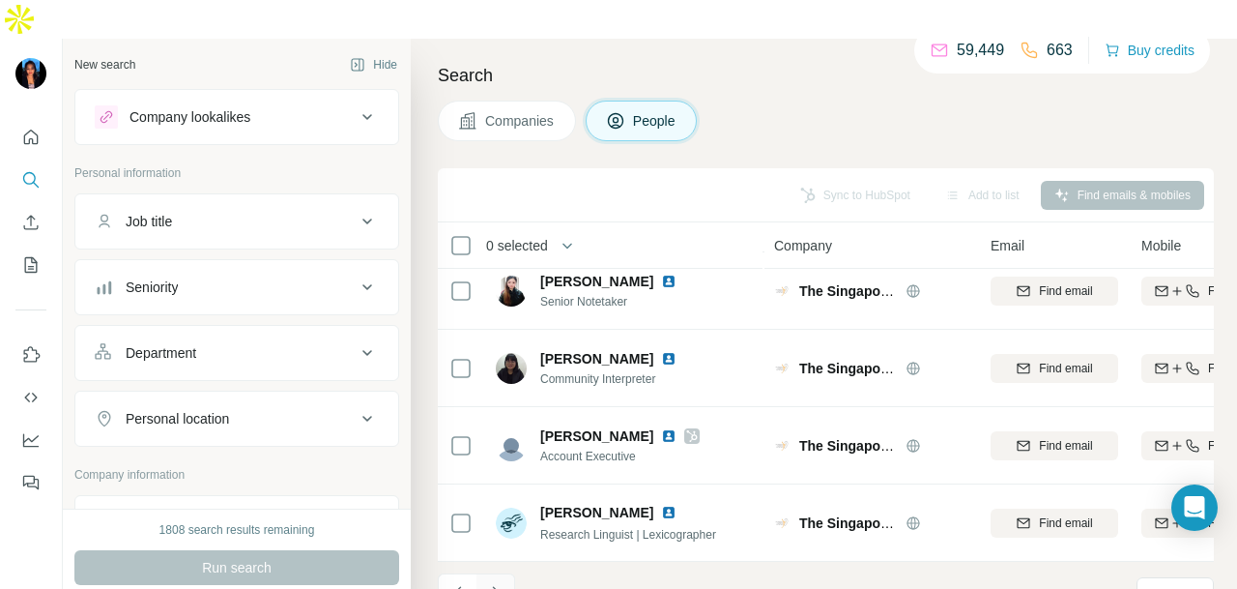
click at [499, 583] on icon "Navigate to next page" at bounding box center [495, 592] width 19 height 19
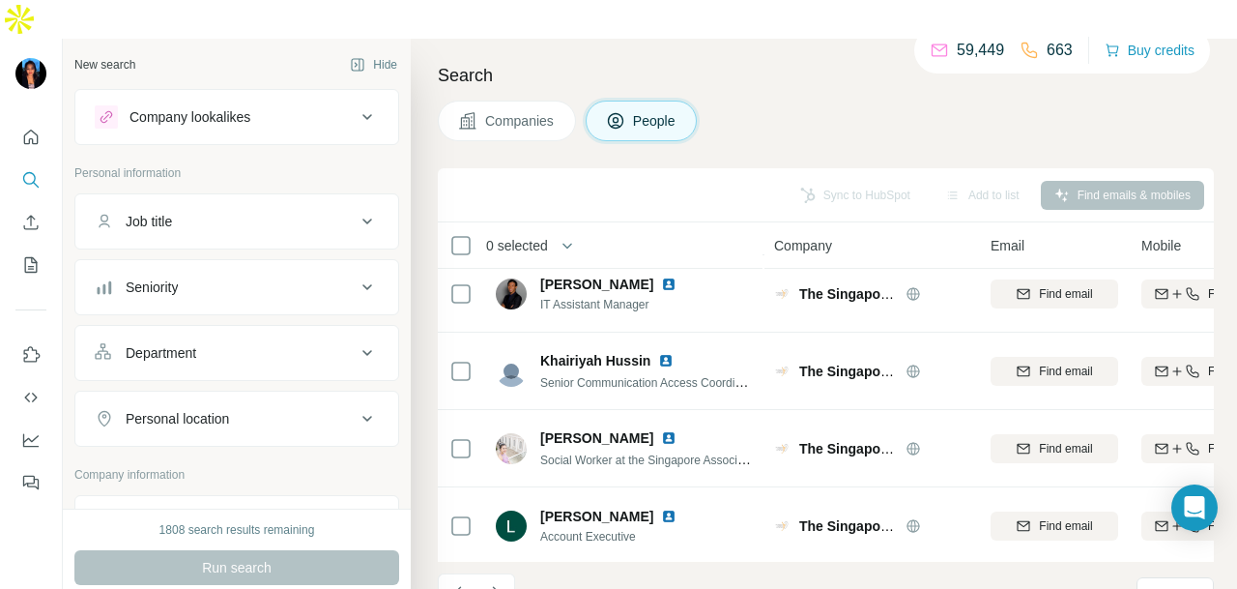
scroll to position [292, 0]
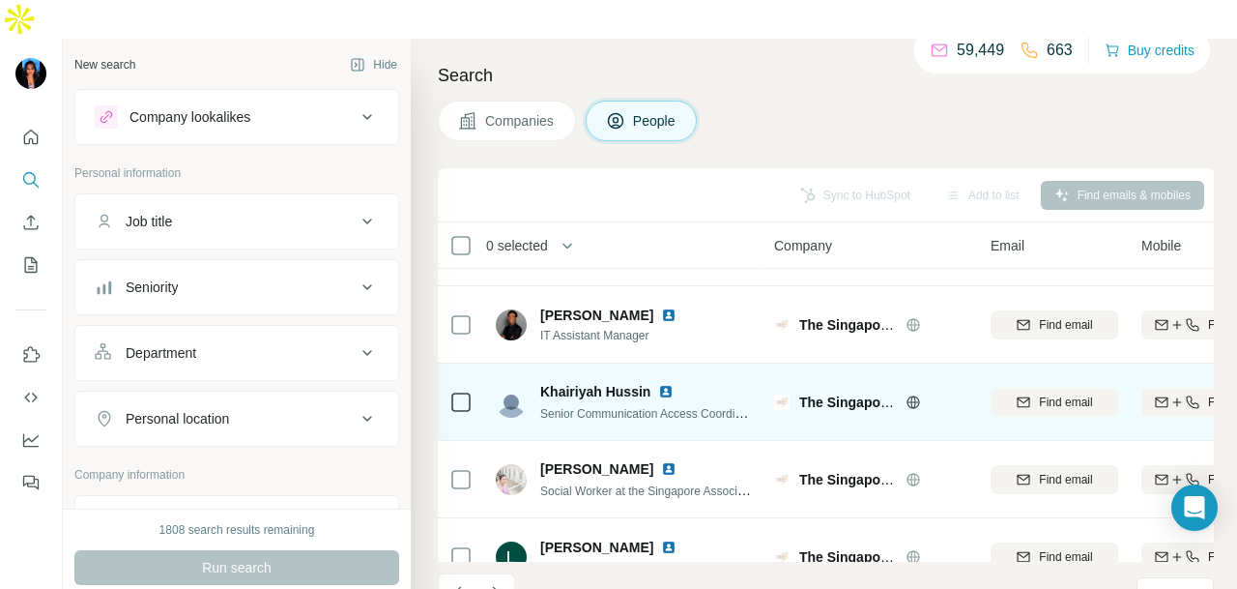
click at [658, 384] on img at bounding box center [665, 391] width 15 height 15
